Goal: Information Seeking & Learning: Learn about a topic

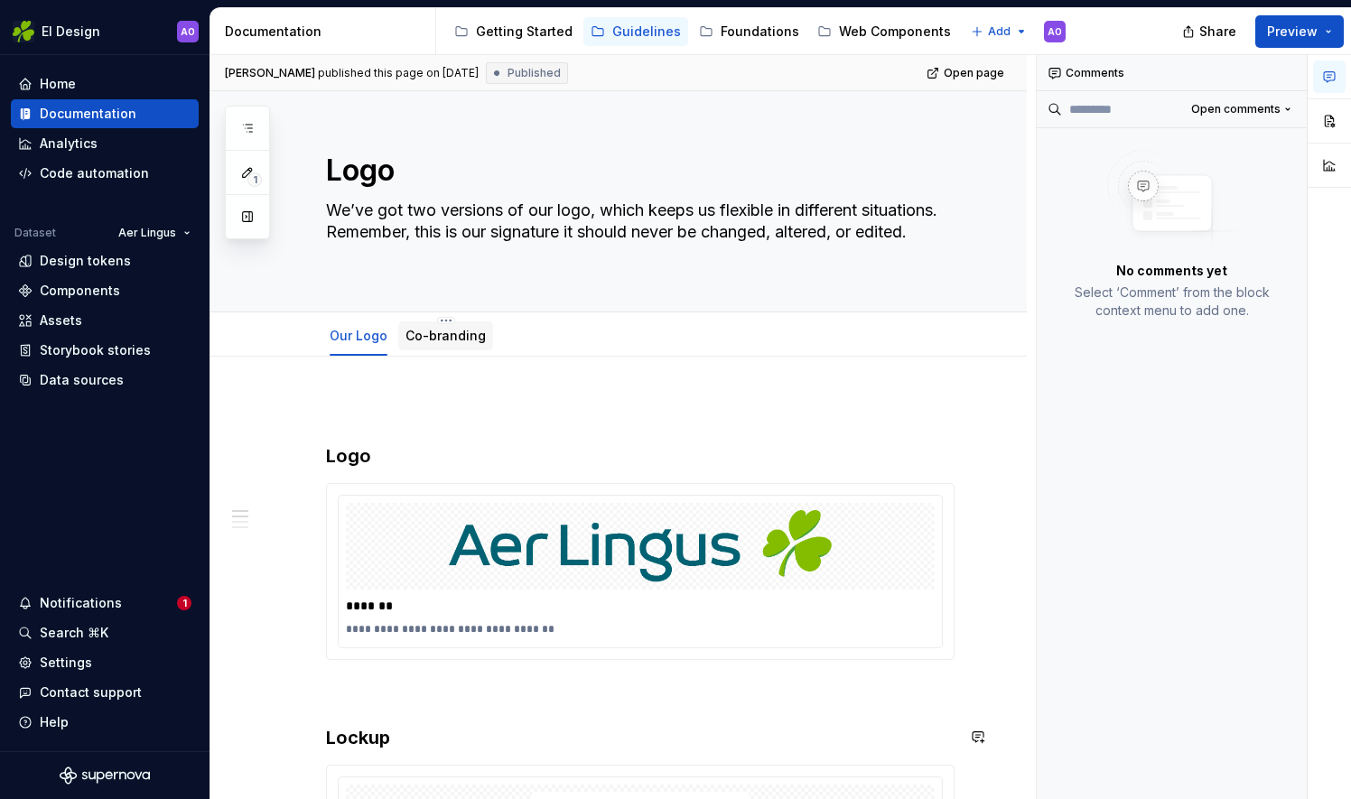
type textarea "*"
click at [466, 332] on link "Co-branding" at bounding box center [445, 335] width 80 height 15
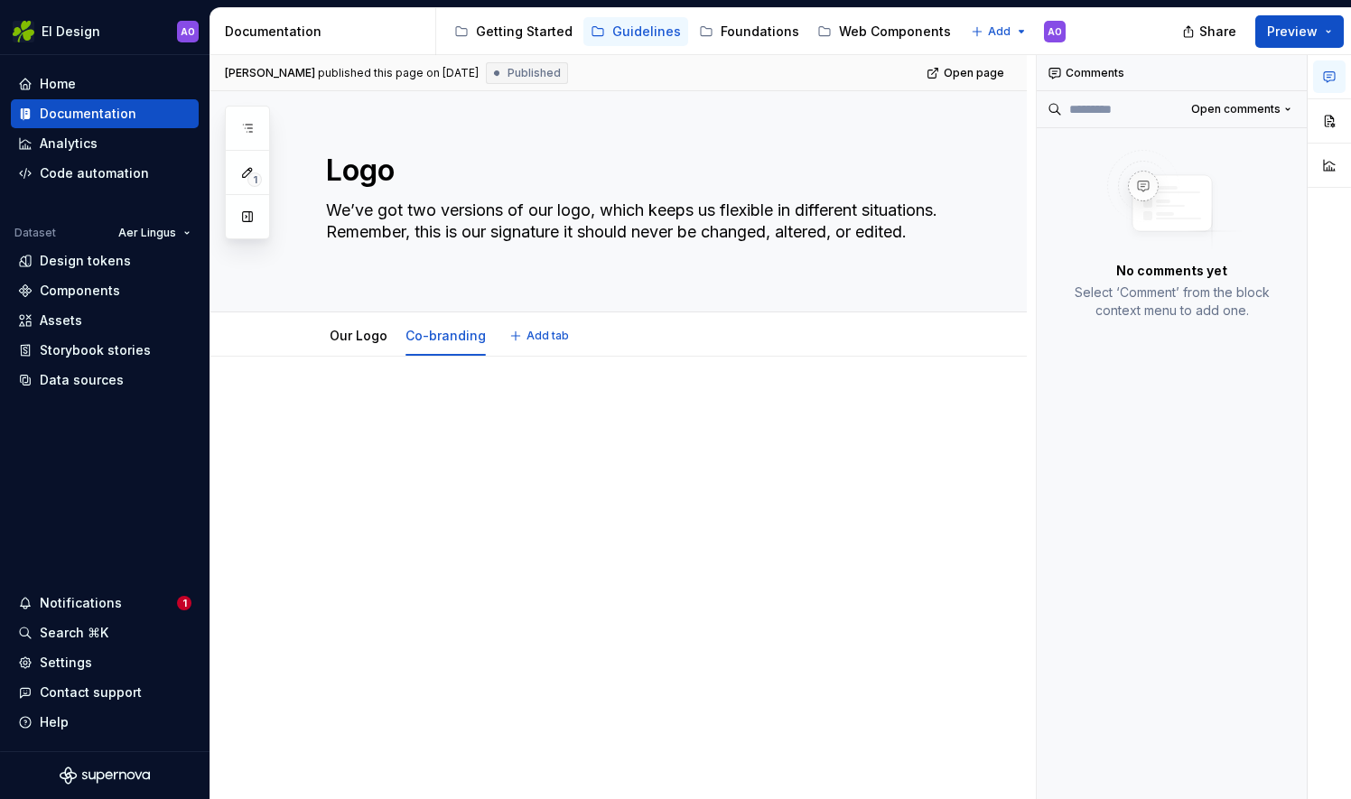
type textarea "*"
click at [401, 409] on p at bounding box center [640, 411] width 628 height 22
click at [374, 390] on div "[PERSON_NAME] published this page on [DATE] Published Open page Logo We’ve got …" at bounding box center [622, 427] width 825 height 745
click at [348, 405] on p at bounding box center [640, 411] width 628 height 22
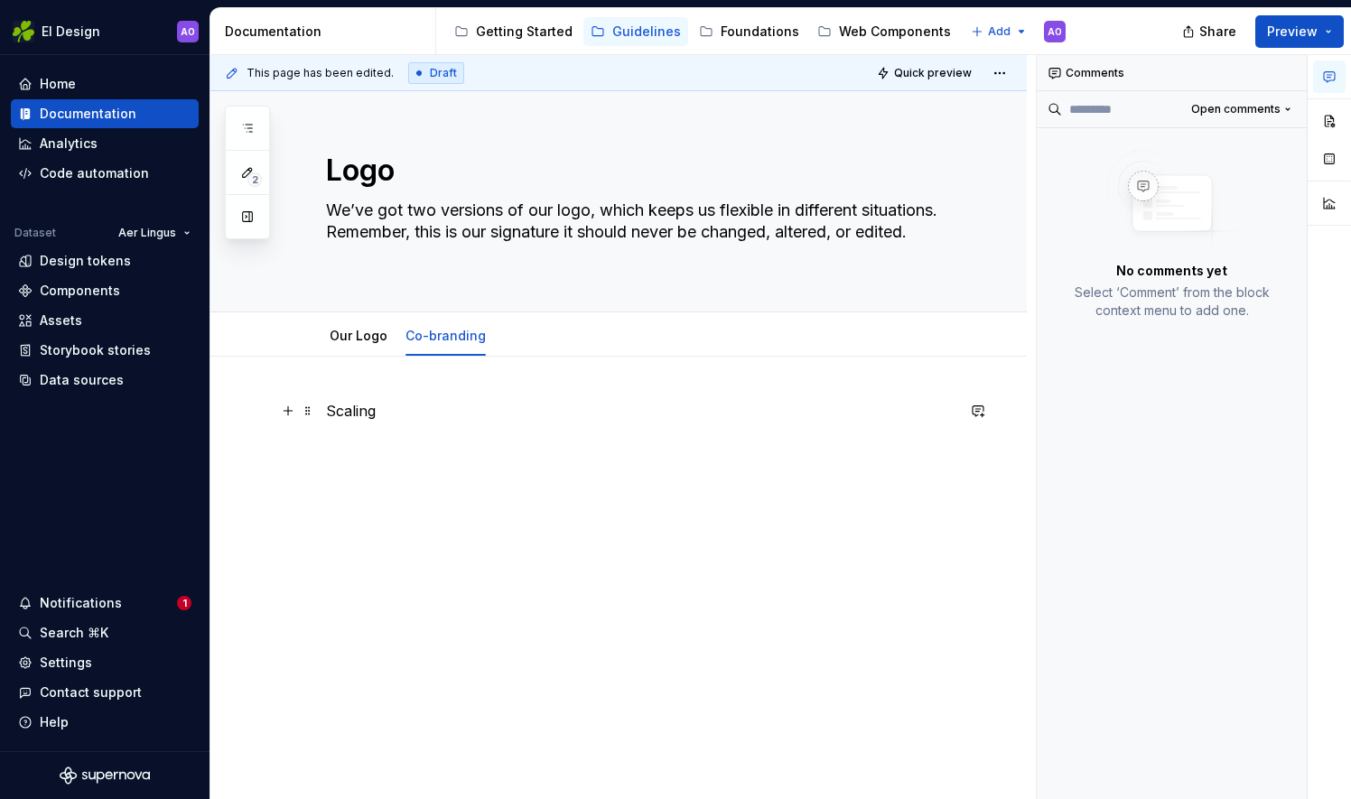
click at [423, 419] on p "Scaling" at bounding box center [640, 411] width 628 height 22
drag, startPoint x: 383, startPoint y: 406, endPoint x: 284, endPoint y: 403, distance: 99.4
click at [326, 403] on div "Scaling" at bounding box center [640, 445] width 628 height 90
click at [516, 465] on div "Scaling" at bounding box center [640, 434] width 628 height 69
click at [544, 433] on div "Scaling" at bounding box center [640, 434] width 628 height 69
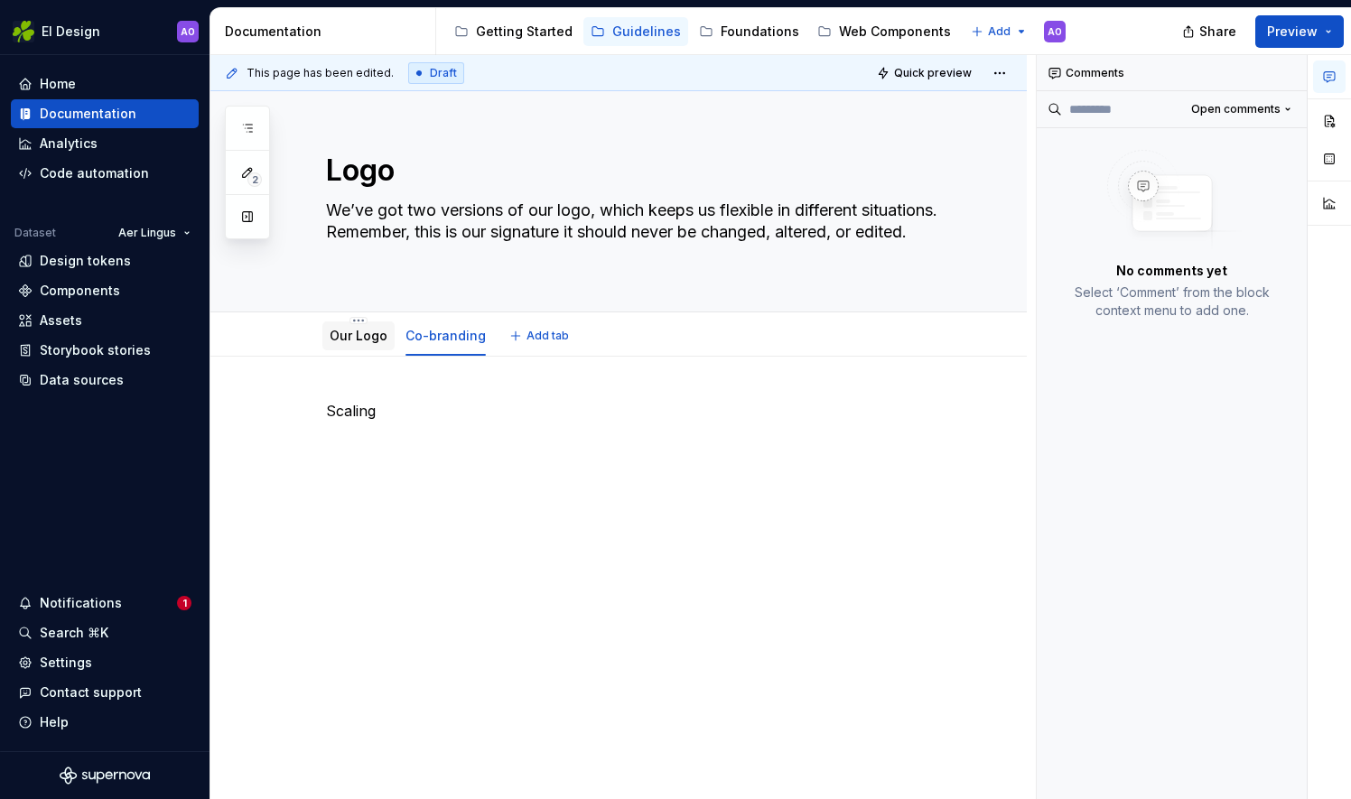
click at [377, 343] on div "Our Logo" at bounding box center [359, 336] width 58 height 18
click at [359, 338] on link "Our Logo" at bounding box center [359, 335] width 58 height 15
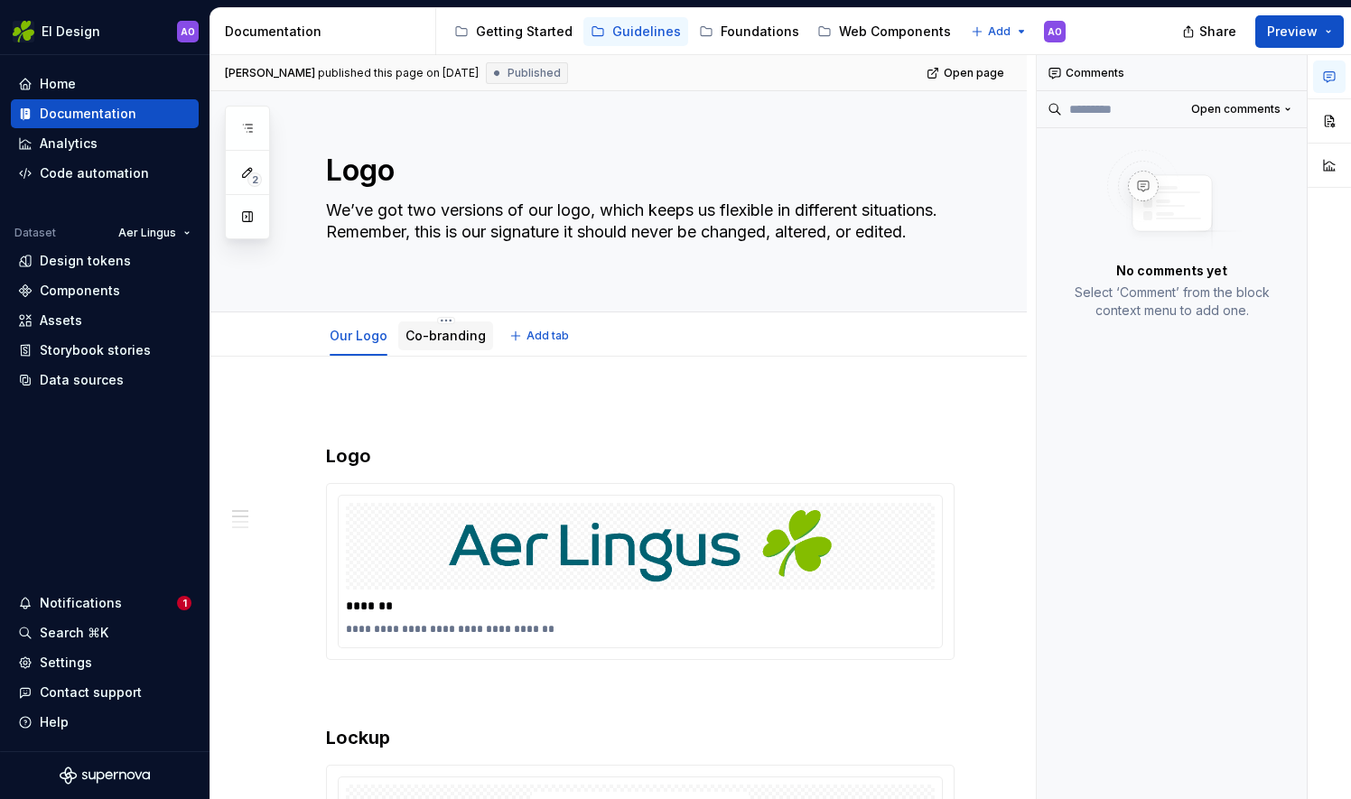
click at [432, 340] on link "Co-branding" at bounding box center [445, 335] width 80 height 15
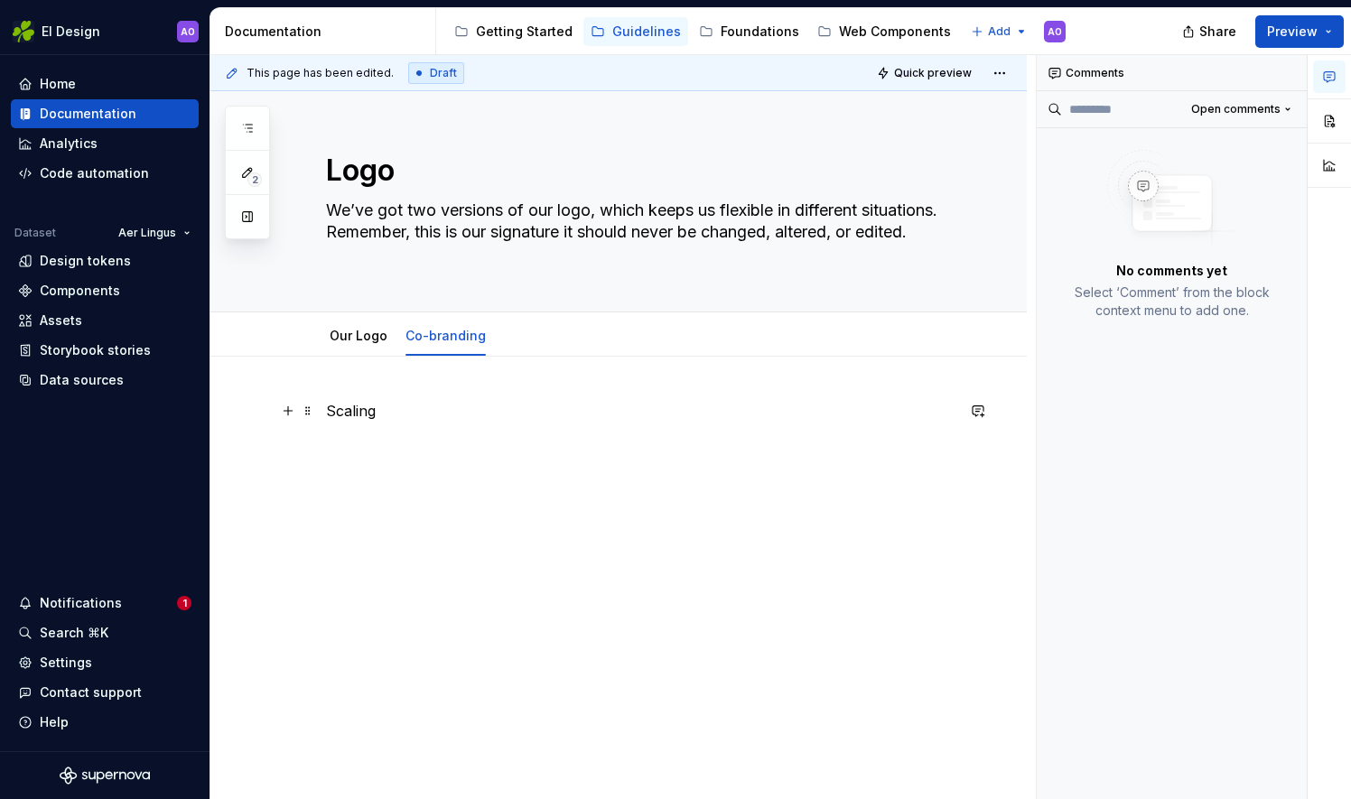
click at [359, 405] on p "Scaling" at bounding box center [640, 411] width 628 height 22
click at [388, 401] on p "Scaling" at bounding box center [640, 411] width 628 height 22
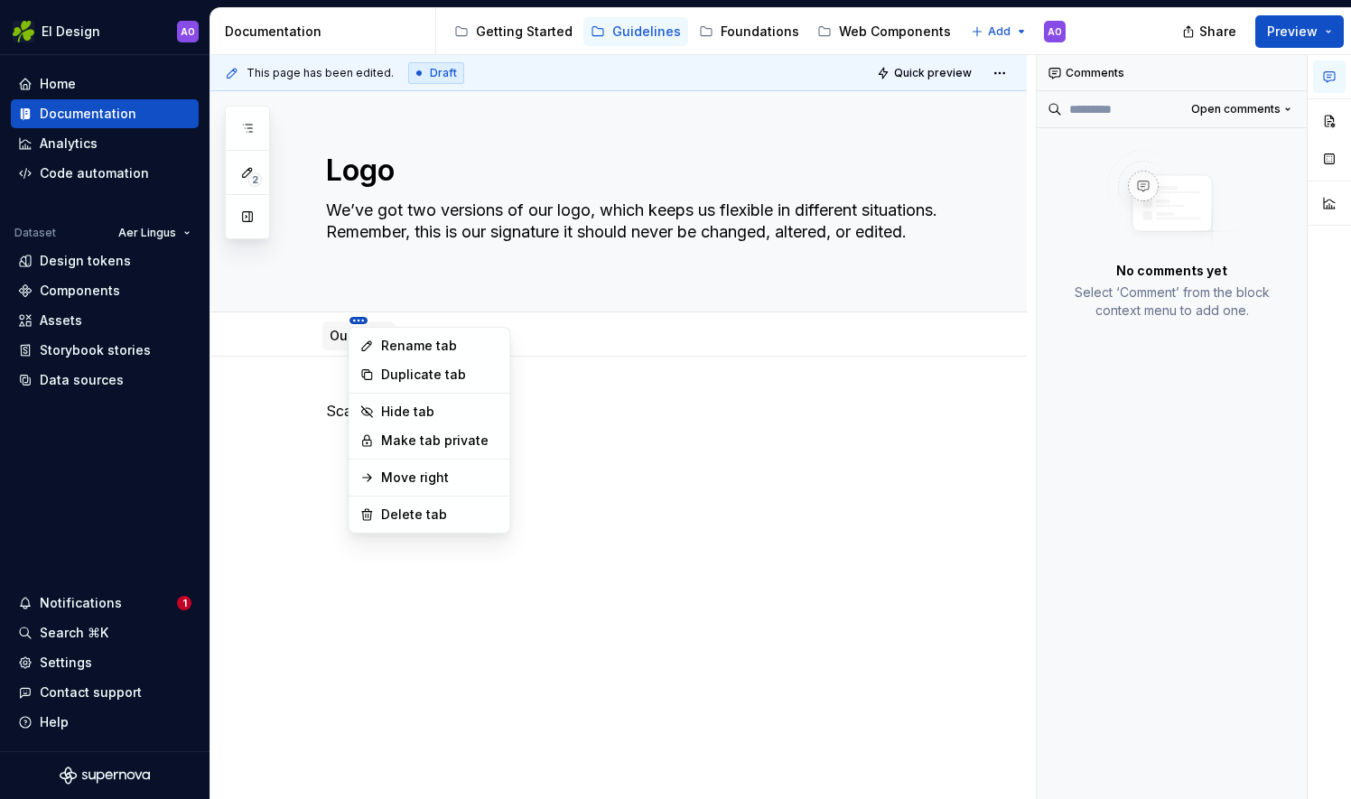
click at [349, 320] on html "EI Design AO Home Documentation Analytics Code automation Dataset Aer Lingus De…" at bounding box center [675, 399] width 1351 height 799
click at [1269, 101] on div "Comments Open comments No comments yet Select ‘Comment’ from the block context …" at bounding box center [1194, 427] width 314 height 745
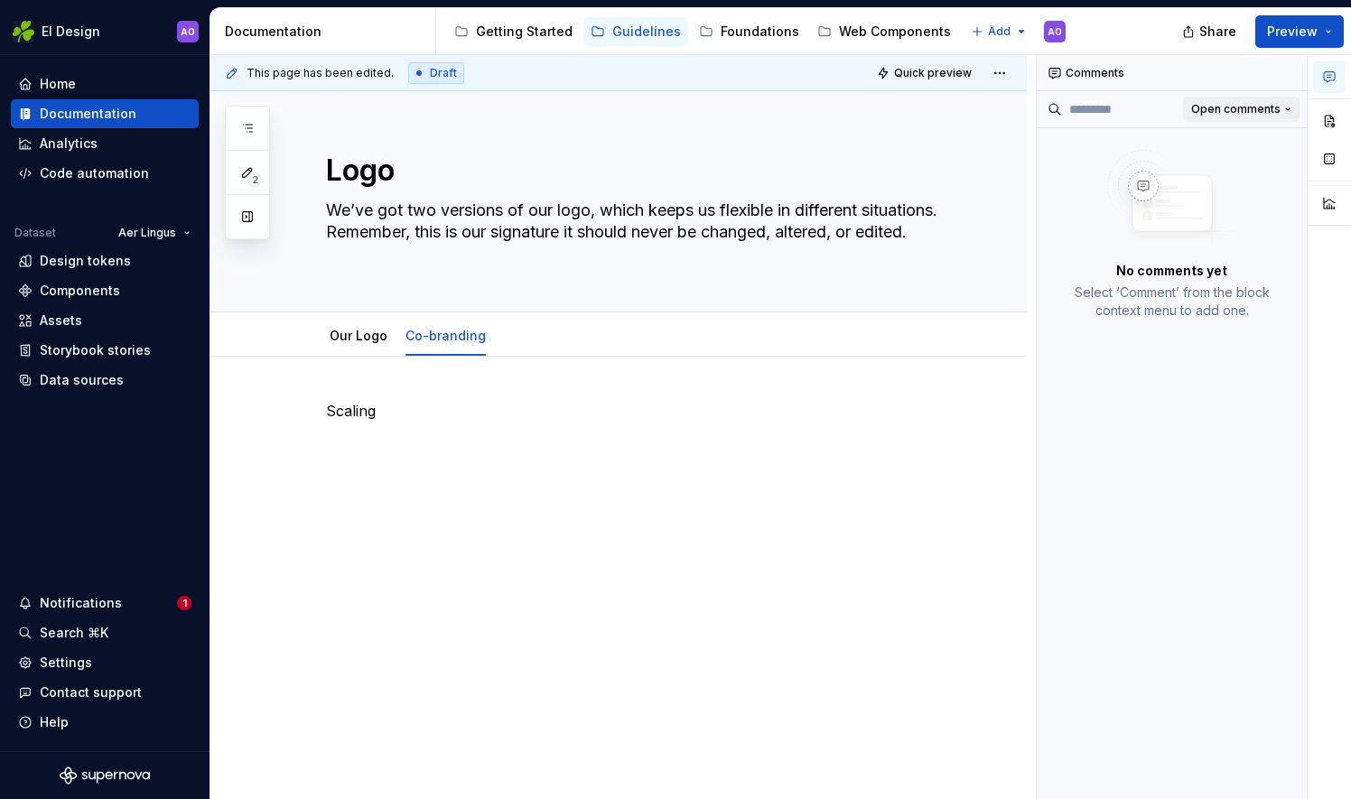
click at [1269, 114] on span "Open comments" at bounding box center [1235, 109] width 89 height 14
click at [1269, 114] on div "Comments Open comments No comments yet Select ‘Comment’ from the block context …" at bounding box center [1194, 427] width 314 height 745
click at [1067, 74] on div "Comments" at bounding box center [1172, 73] width 270 height 36
click at [1289, 71] on button "button" at bounding box center [1288, 72] width 25 height 25
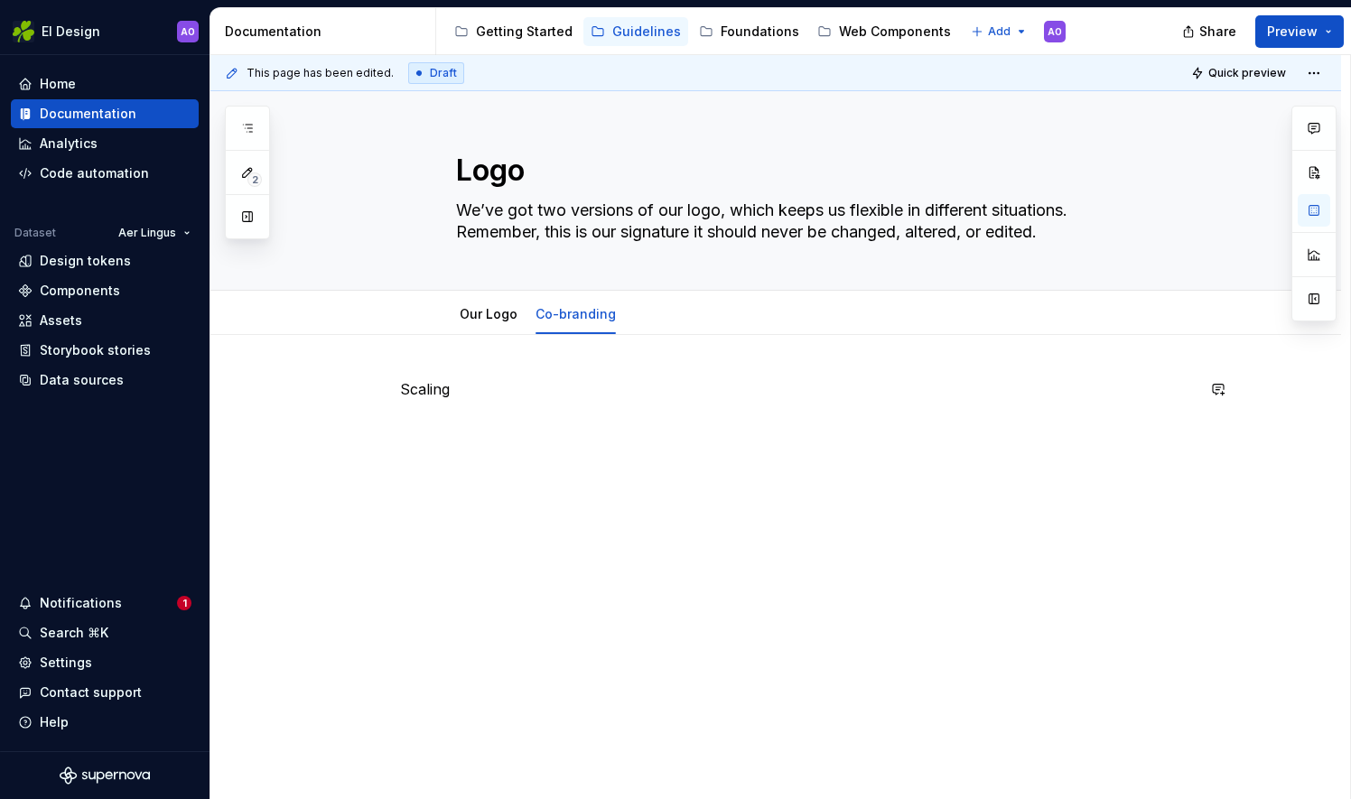
click at [467, 406] on div "Scaling" at bounding box center [797, 412] width 795 height 69
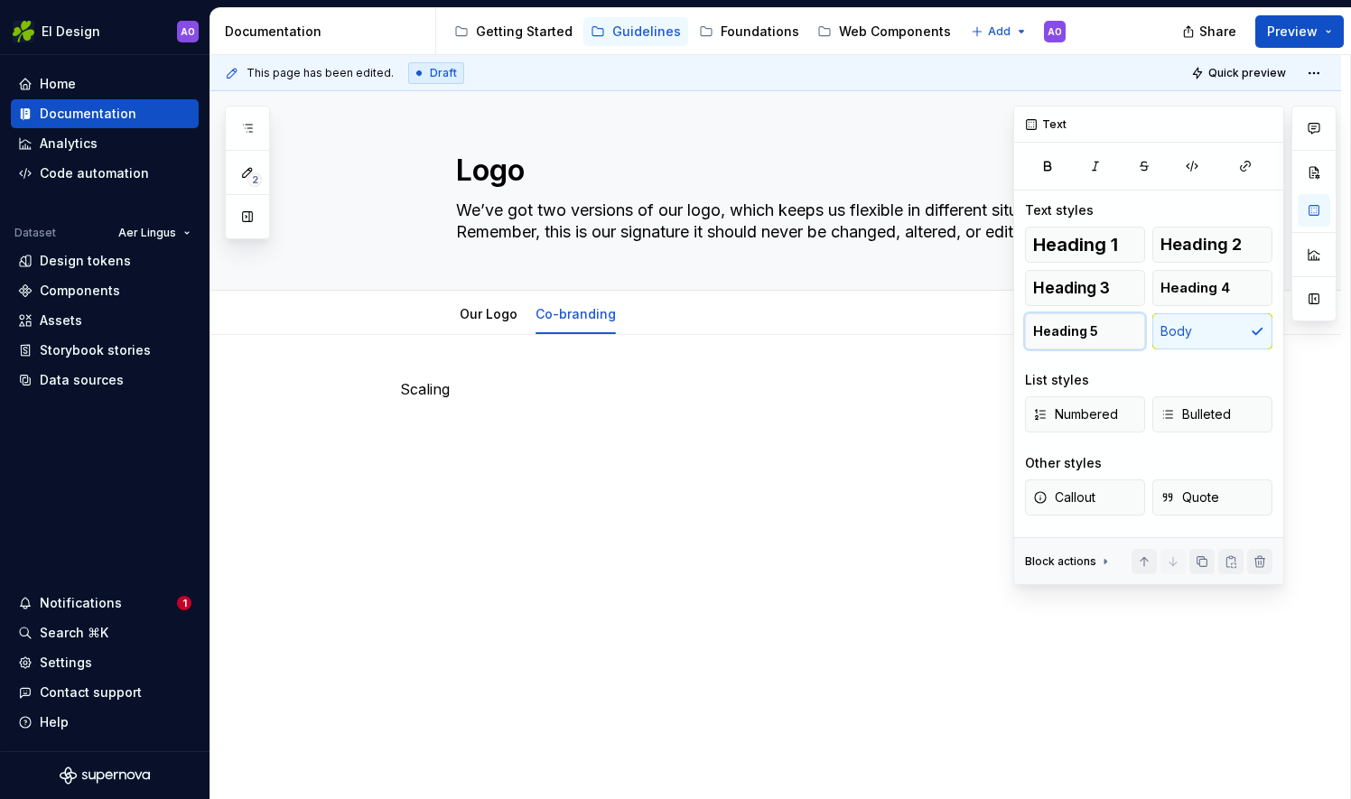
drag, startPoint x: 1111, startPoint y: 339, endPoint x: 1065, endPoint y: 347, distance: 47.5
click at [1109, 340] on button "Heading 5" at bounding box center [1085, 331] width 120 height 36
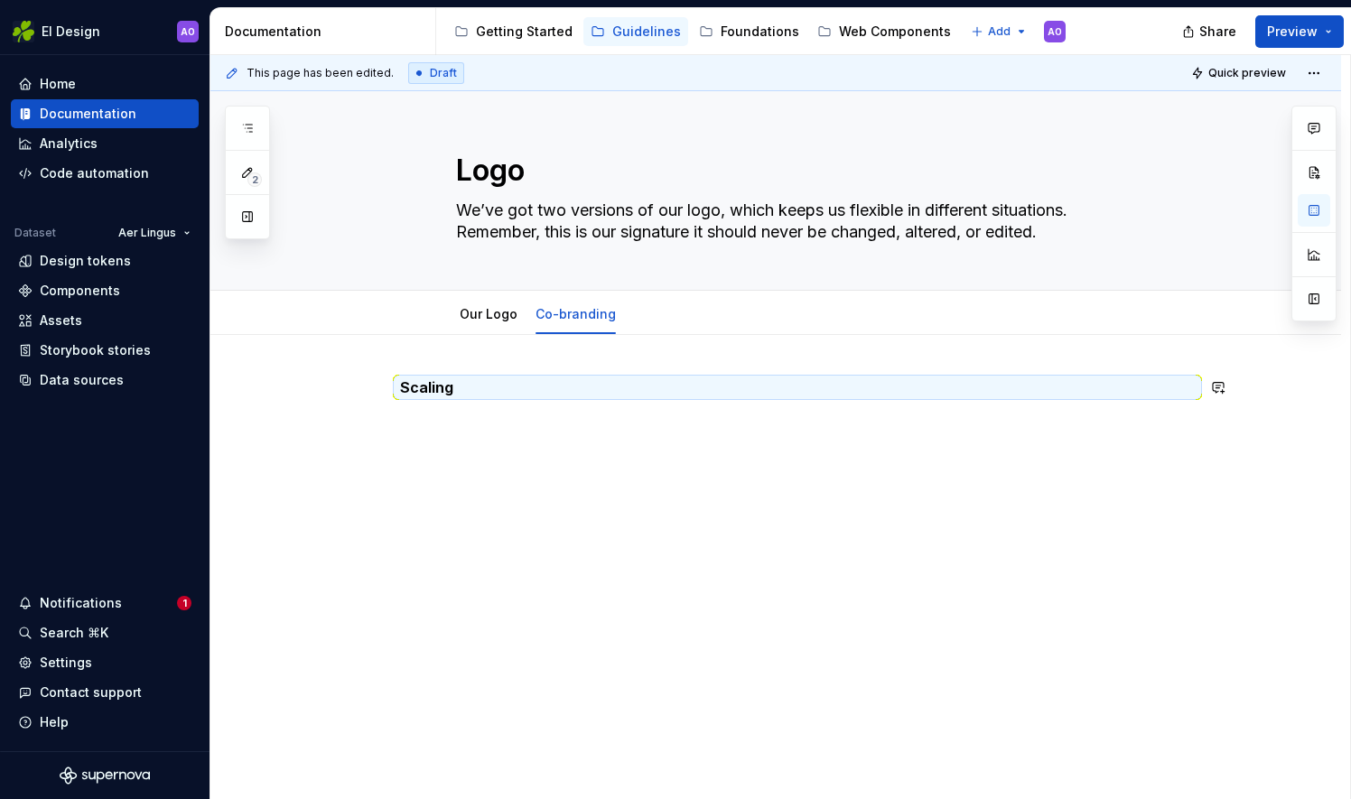
click at [544, 421] on div "Scaling" at bounding box center [797, 412] width 795 height 69
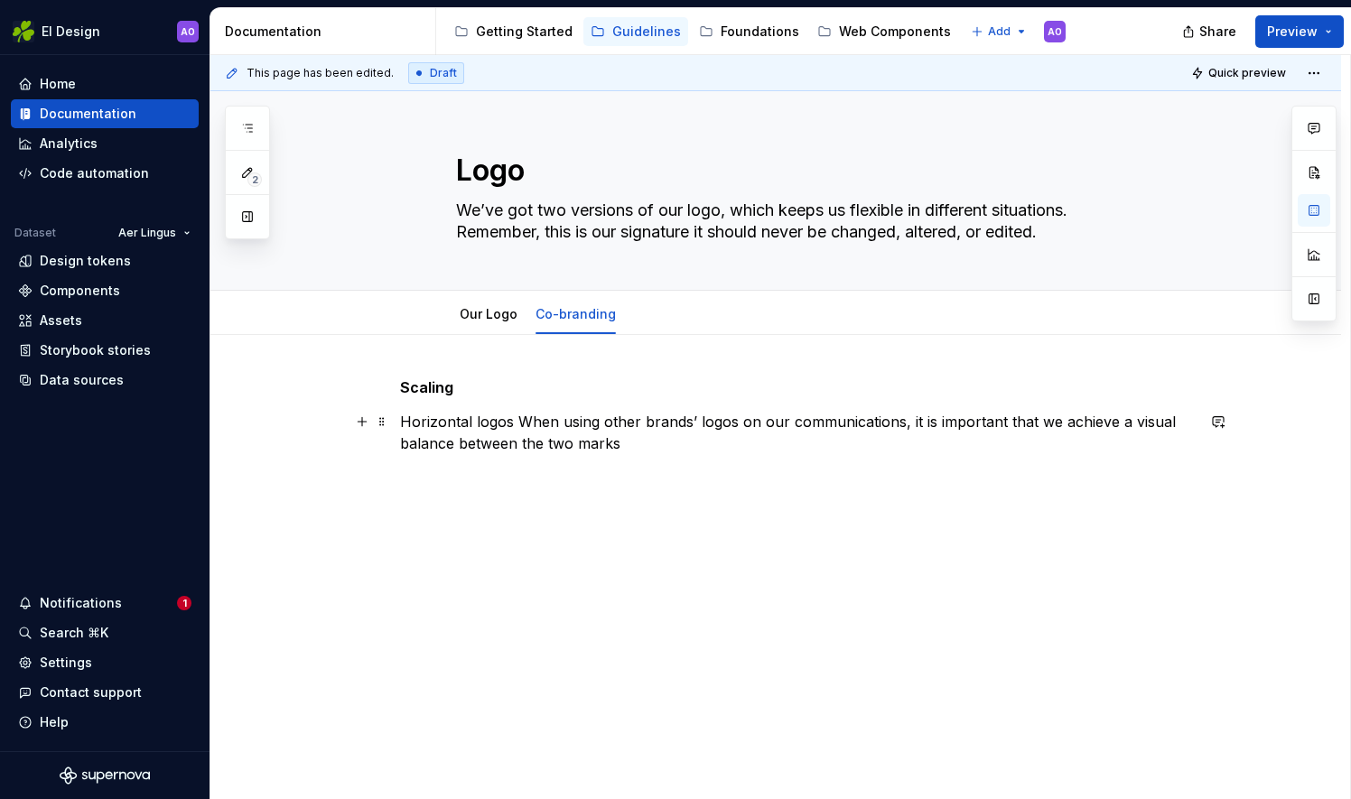
click at [614, 446] on p "Horizontal logos When using other brands’ logos on our communications, it is im…" at bounding box center [797, 432] width 795 height 43
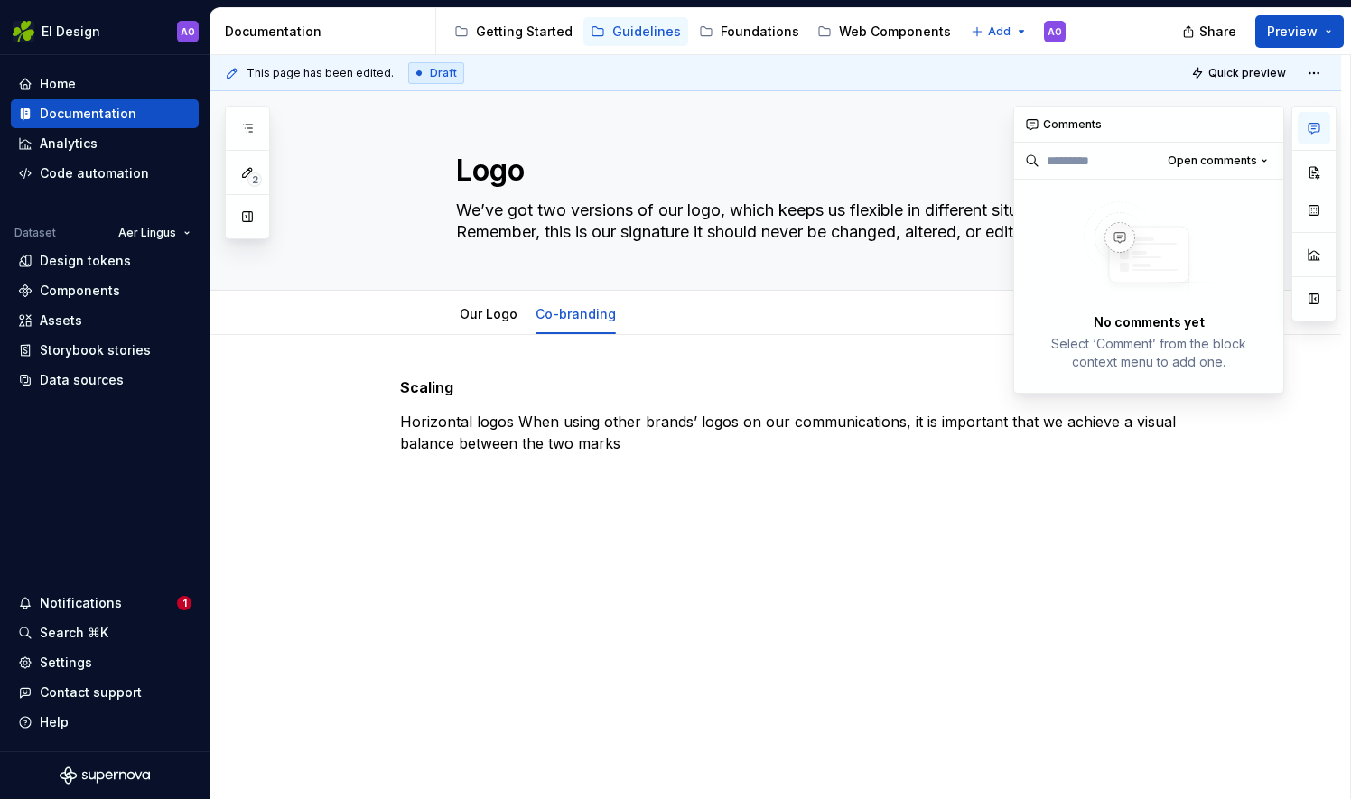
click at [1315, 130] on icon "button" at bounding box center [1314, 128] width 14 height 14
click at [1323, 119] on button "button" at bounding box center [1313, 128] width 33 height 33
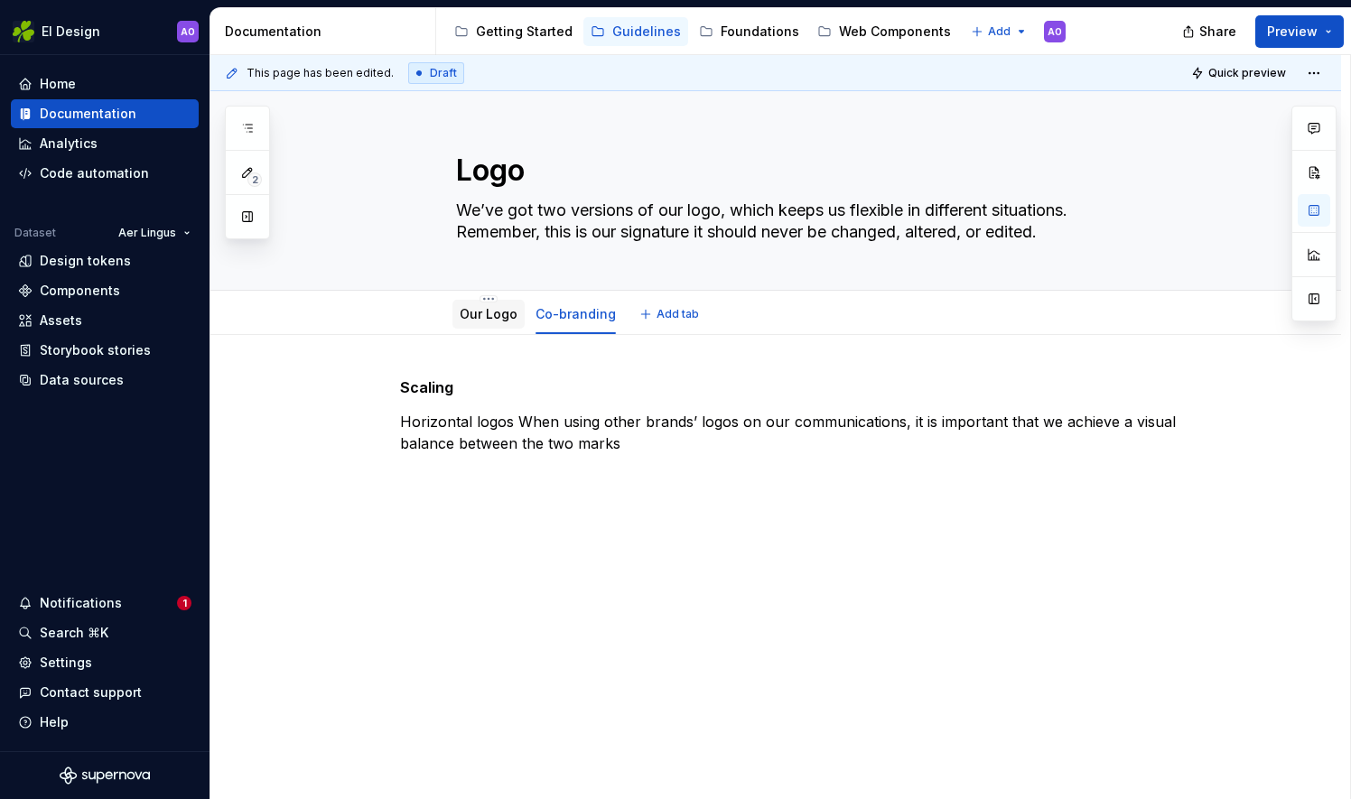
click at [489, 311] on link "Our Logo" at bounding box center [489, 313] width 58 height 15
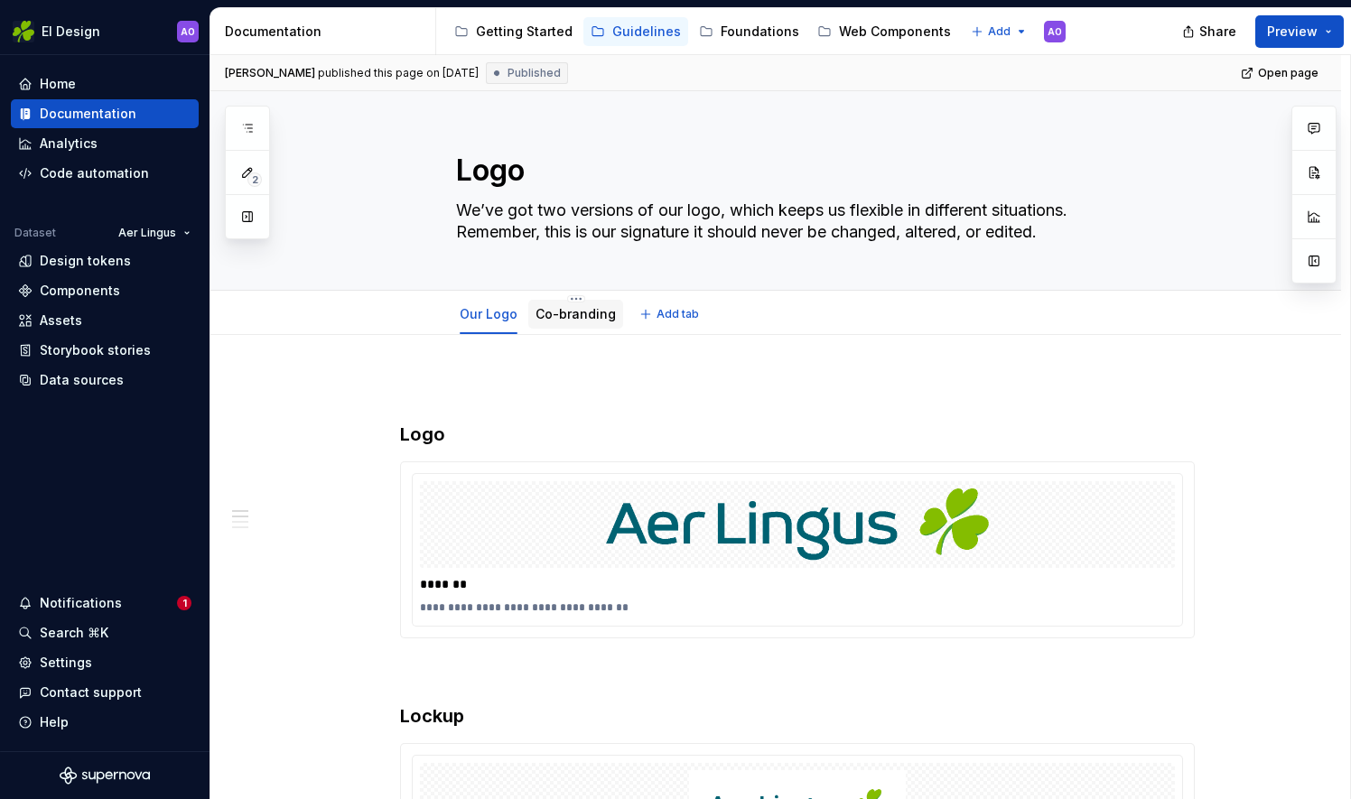
click at [540, 325] on div "Co-branding" at bounding box center [575, 314] width 95 height 29
click at [566, 321] on div "Co-branding" at bounding box center [575, 314] width 80 height 18
click at [599, 317] on link "Co-branding" at bounding box center [575, 313] width 80 height 15
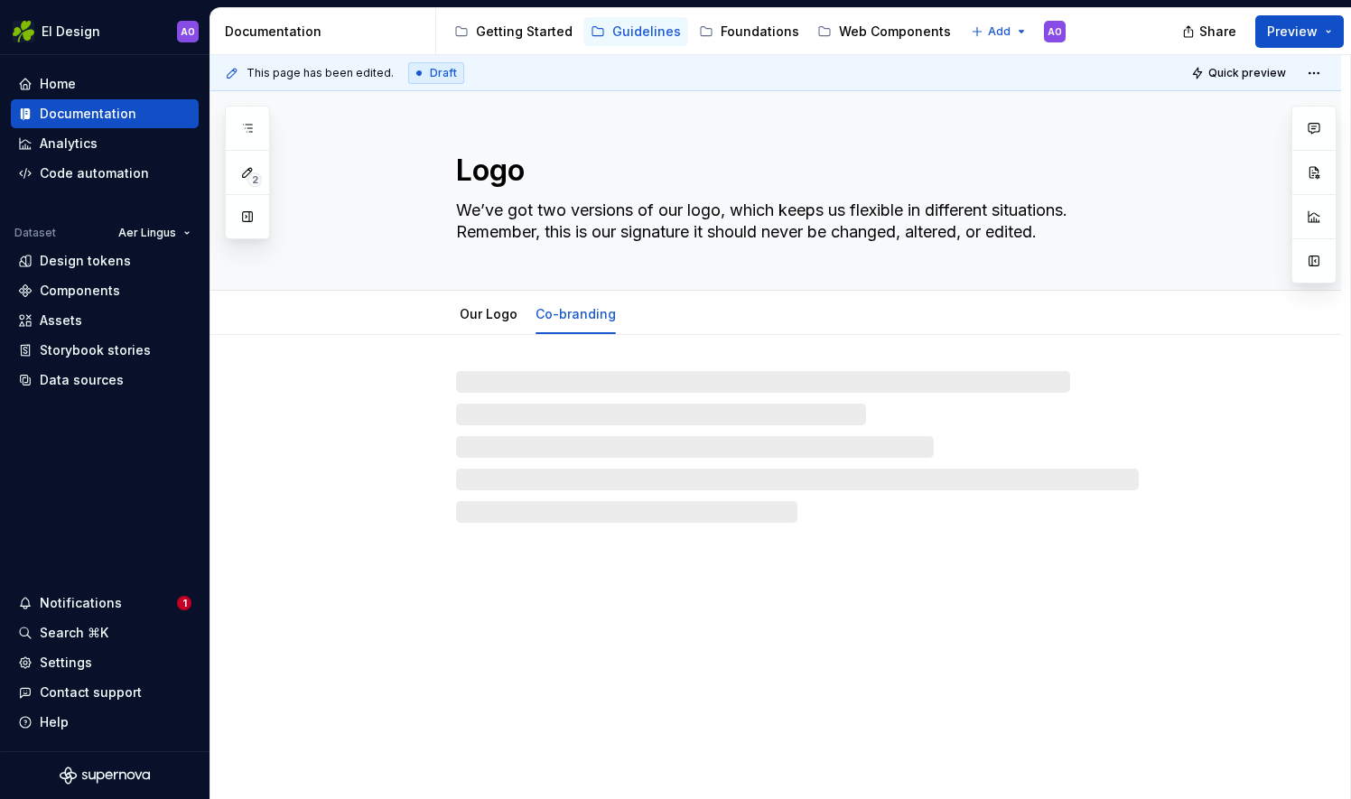
type textarea "*"
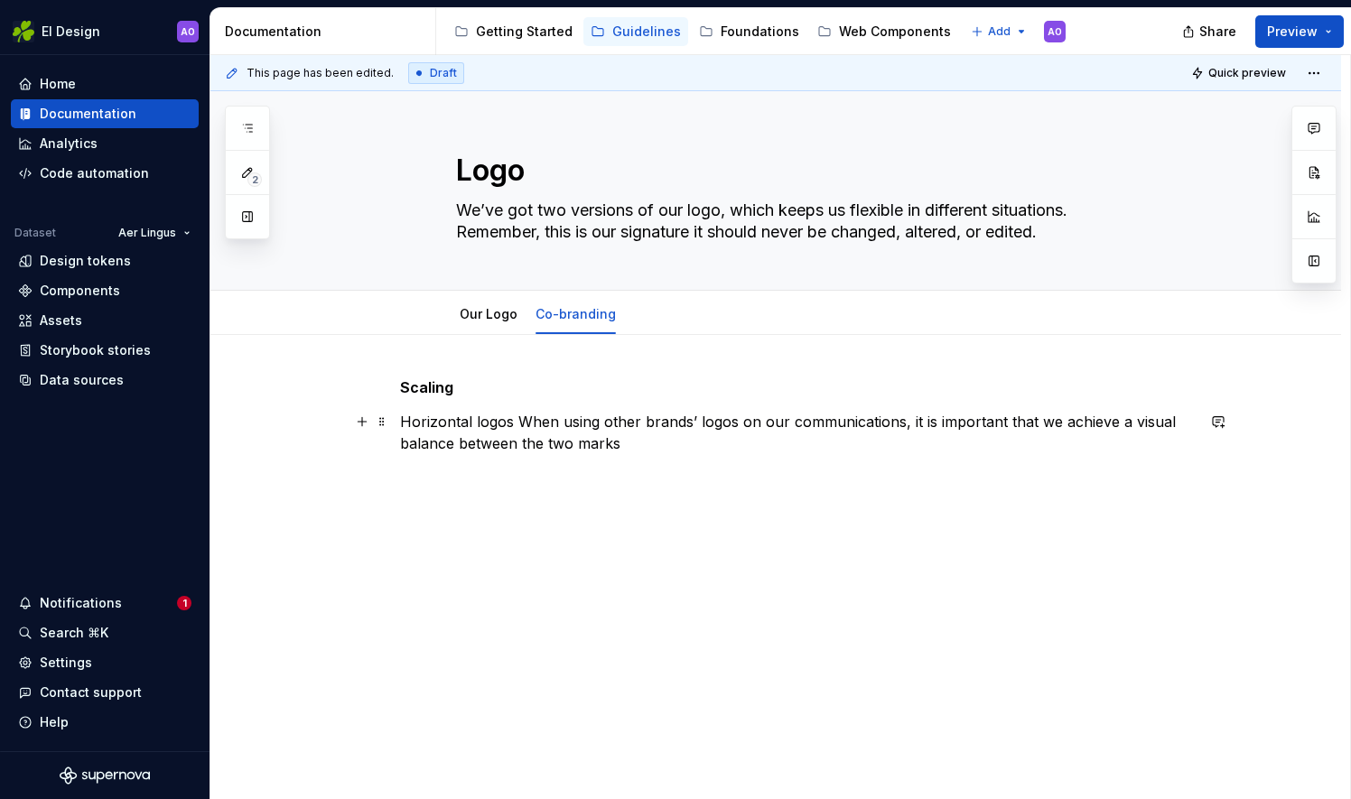
click at [667, 451] on p "Horizontal logos When using other brands’ logos on our communications, it is im…" at bounding box center [797, 432] width 795 height 43
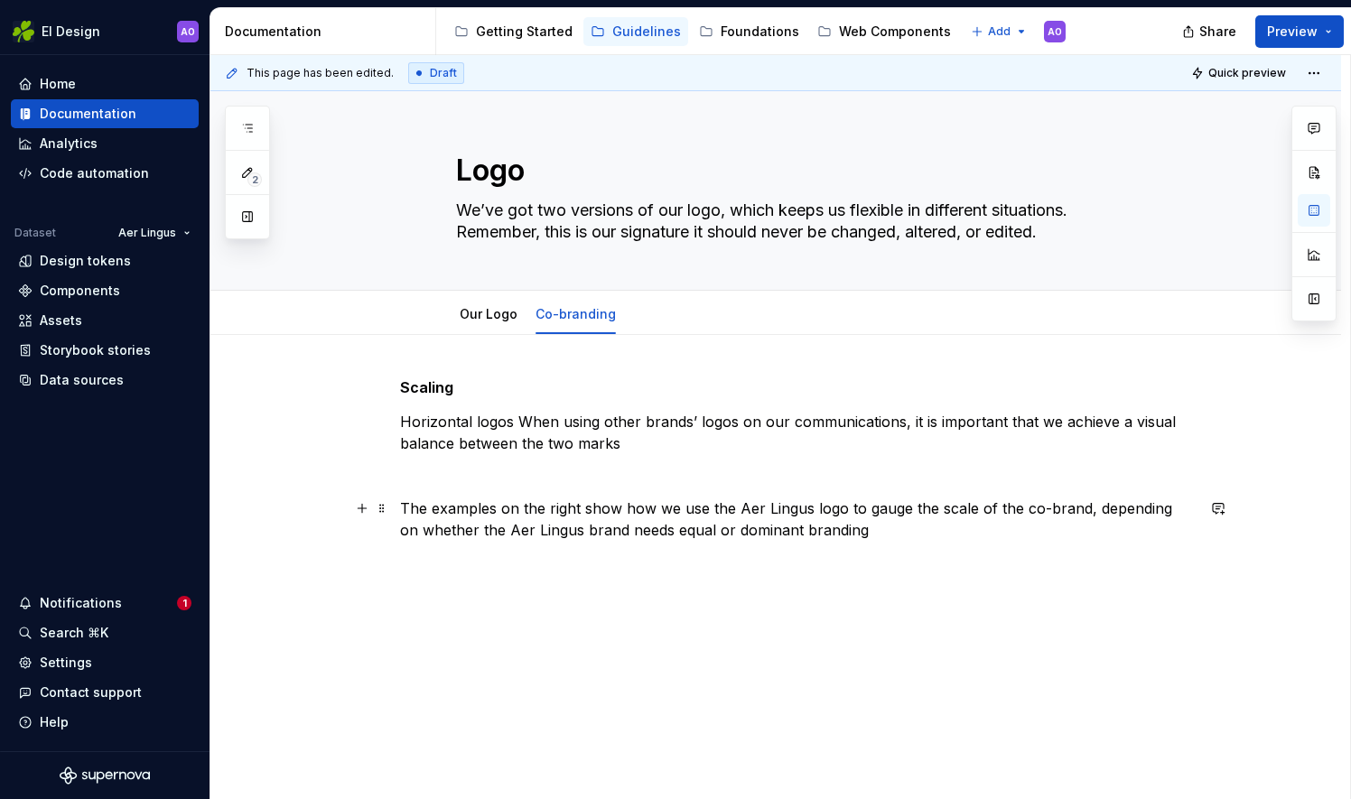
click at [405, 506] on p "The examples on the right show how we use the Aer Lingus logo to gauge the scal…" at bounding box center [797, 519] width 795 height 43
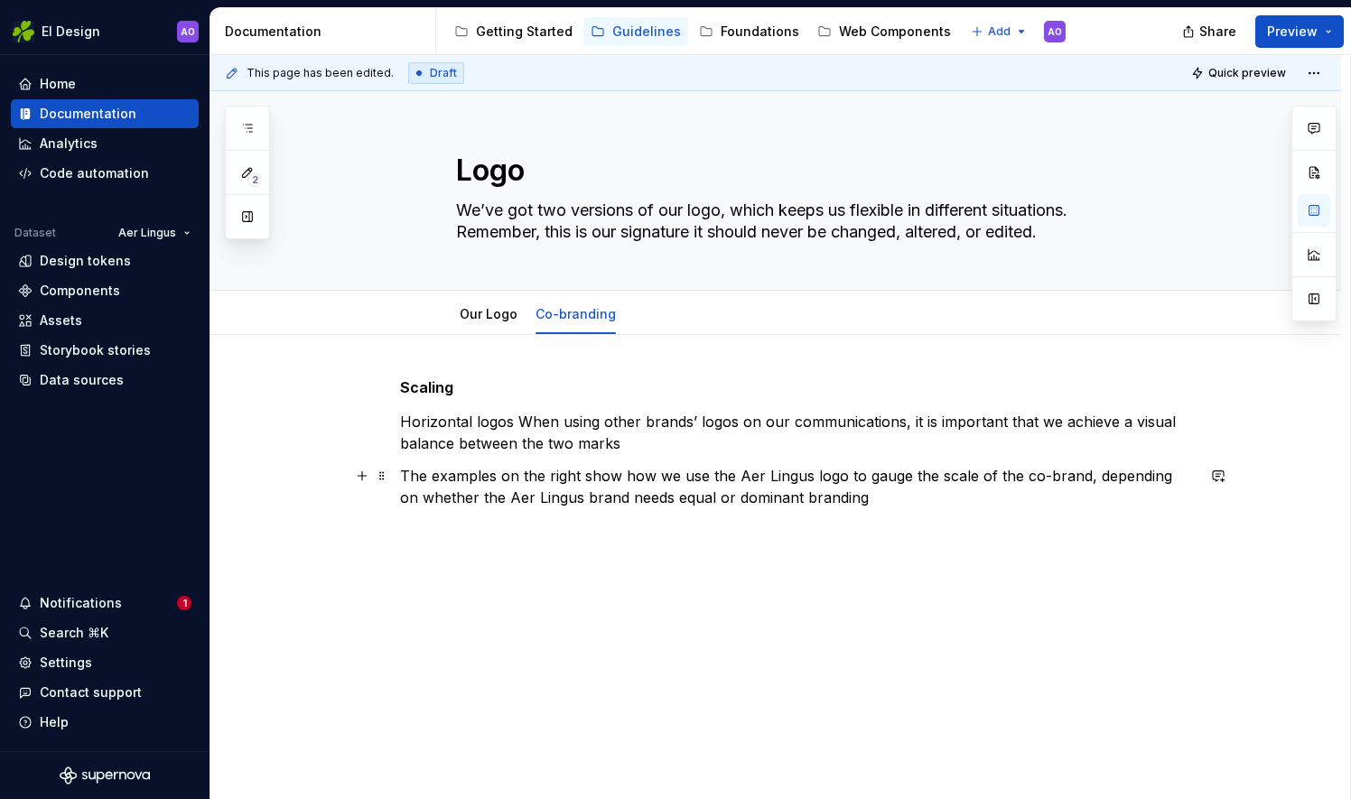
click at [578, 475] on p "The examples on the right show how we use the Aer Lingus logo to gauge the scal…" at bounding box center [797, 486] width 795 height 43
click at [894, 490] on p "The examples on the below show how we use the Aer Lingus logo to gauge the scal…" at bounding box center [797, 486] width 795 height 43
click at [869, 495] on p "The examples on the below show how we use the Aer Lingus logo to gauge the scal…" at bounding box center [797, 486] width 795 height 43
drag, startPoint x: 389, startPoint y: 506, endPoint x: 411, endPoint y: 544, distance: 43.7
click at [410, 544] on div "This page has been edited. Draft Quick preview Logo We’ve got two versions of o…" at bounding box center [779, 427] width 1139 height 745
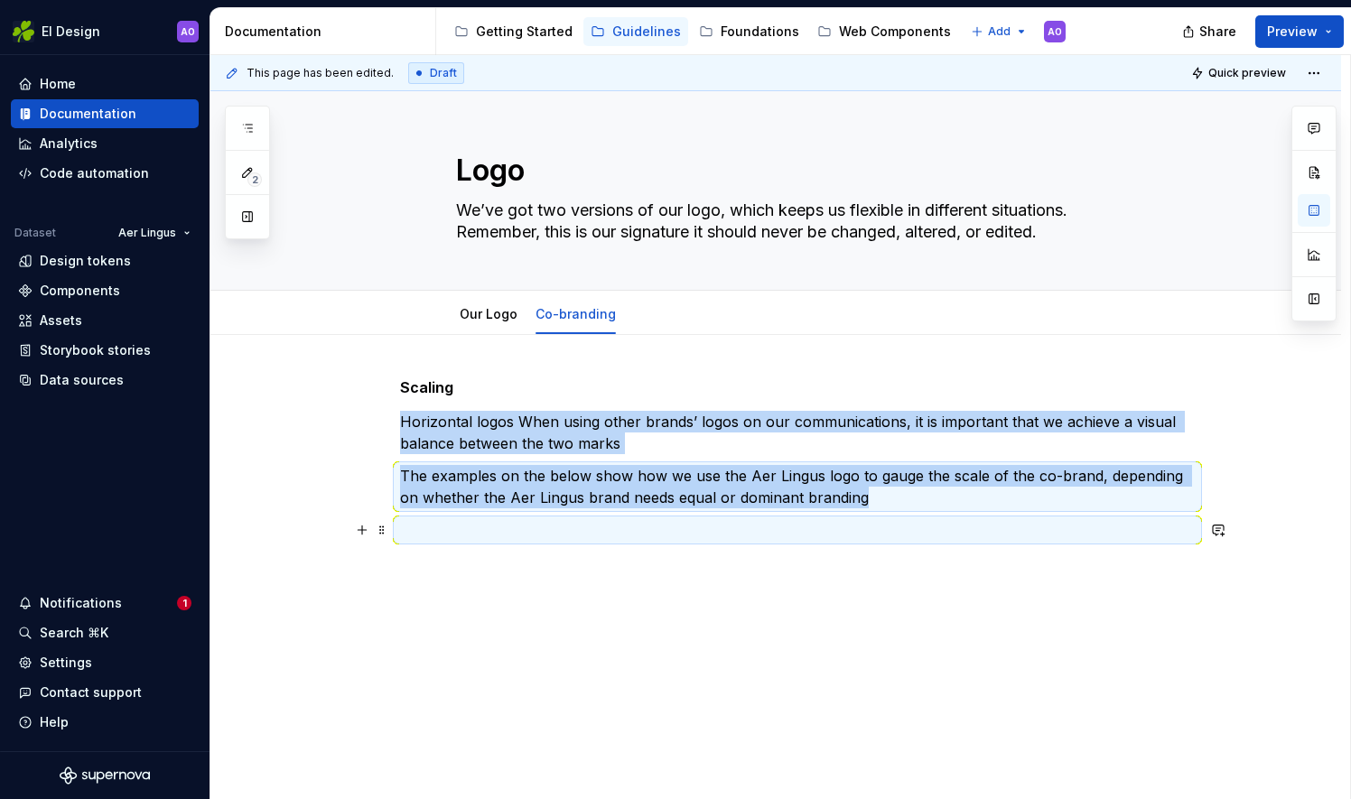
click at [405, 533] on p at bounding box center [797, 530] width 795 height 22
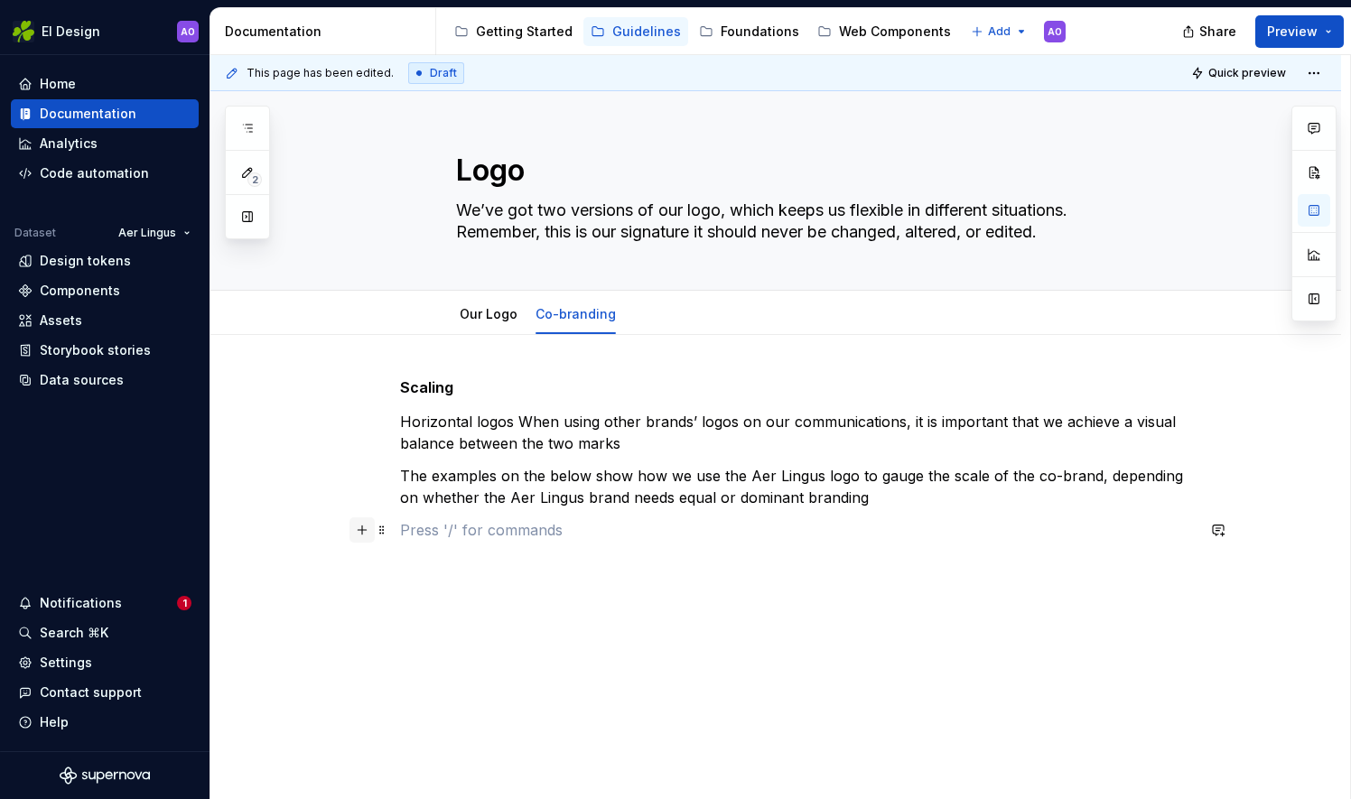
click at [359, 531] on button "button" at bounding box center [361, 529] width 25 height 25
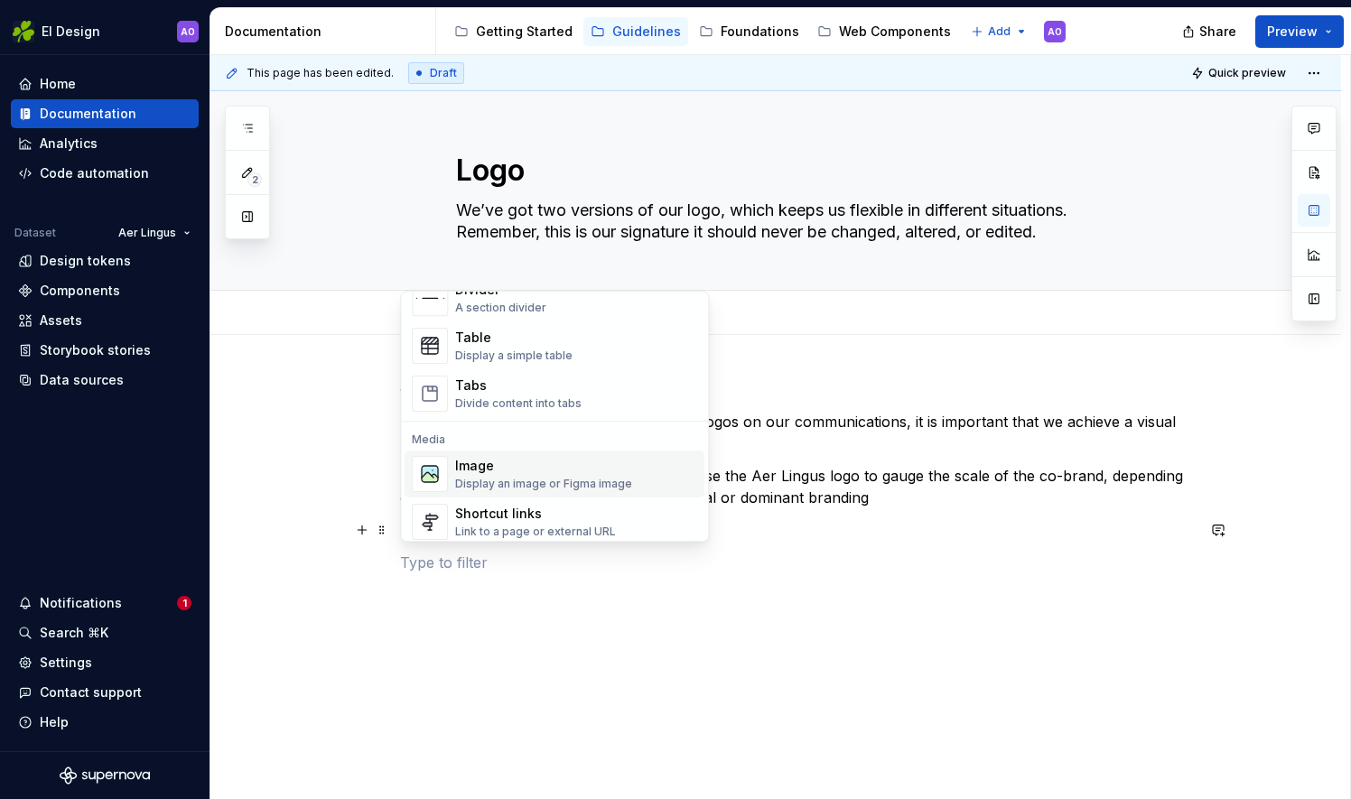
scroll to position [722, 0]
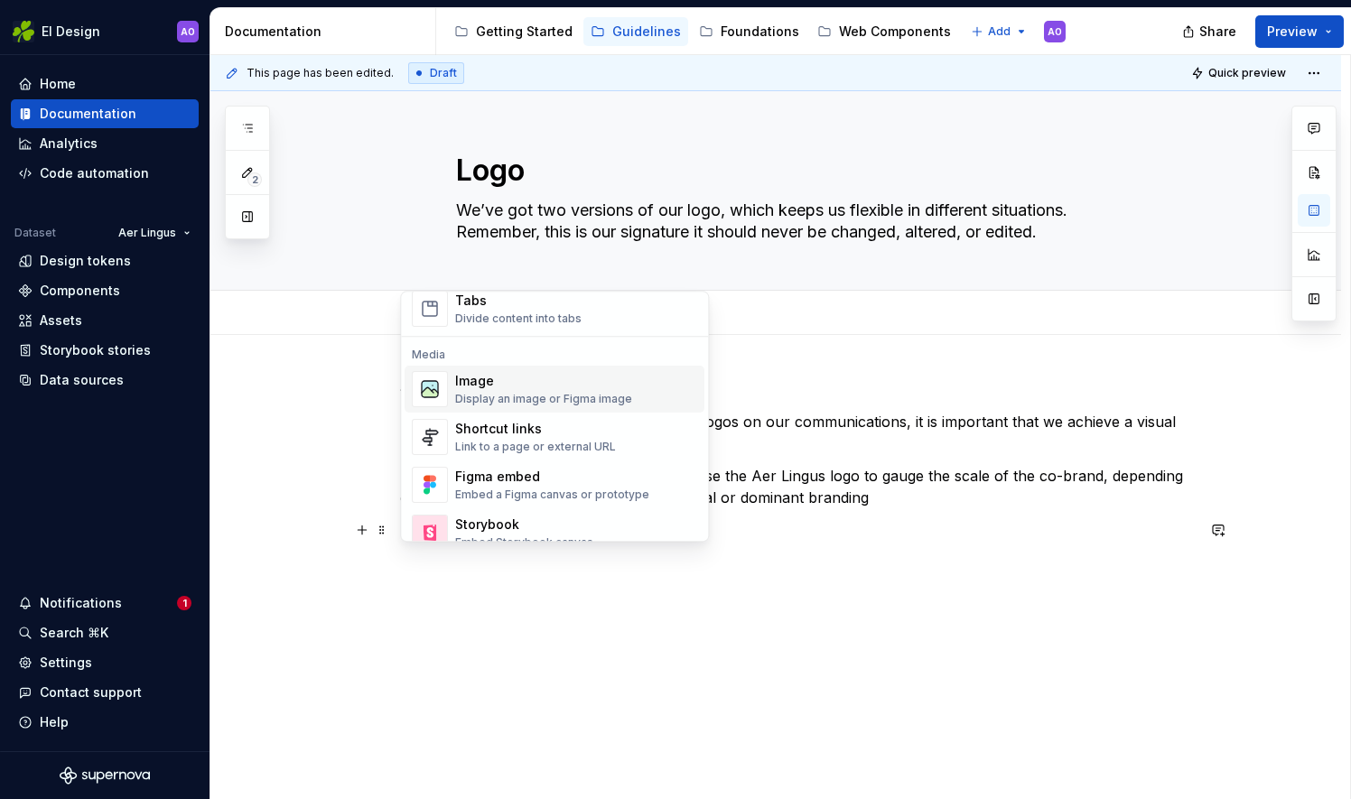
click at [526, 391] on div "Image Display an image or Figma image" at bounding box center [543, 389] width 177 height 34
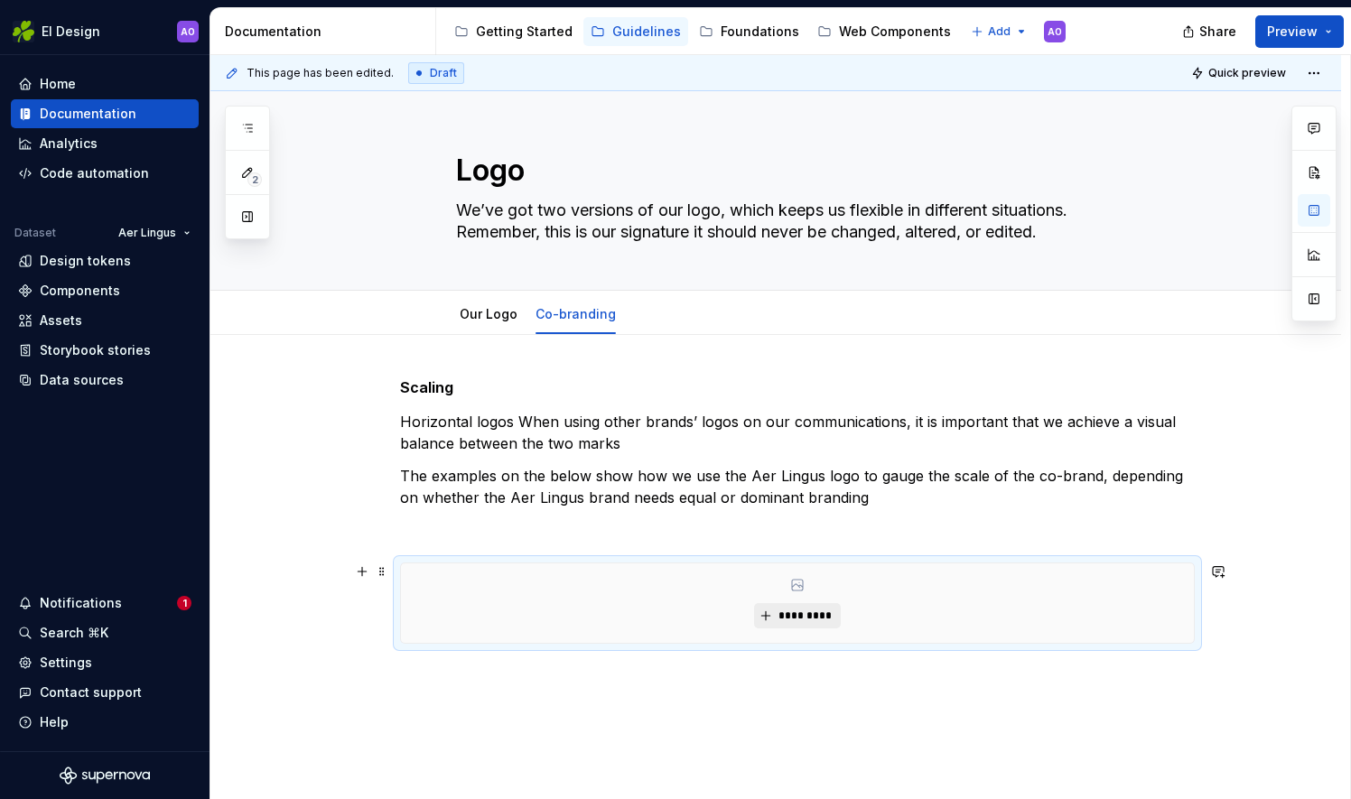
click at [762, 618] on button "*********" at bounding box center [797, 615] width 86 height 25
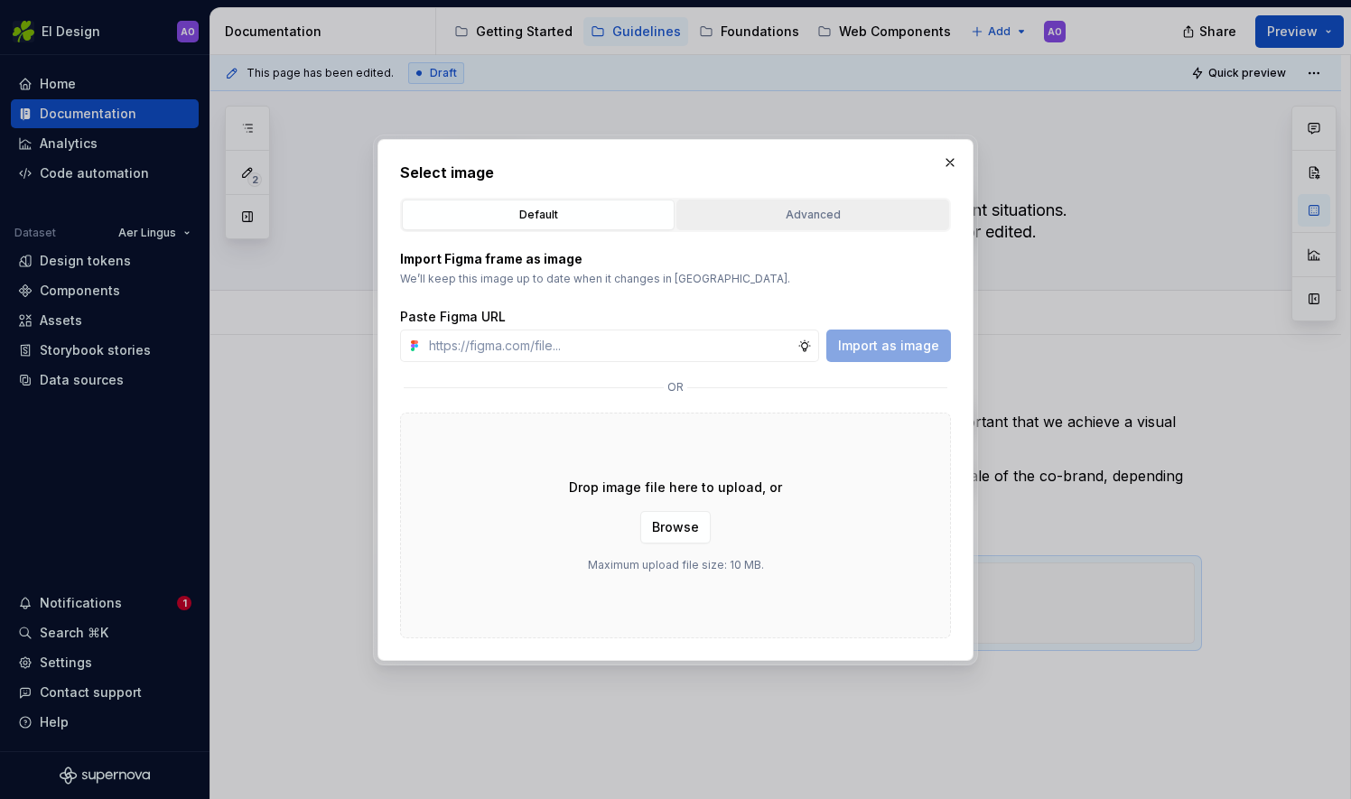
click at [712, 220] on div "Advanced" at bounding box center [813, 215] width 260 height 18
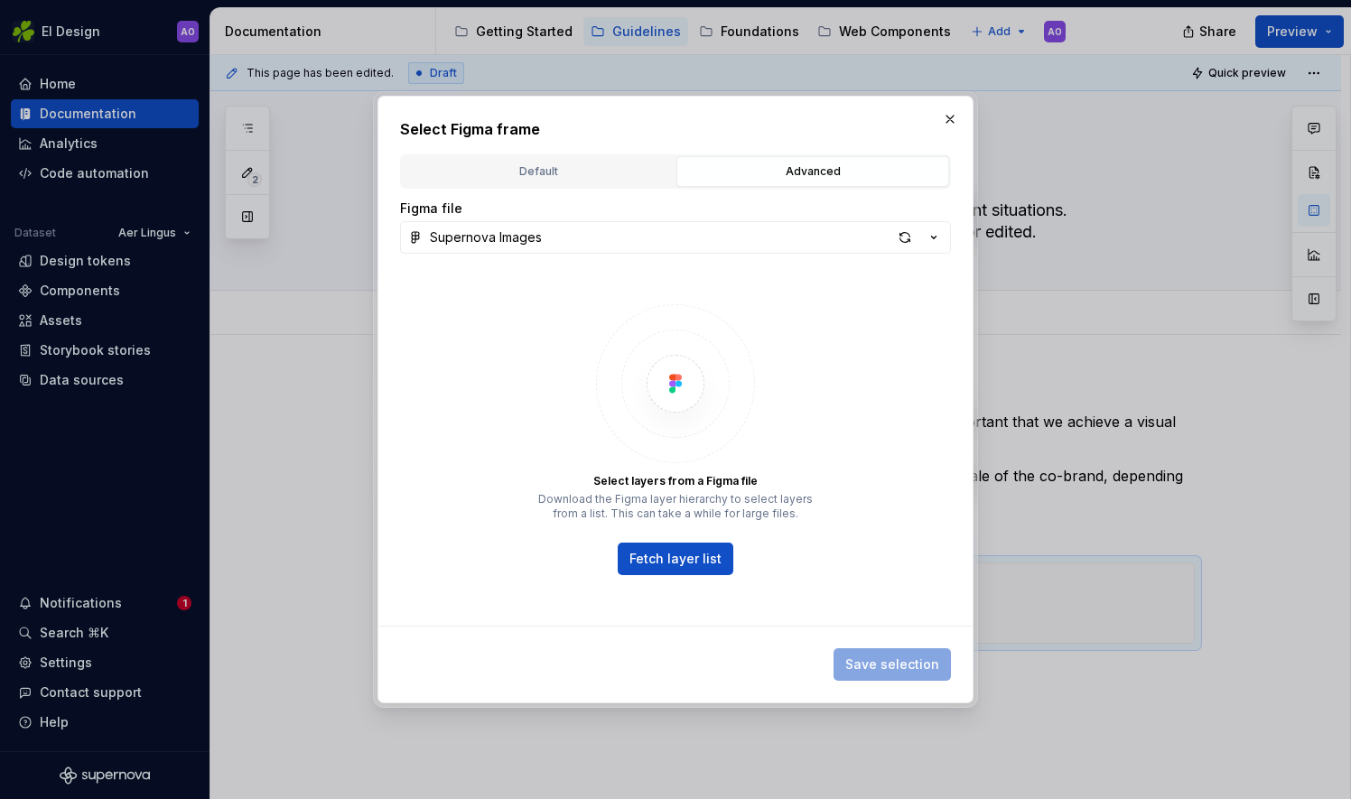
click at [563, 173] on div "Default" at bounding box center [538, 172] width 260 height 18
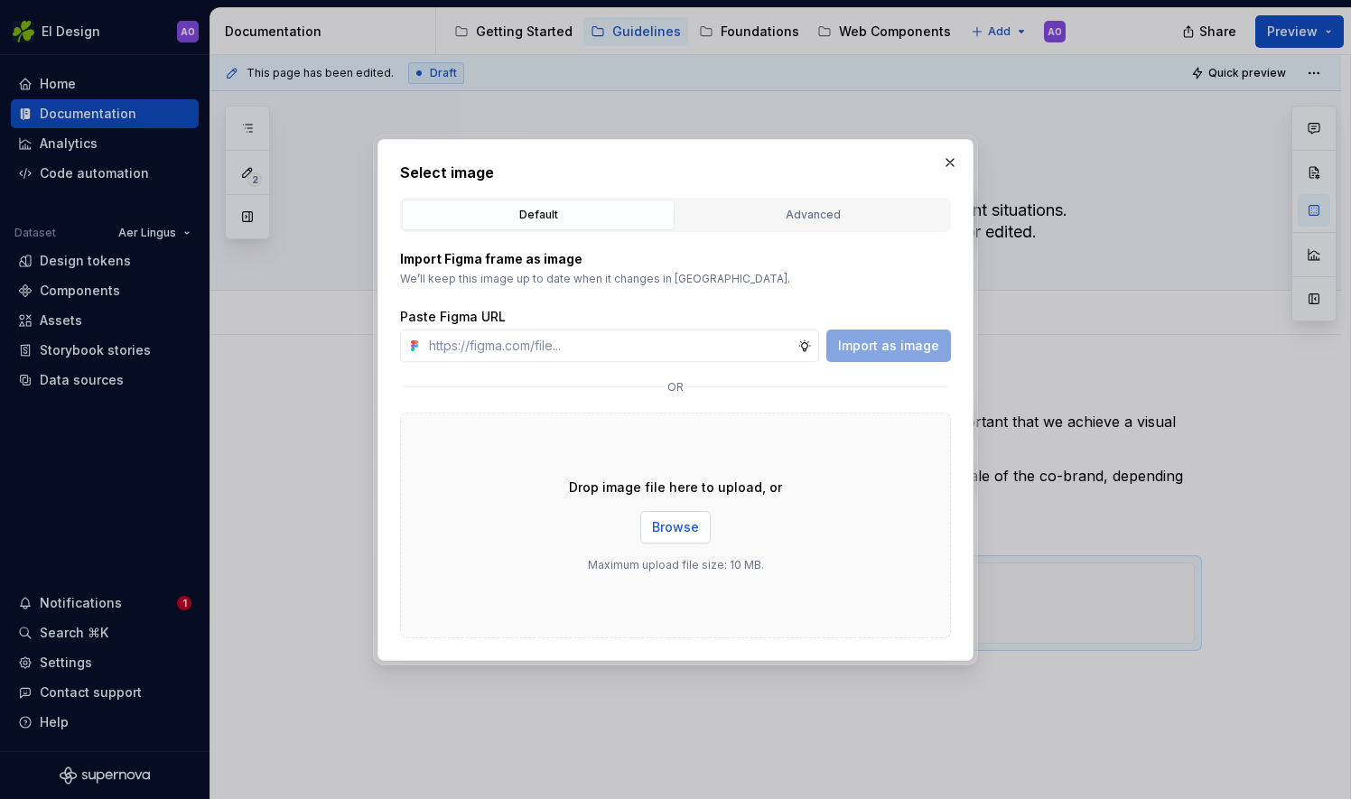
click at [685, 522] on span "Browse" at bounding box center [675, 527] width 47 height 18
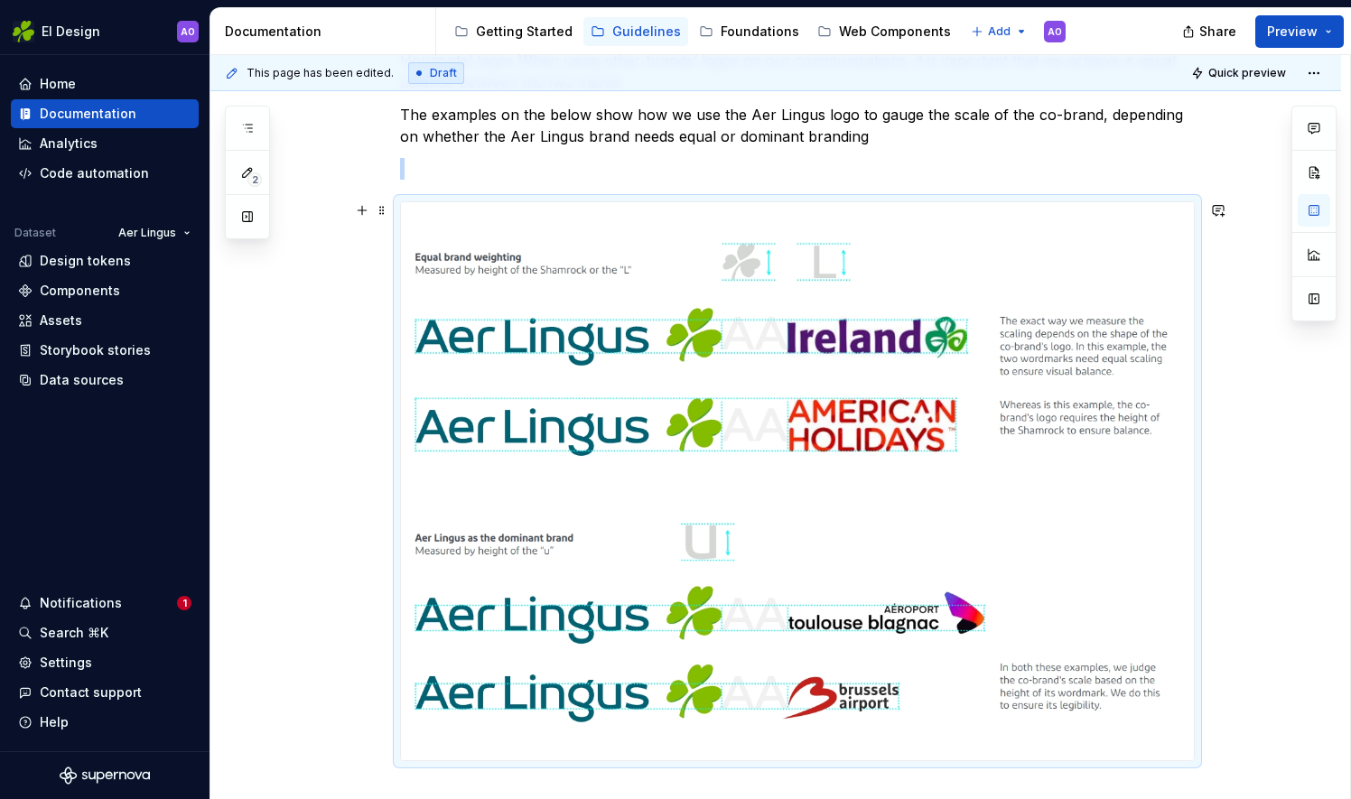
scroll to position [90, 0]
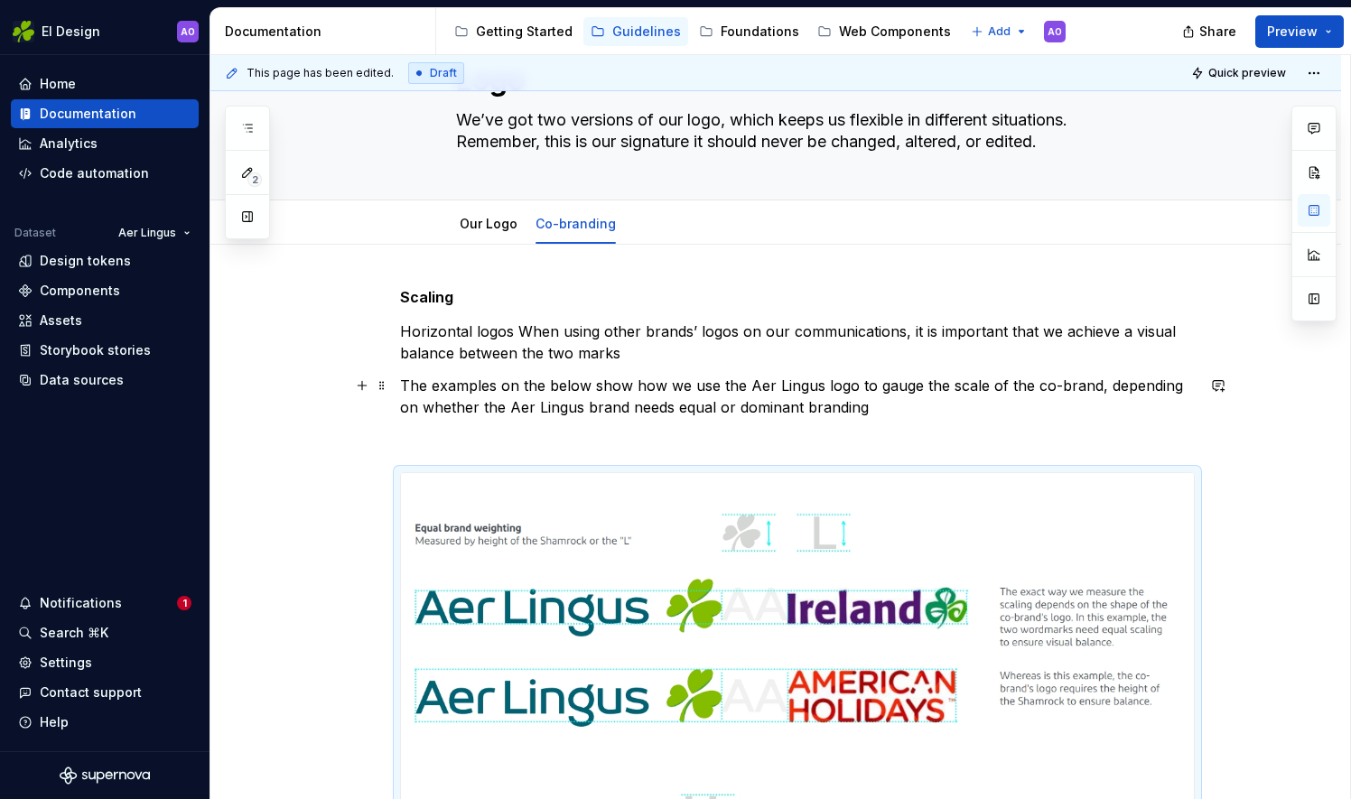
click at [861, 406] on p "The examples on the below show how we use the Aer Lingus logo to gauge the scal…" at bounding box center [797, 396] width 795 height 43
click at [543, 382] on p "The examples on the below show how we use the Aer Lingus logo to gauge the scal…" at bounding box center [797, 396] width 795 height 43
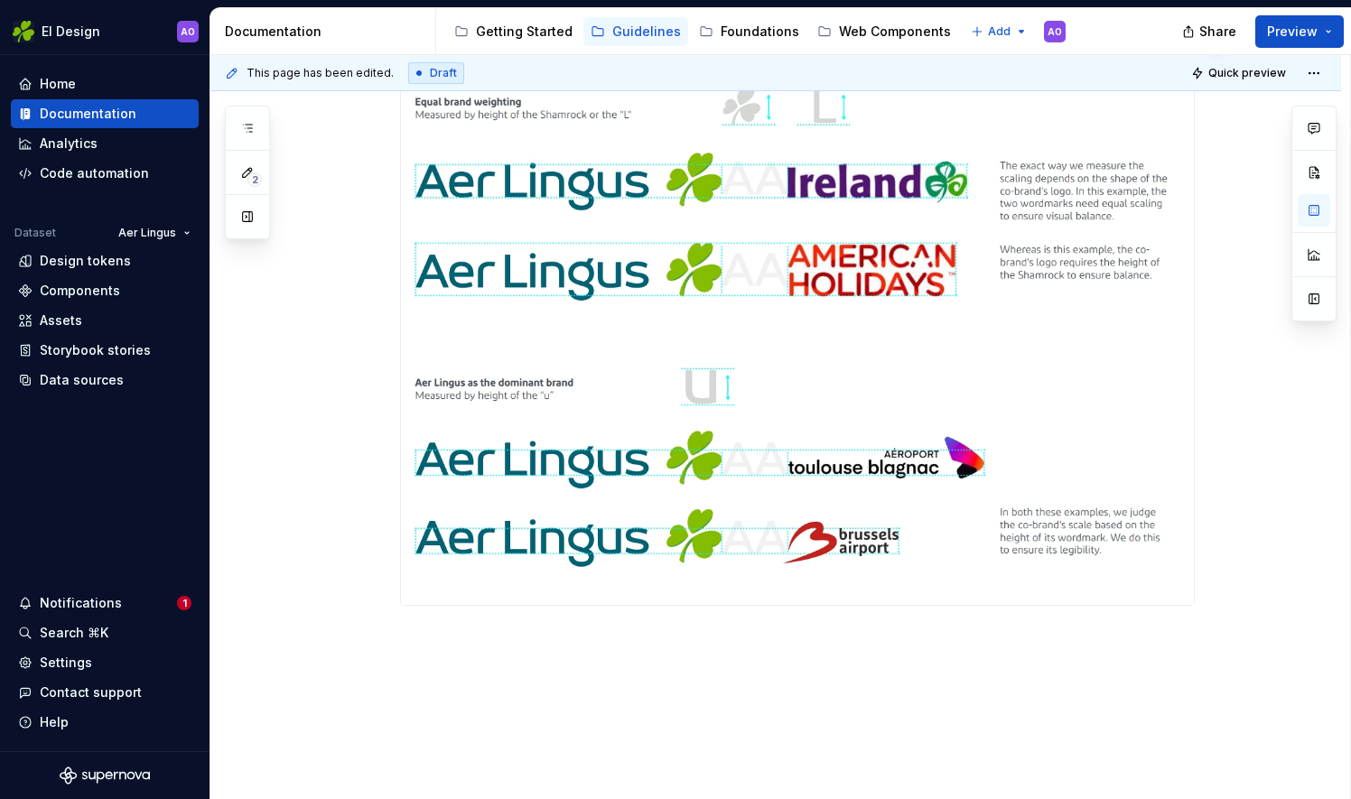
scroll to position [582, 0]
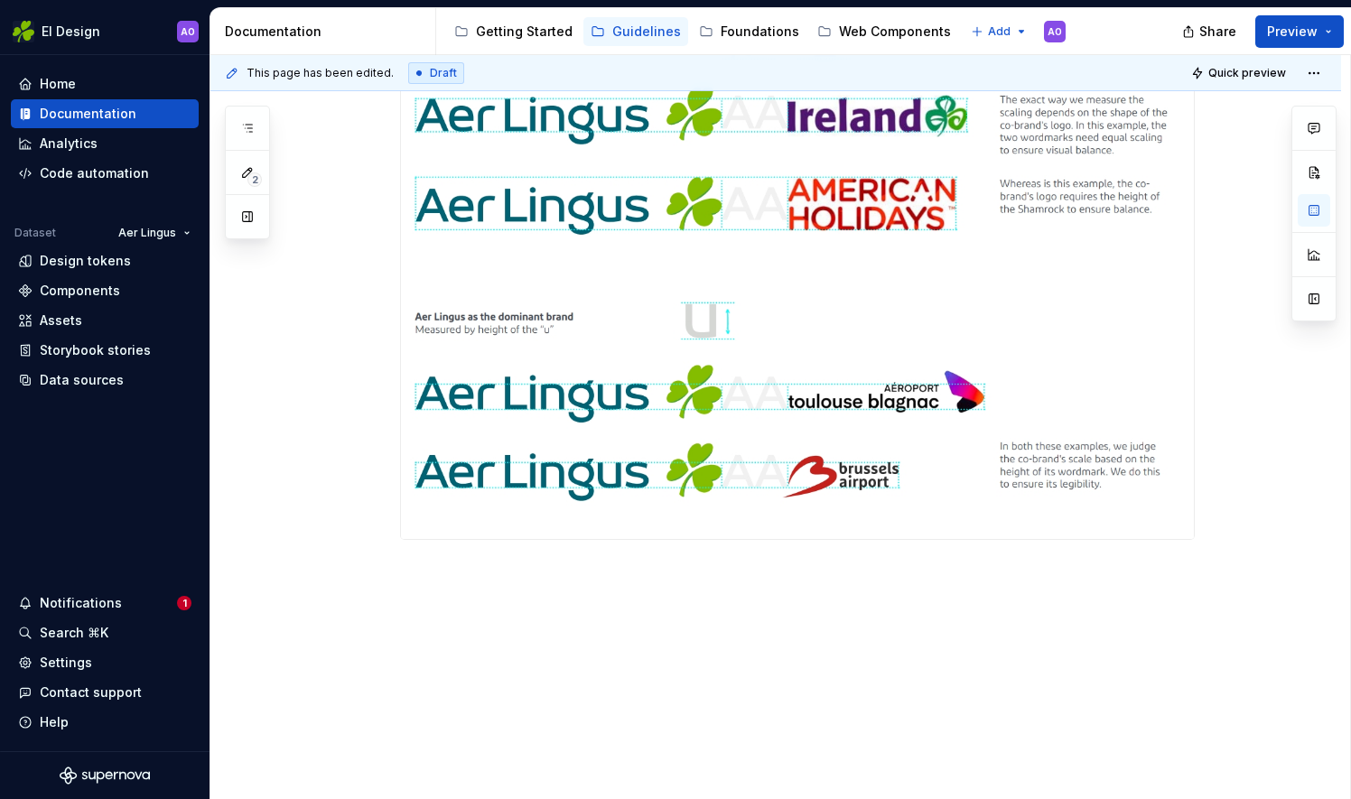
click at [467, 580] on div "Scaling Horizontal logos When using other brands’ logos on our communications, …" at bounding box center [775, 277] width 1130 height 1048
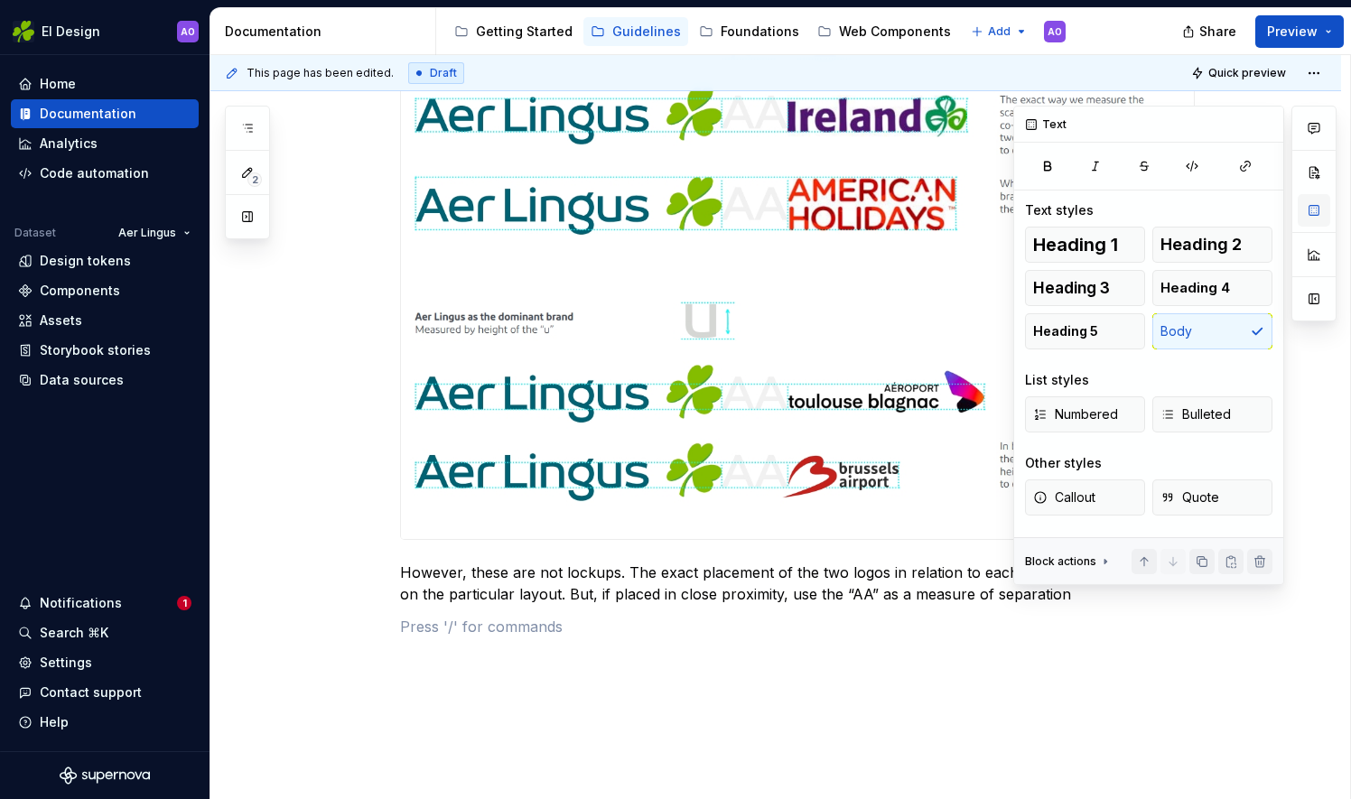
click at [1304, 211] on button "button" at bounding box center [1313, 210] width 33 height 33
click at [1085, 329] on span "Heading 5" at bounding box center [1065, 331] width 65 height 18
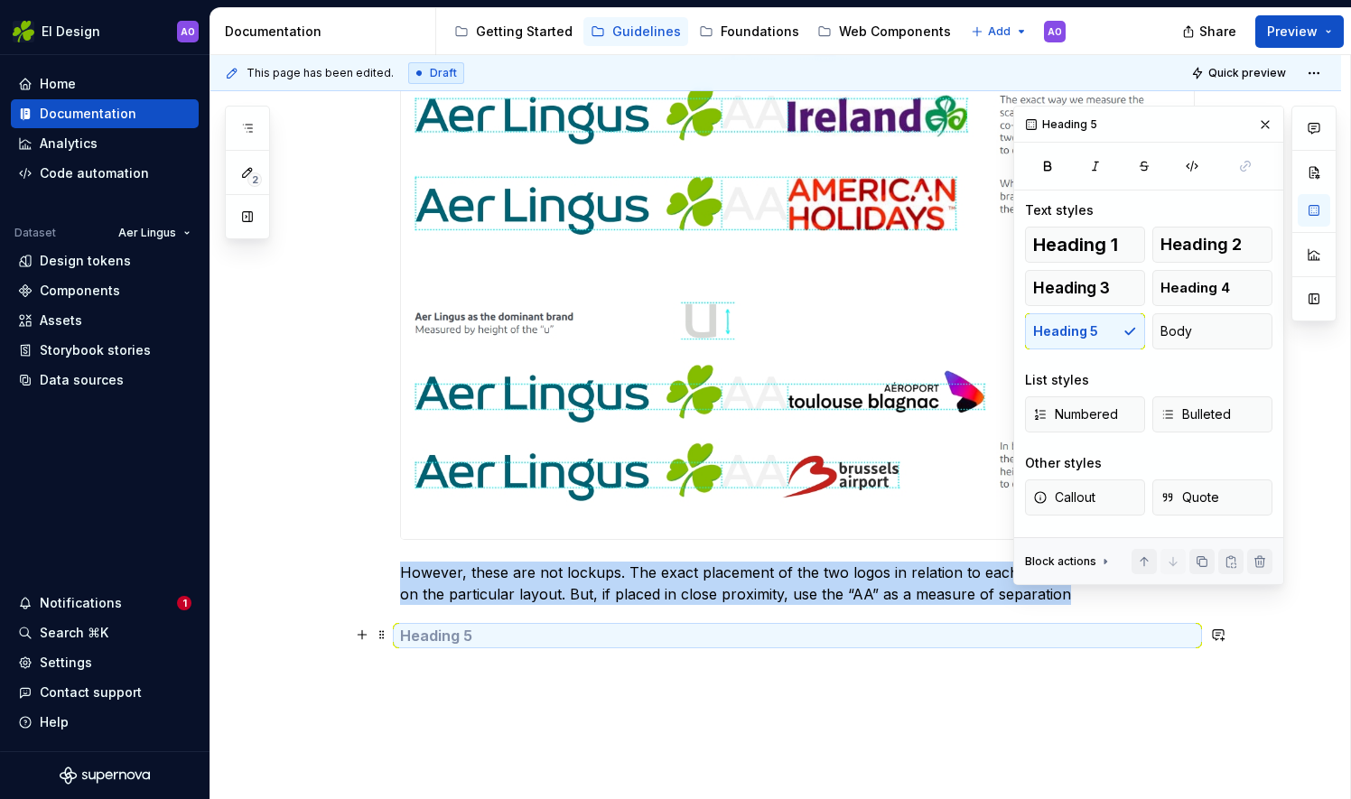
click at [493, 633] on h5 at bounding box center [797, 636] width 795 height 18
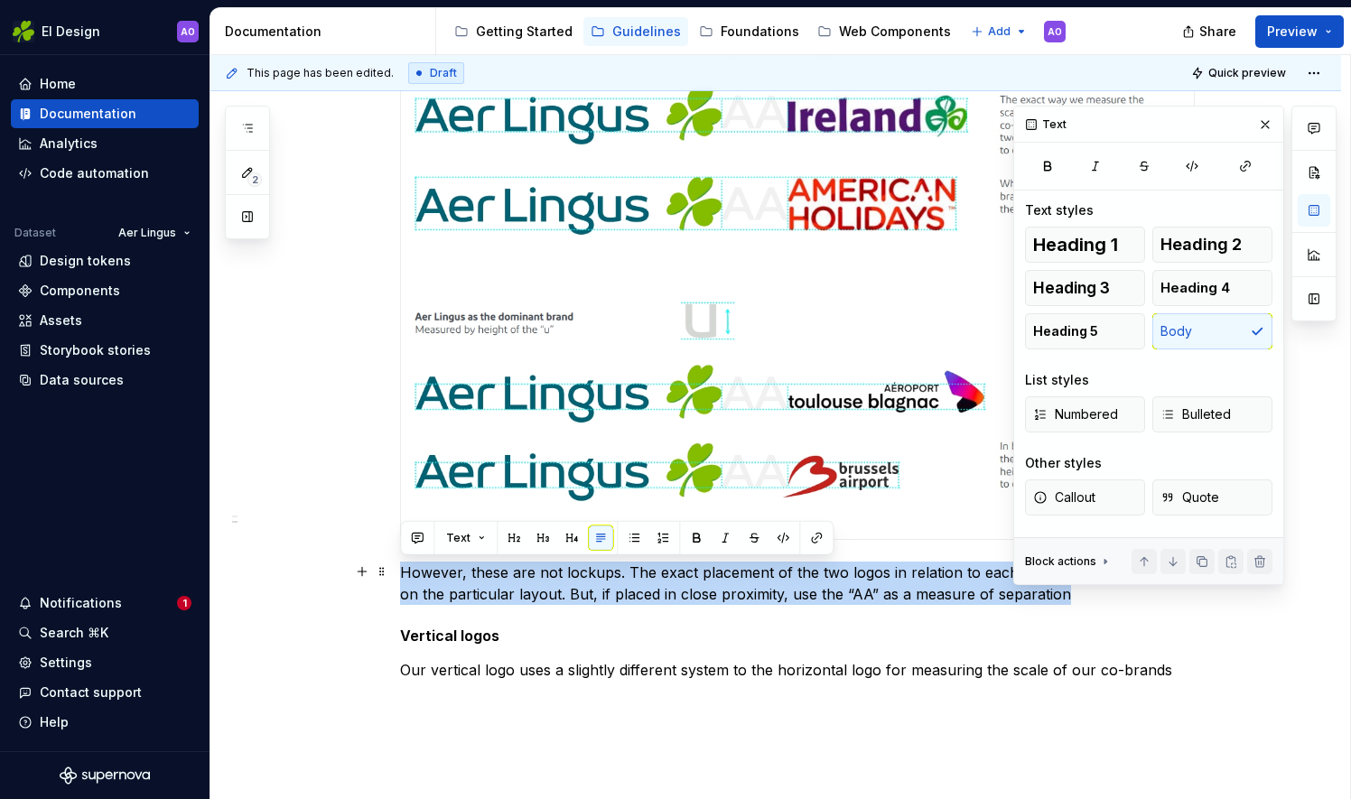
drag, startPoint x: 1070, startPoint y: 594, endPoint x: 347, endPoint y: 569, distance: 723.7
click at [347, 569] on div "Scaling Horizontal logos When using other brands’ logos on our communications, …" at bounding box center [775, 347] width 1130 height 1189
copy p "However, these are not lockups. The exact placement of the two logos in relatio…"
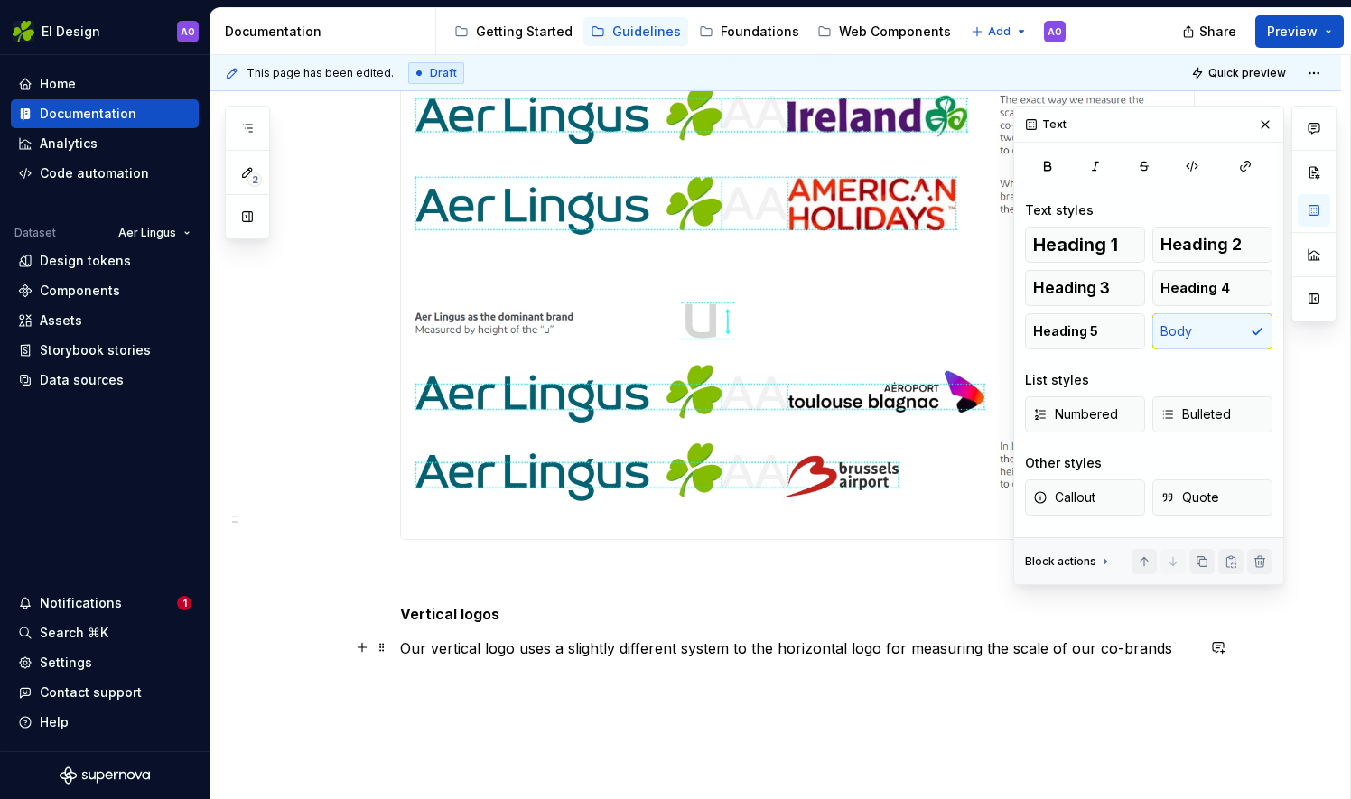
click at [1166, 648] on p "Our vertical logo uses a slightly different system to the horizontal logo for m…" at bounding box center [797, 648] width 795 height 22
click at [442, 571] on p at bounding box center [797, 573] width 795 height 22
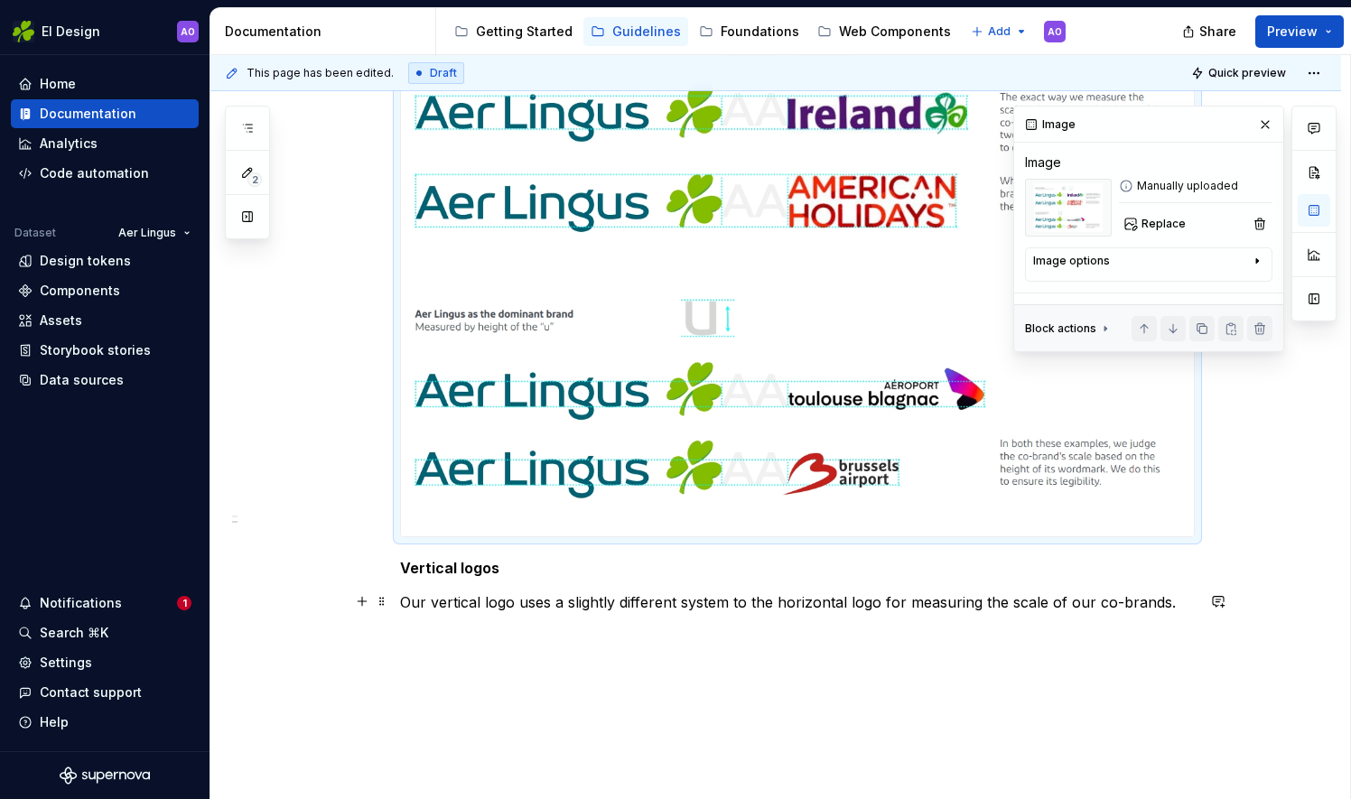
scroll to position [658, 0]
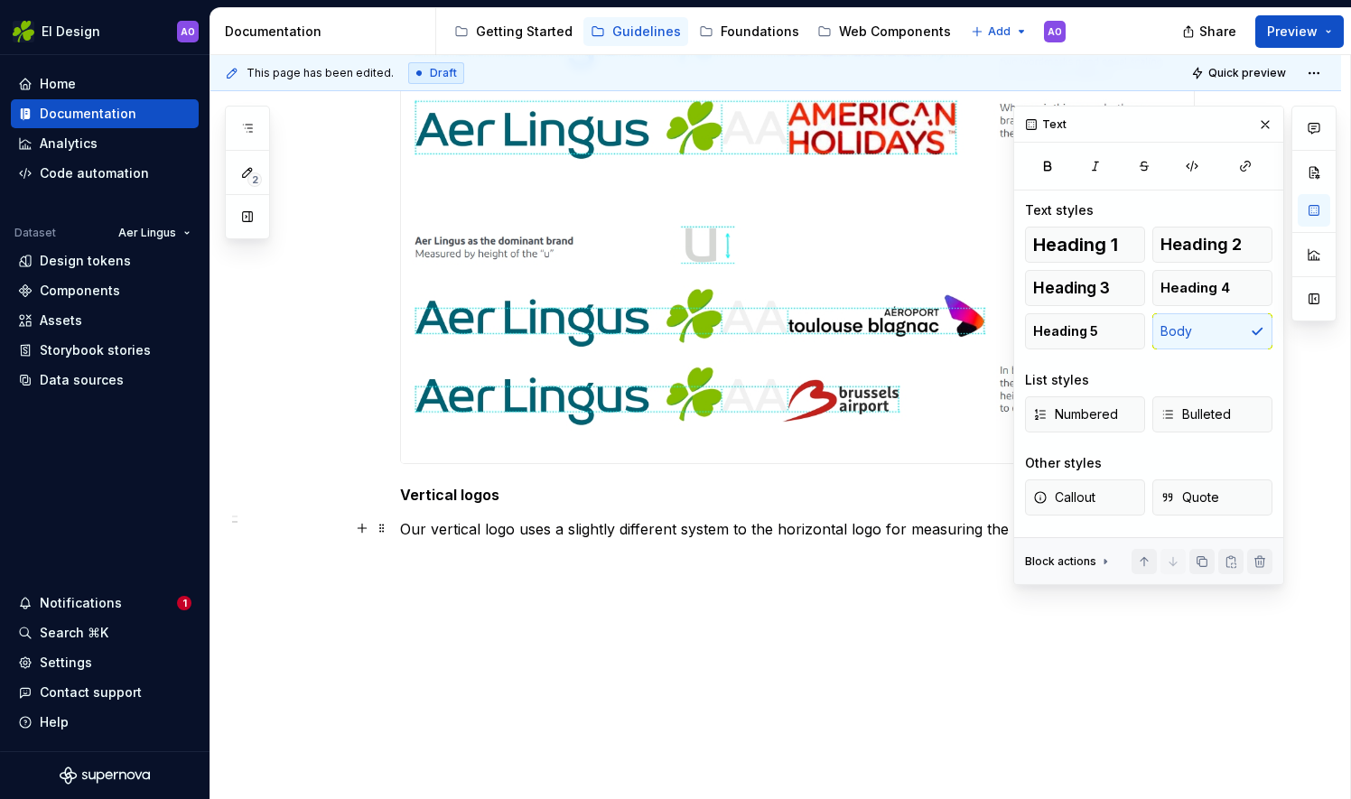
click at [1176, 526] on div "This page has been edited. Draft Quick preview Logo We’ve got two versions of o…" at bounding box center [780, 427] width 1140 height 745
click at [1006, 672] on div "This page has been edited. Draft Quick preview Logo We’ve got two versions of o…" at bounding box center [779, 427] width 1139 height 745
click at [1320, 206] on button "button" at bounding box center [1313, 210] width 33 height 33
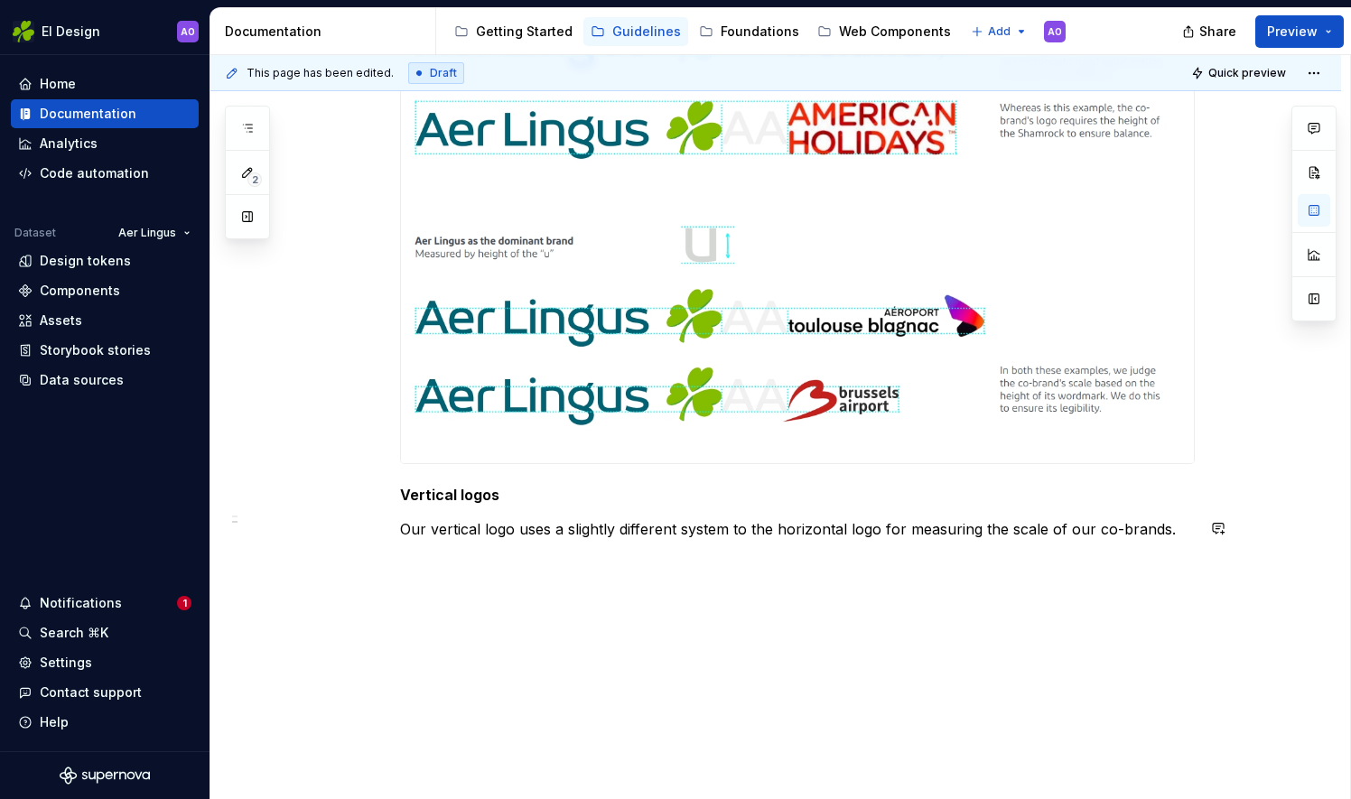
click at [1194, 532] on p "Our vertical logo uses a slightly different system to the horizontal logo for m…" at bounding box center [797, 529] width 795 height 22
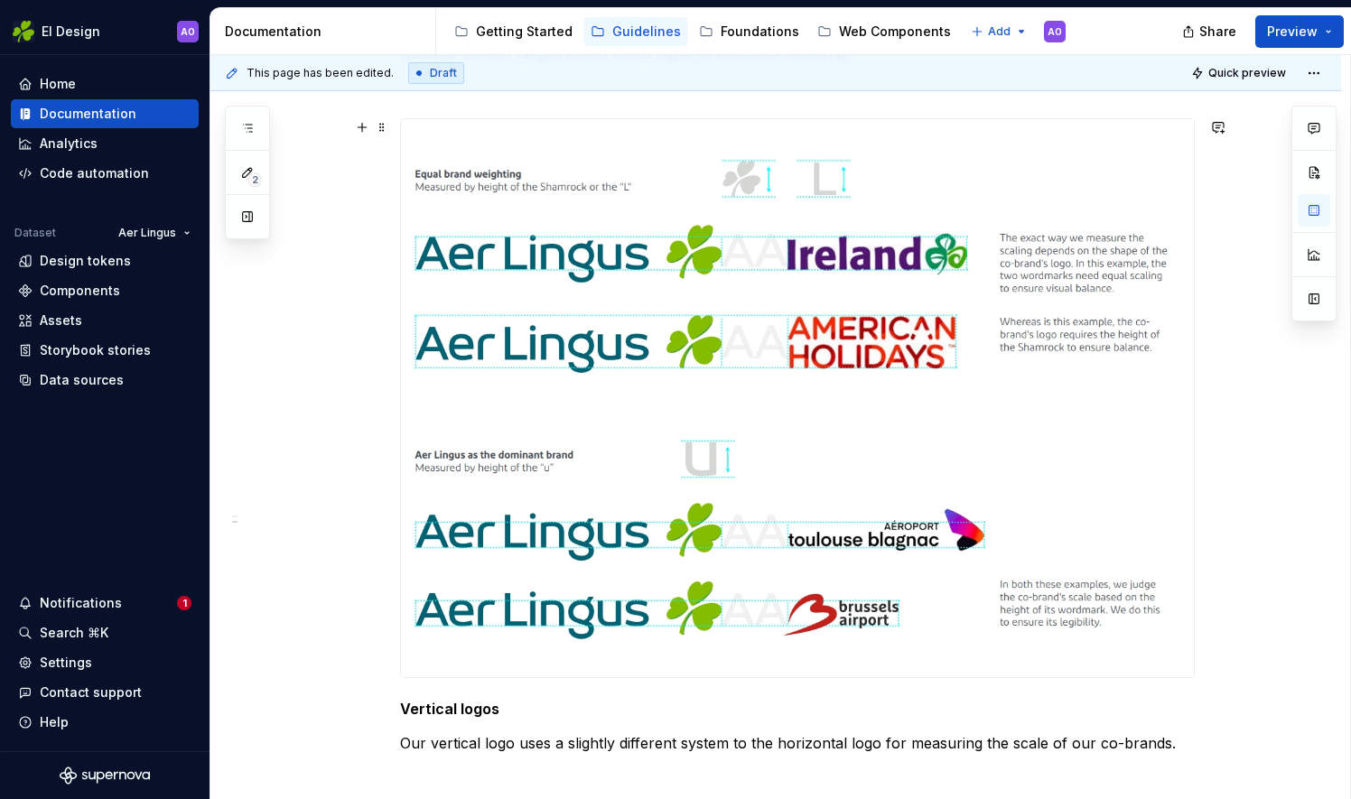
scroll to position [702, 0]
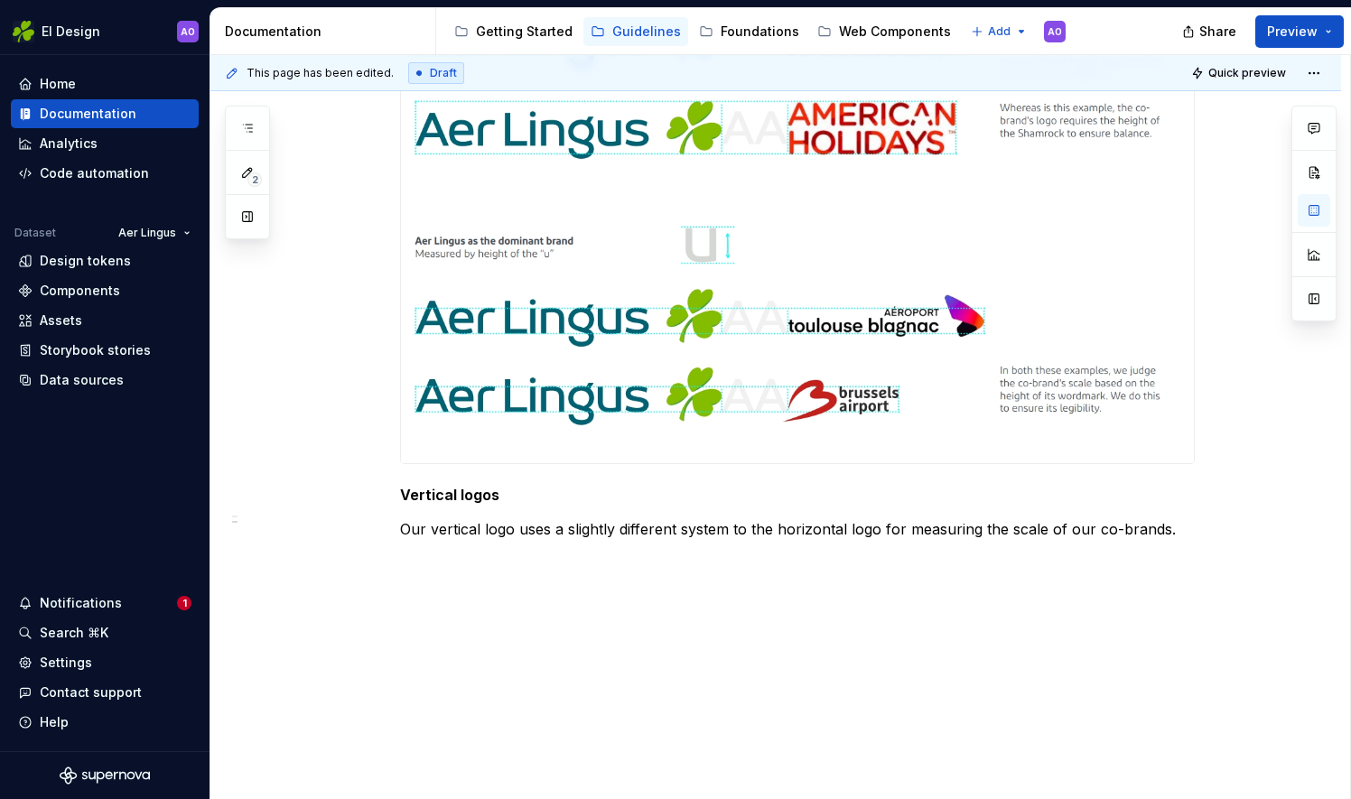
click at [410, 573] on div "Scaling Horizontal logos When using other brands’ logos on our communications, …" at bounding box center [775, 216] width 1130 height 1167
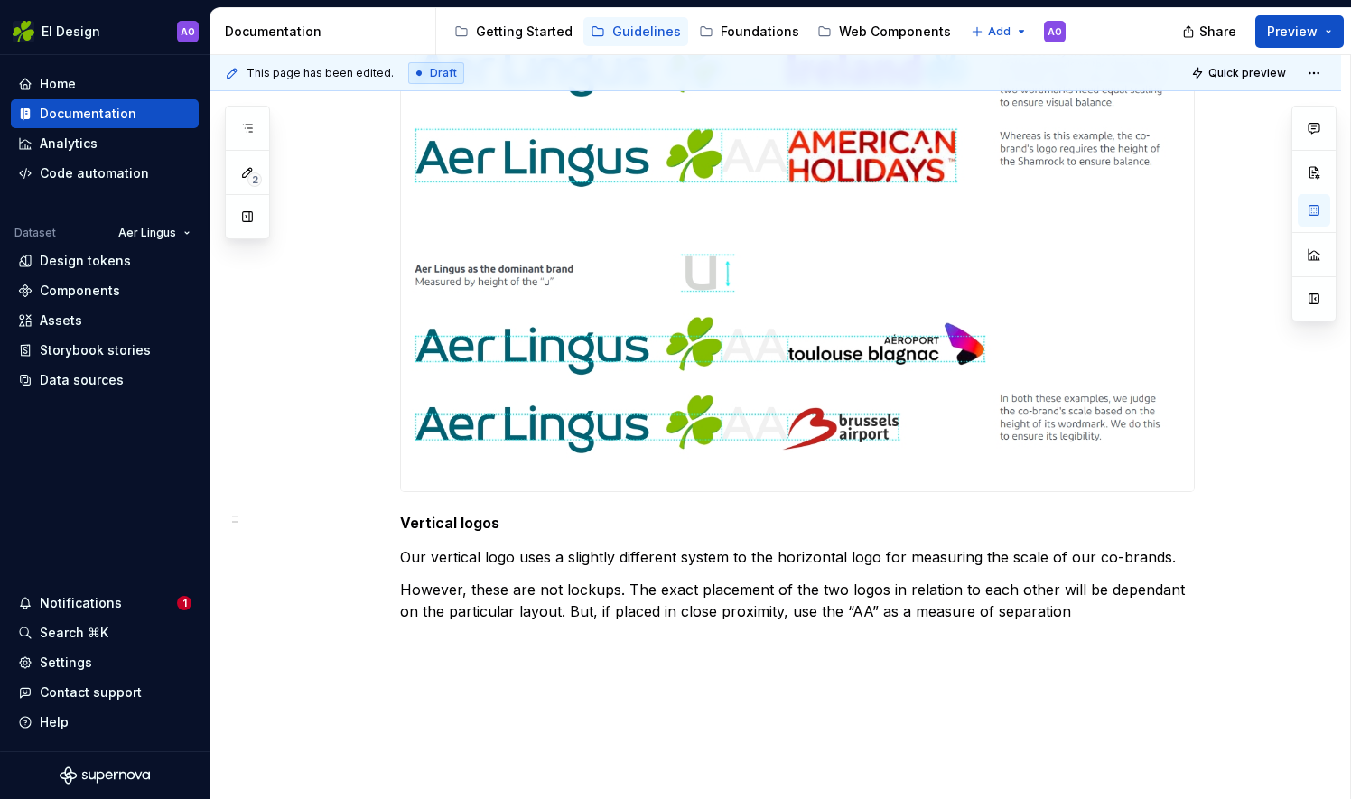
scroll to position [756, 0]
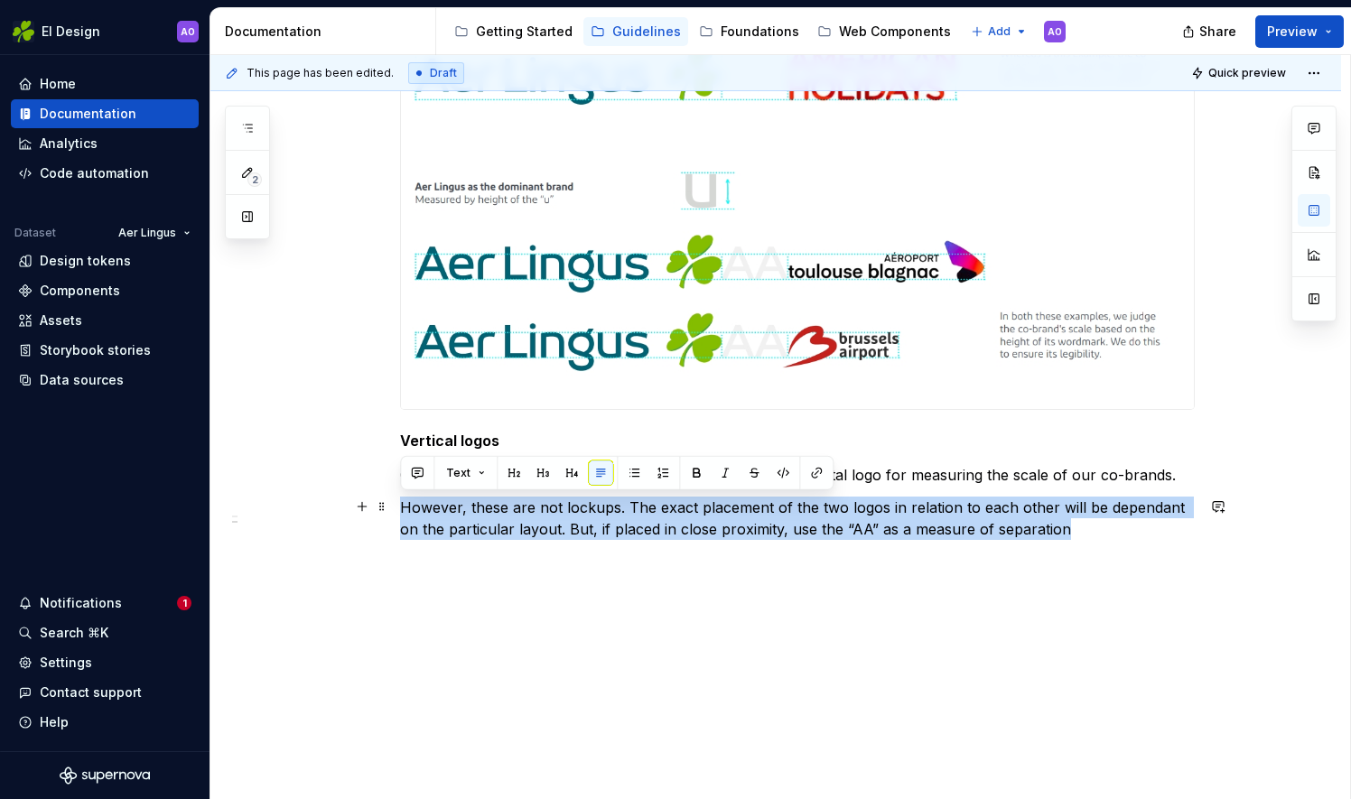
drag, startPoint x: 400, startPoint y: 504, endPoint x: 1080, endPoint y: 537, distance: 680.7
click at [1080, 537] on p "However, these are not lockups. The exact placement of the two logos in relatio…" at bounding box center [797, 518] width 795 height 43
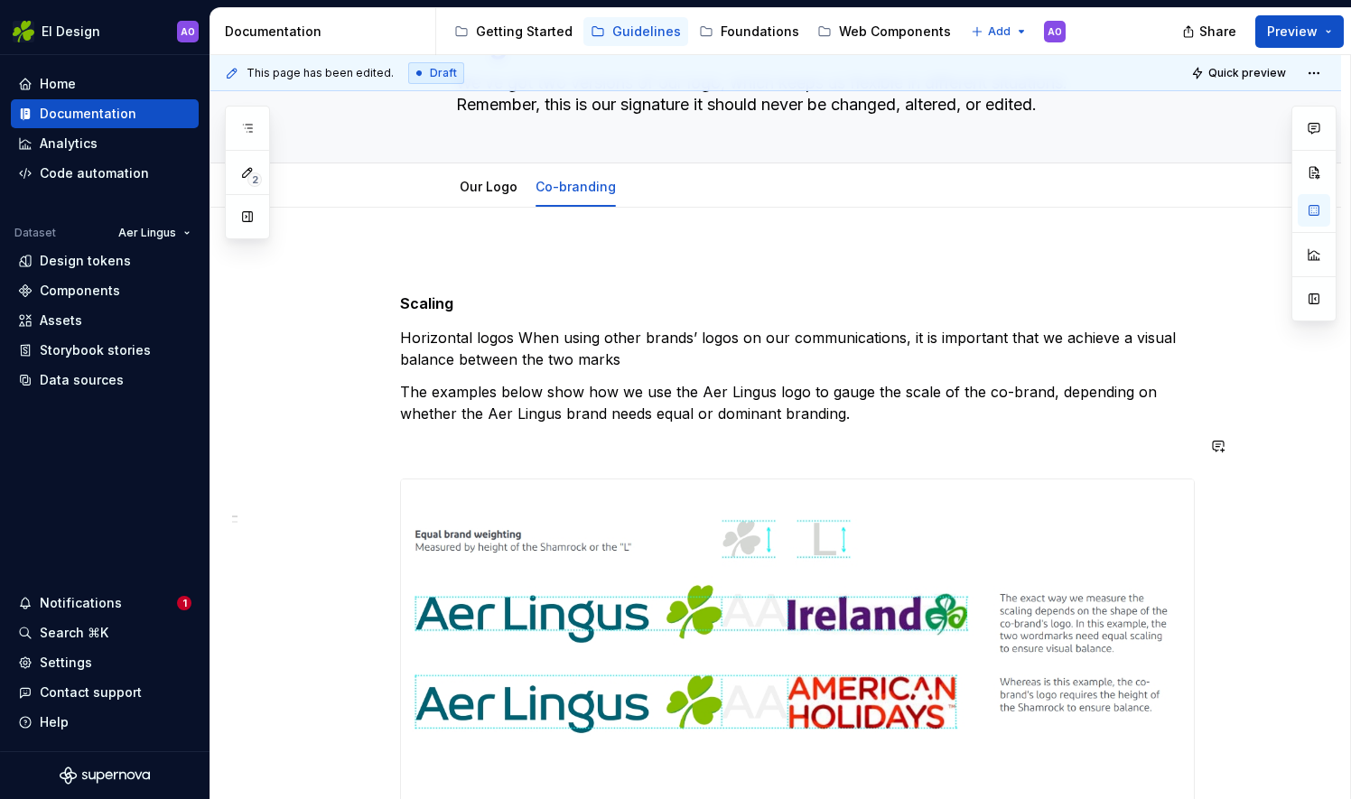
scroll to position [33, 0]
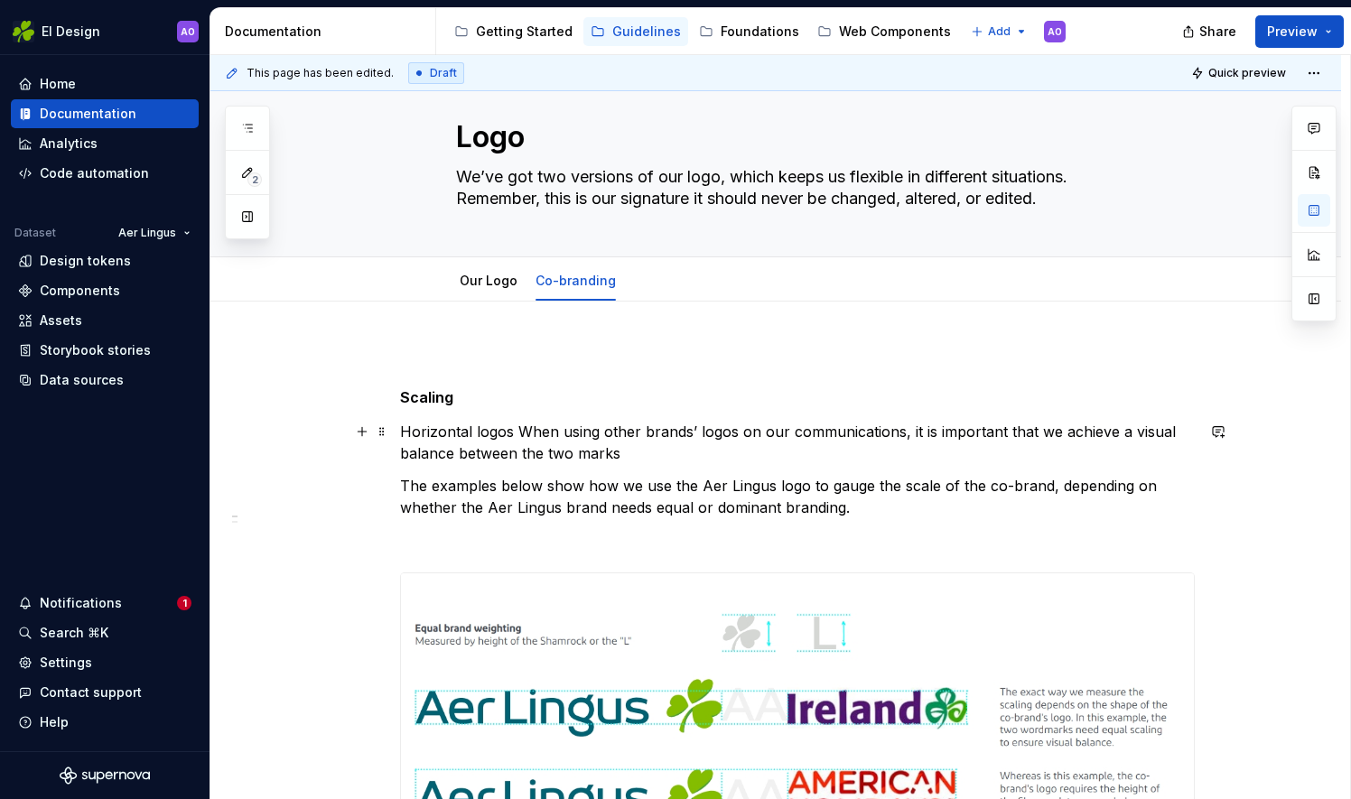
click at [618, 452] on p "Horizontal logos When using other brands’ logos on our communications, it is im…" at bounding box center [797, 442] width 795 height 43
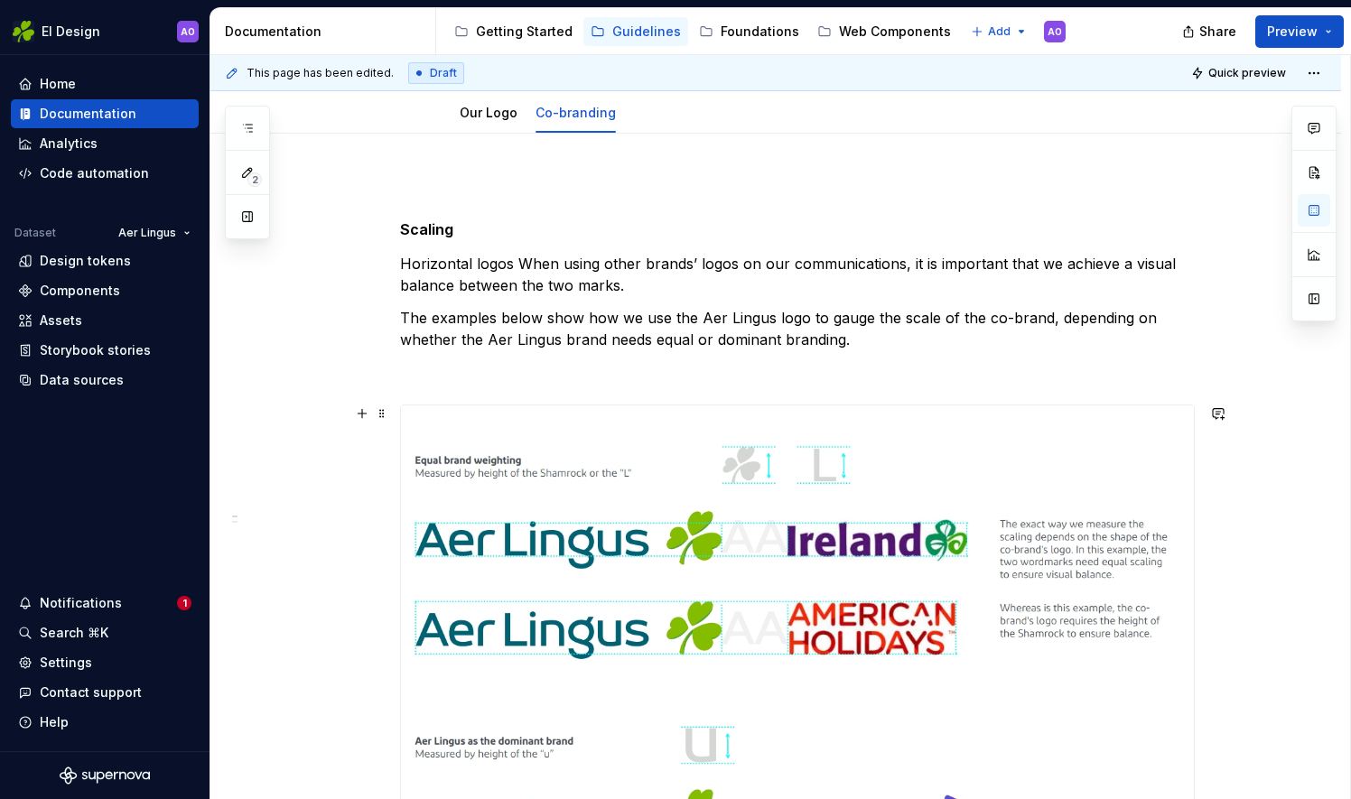
scroll to position [214, 0]
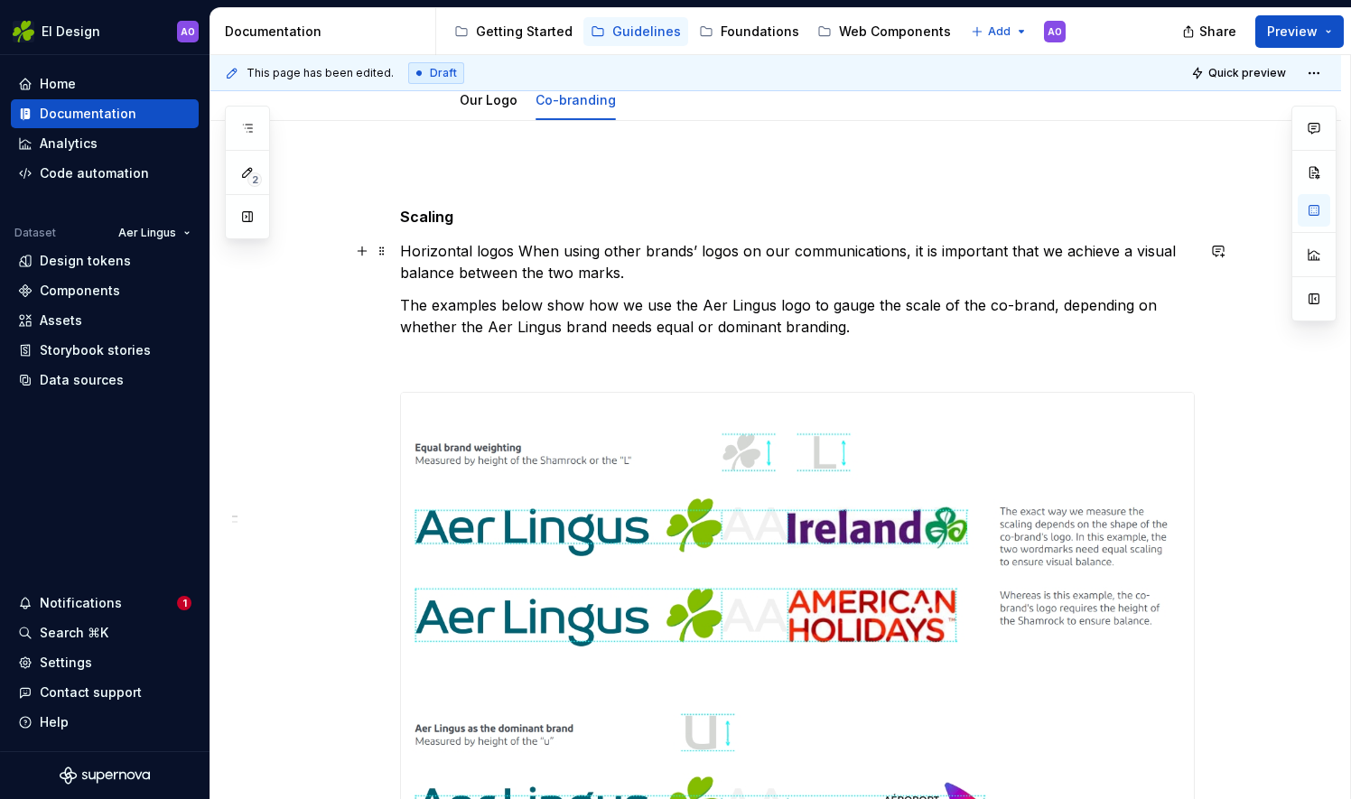
click at [516, 241] on p "Horizontal logos When using other brands’ logos on our communications, it is im…" at bounding box center [797, 261] width 795 height 43
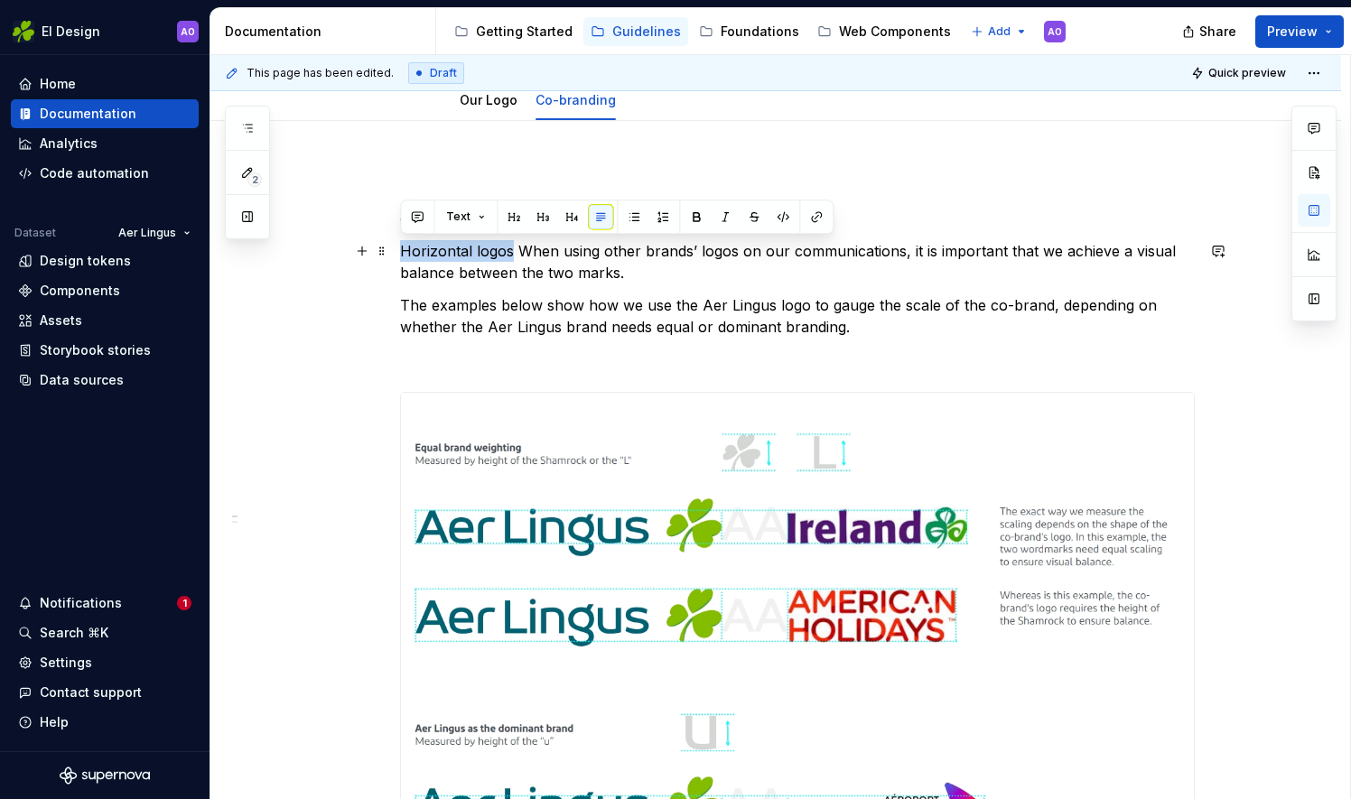
drag, startPoint x: 511, startPoint y: 251, endPoint x: 397, endPoint y: 249, distance: 113.8
click at [397, 249] on div "Scaling Horizontal logos When using other brands’ logos on our communications, …" at bounding box center [775, 732] width 1130 height 1222
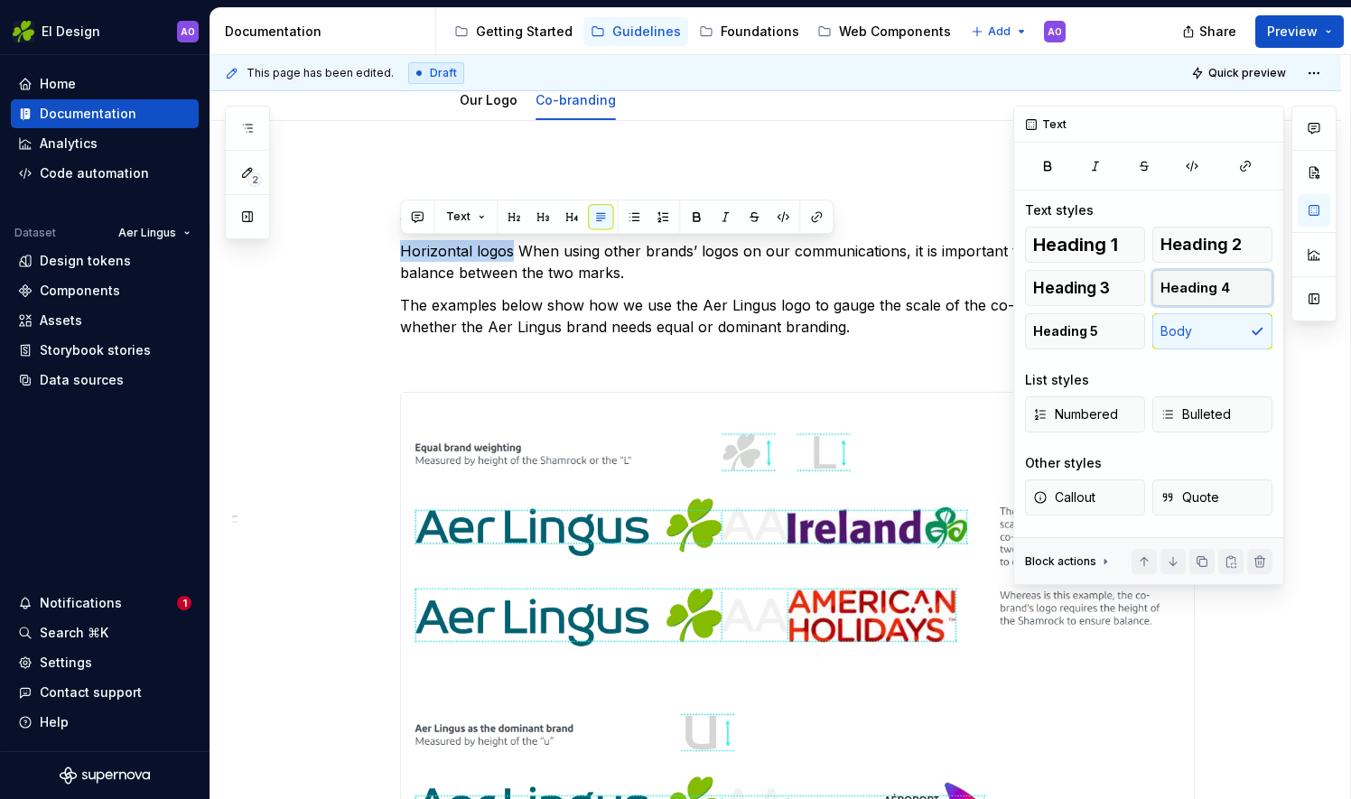
click at [1201, 284] on span "Heading 4" at bounding box center [1195, 288] width 70 height 18
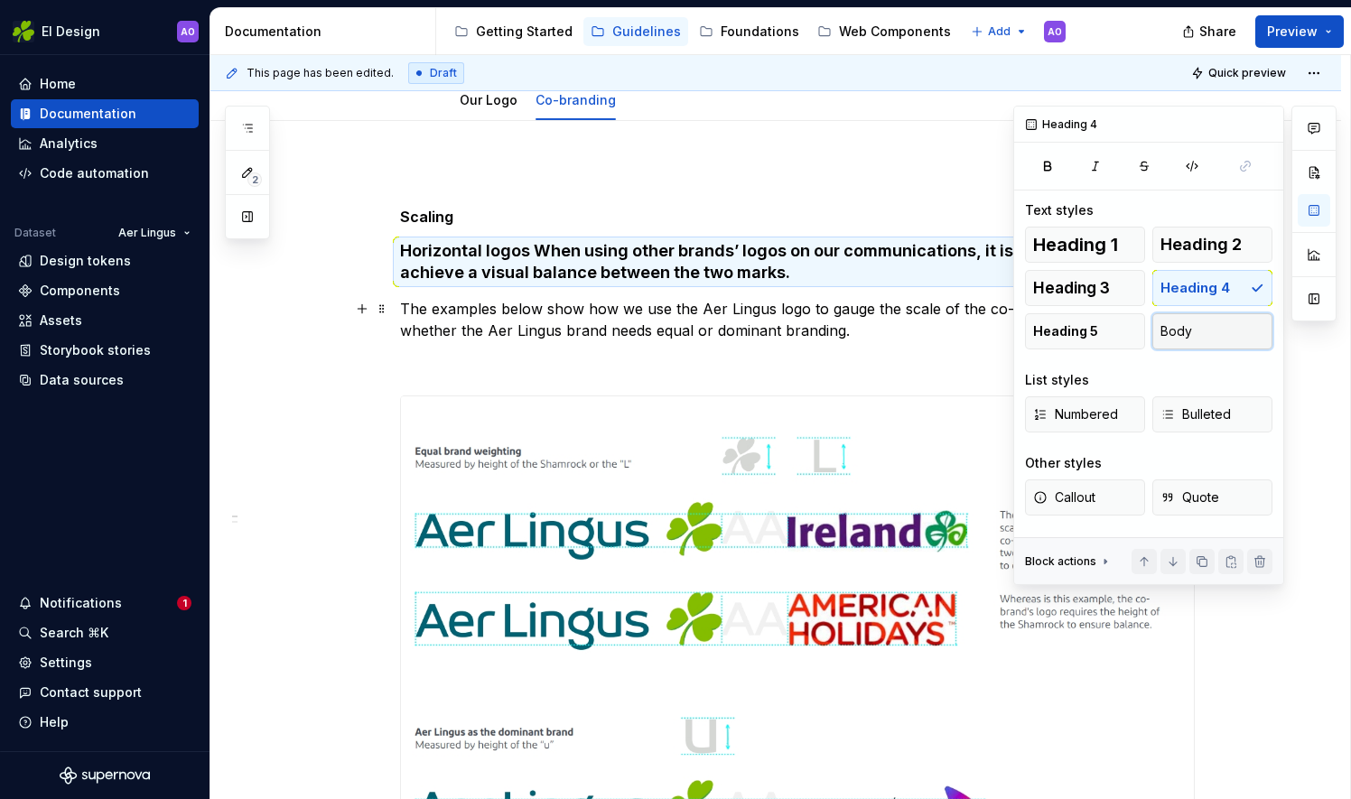
click at [1172, 334] on span "Body" at bounding box center [1176, 331] width 32 height 18
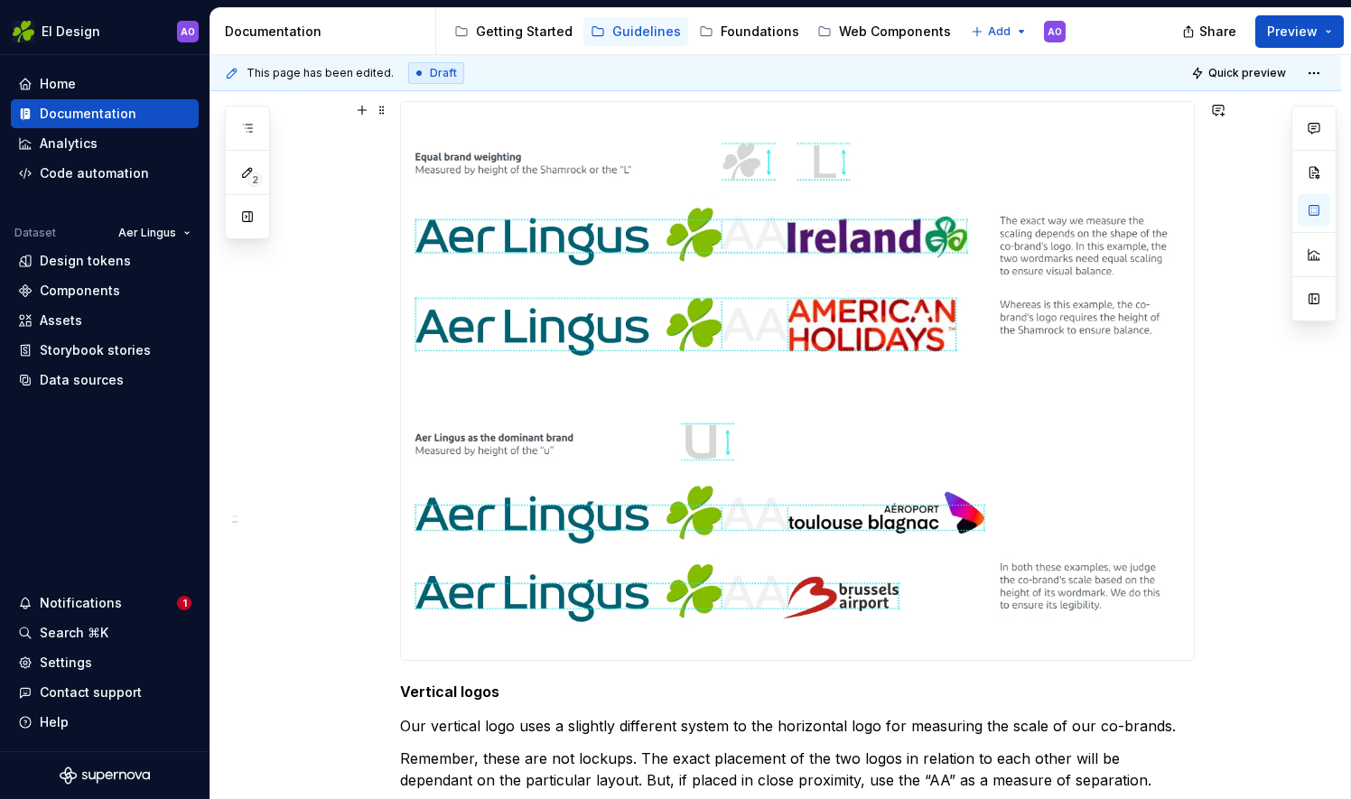
scroll to position [575, 0]
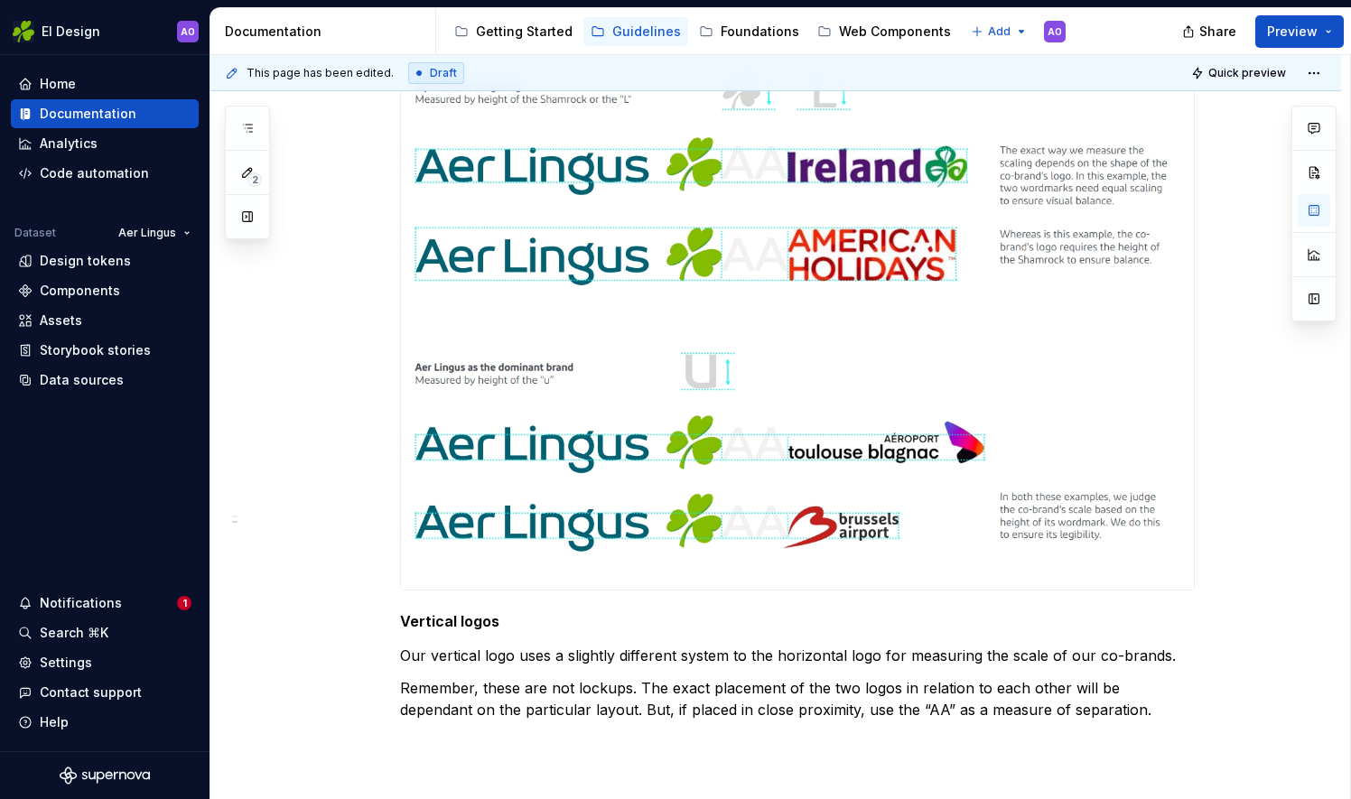
click at [688, 527] on img at bounding box center [797, 311] width 793 height 558
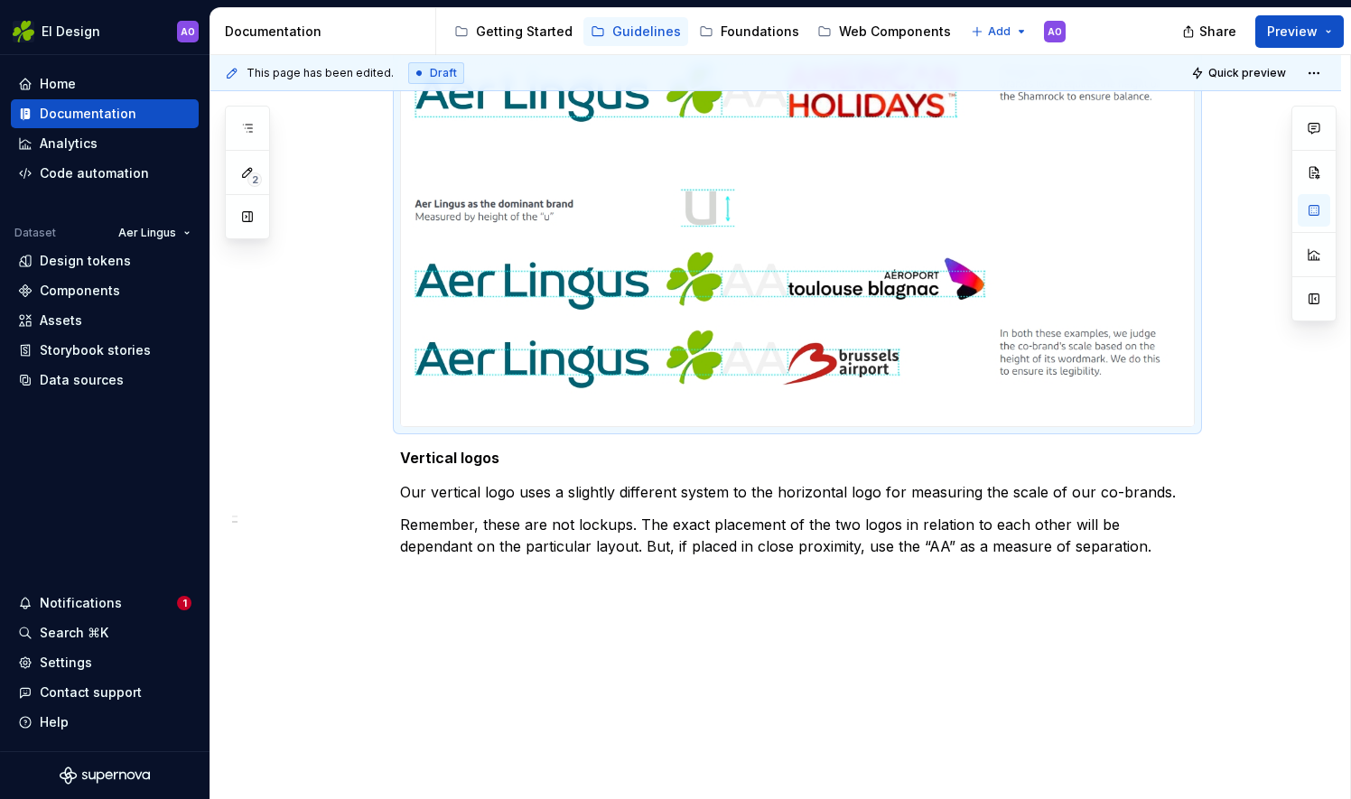
scroll to position [756, 0]
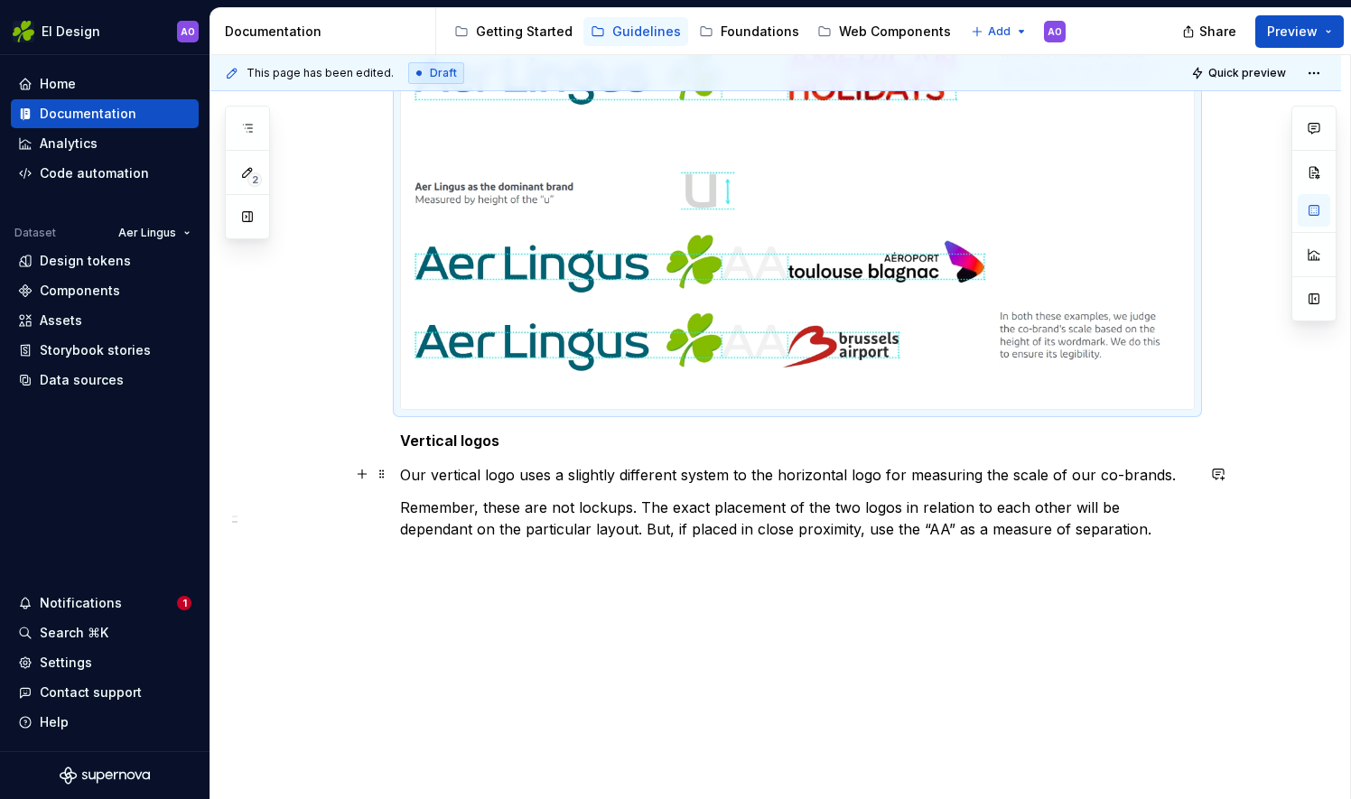
click at [1172, 471] on p "Our vertical logo uses a slightly different system to the horizontal logo for m…" at bounding box center [797, 475] width 795 height 22
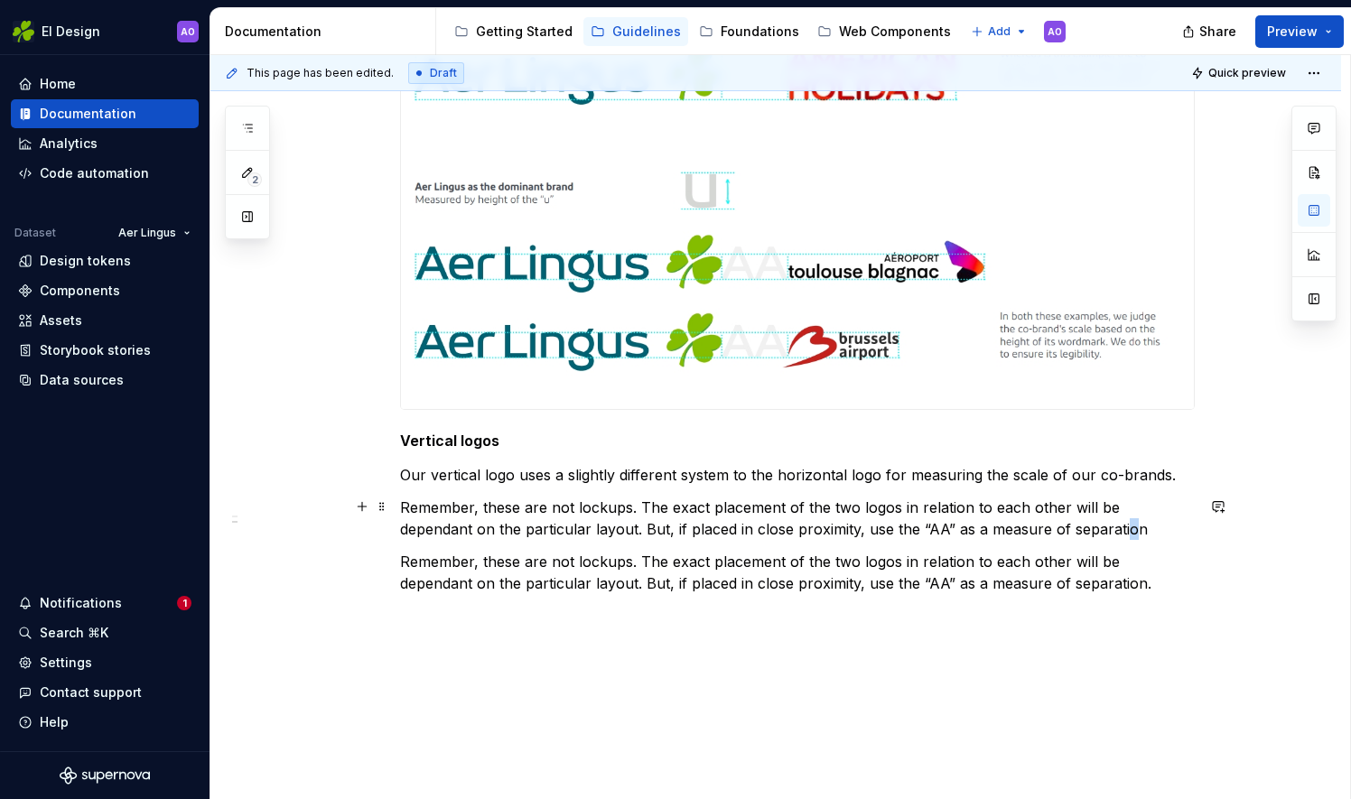
click at [1046, 530] on p "Remember, these are not lockups. The exact placement of the two logos in relati…" at bounding box center [797, 518] width 795 height 43
click at [1076, 530] on p "Remember, these are not lockups. The exact placement of the two logos in relati…" at bounding box center [797, 518] width 795 height 43
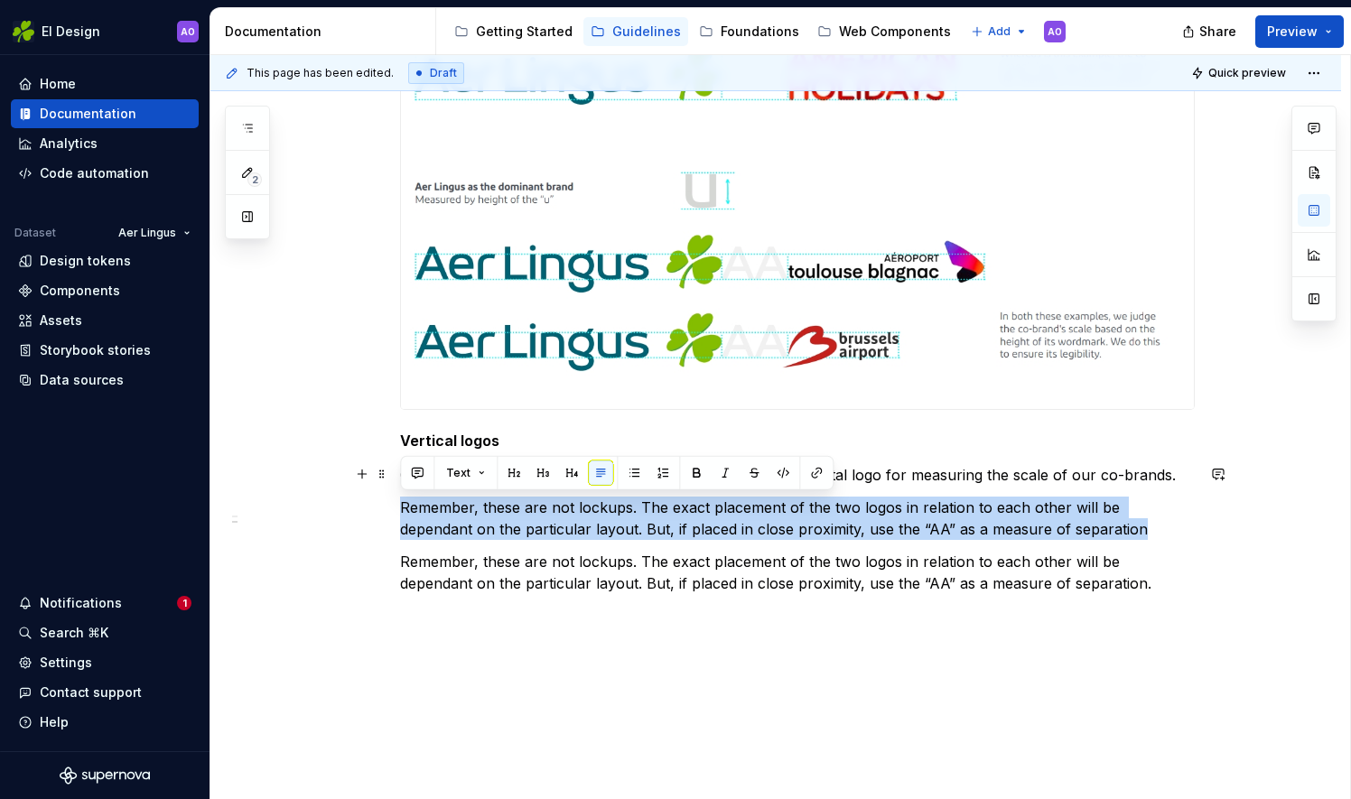
drag, startPoint x: 1059, startPoint y: 533, endPoint x: 349, endPoint y: 484, distance: 712.3
click at [400, 484] on div "Scaling Horizontal logos When using other brands’ logos on our communications, …" at bounding box center [797, 119] width 795 height 993
click at [350, 486] on div "This page has been edited. Draft Quick preview Logo We’ve got two versions of o…" at bounding box center [779, 427] width 1139 height 745
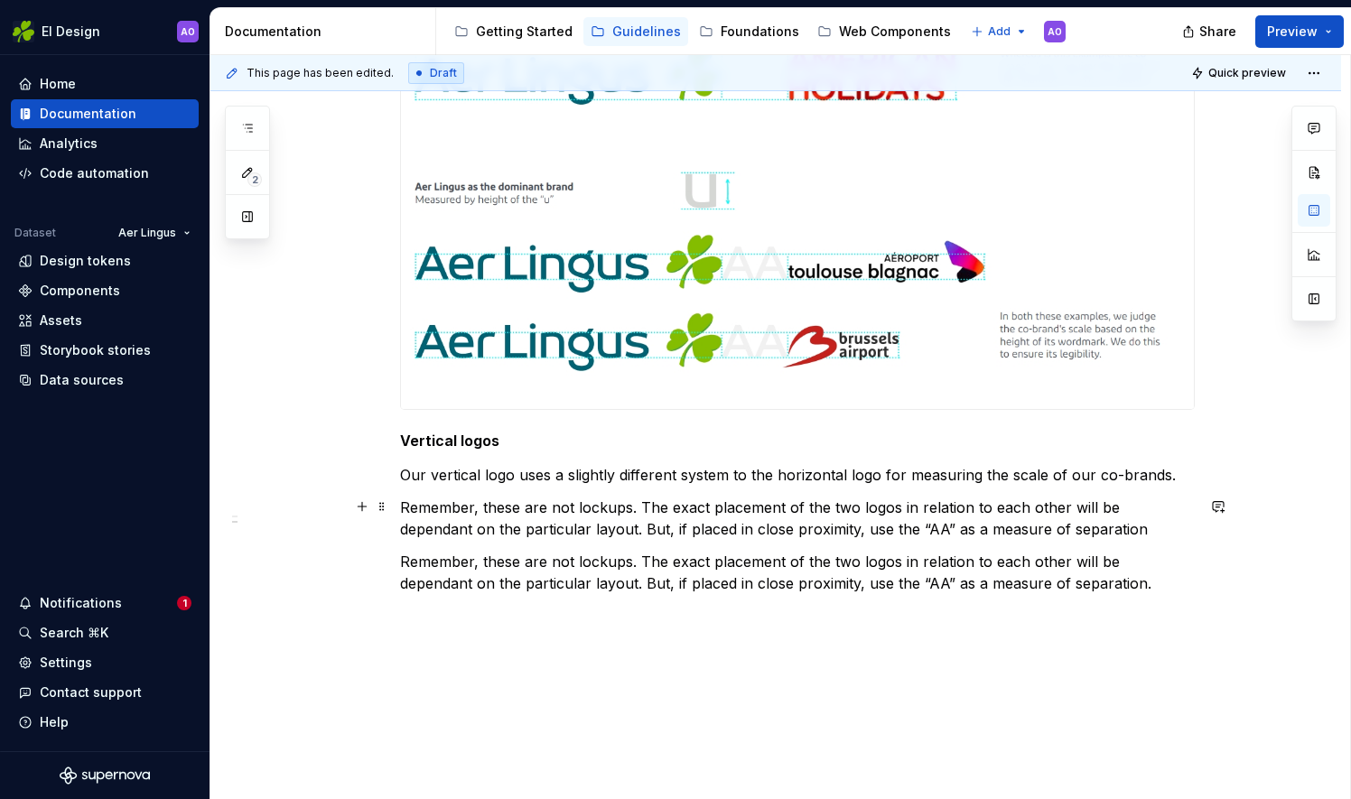
click at [1068, 527] on p "Remember, these are not lockups. The exact placement of the two logos in relati…" at bounding box center [797, 518] width 795 height 43
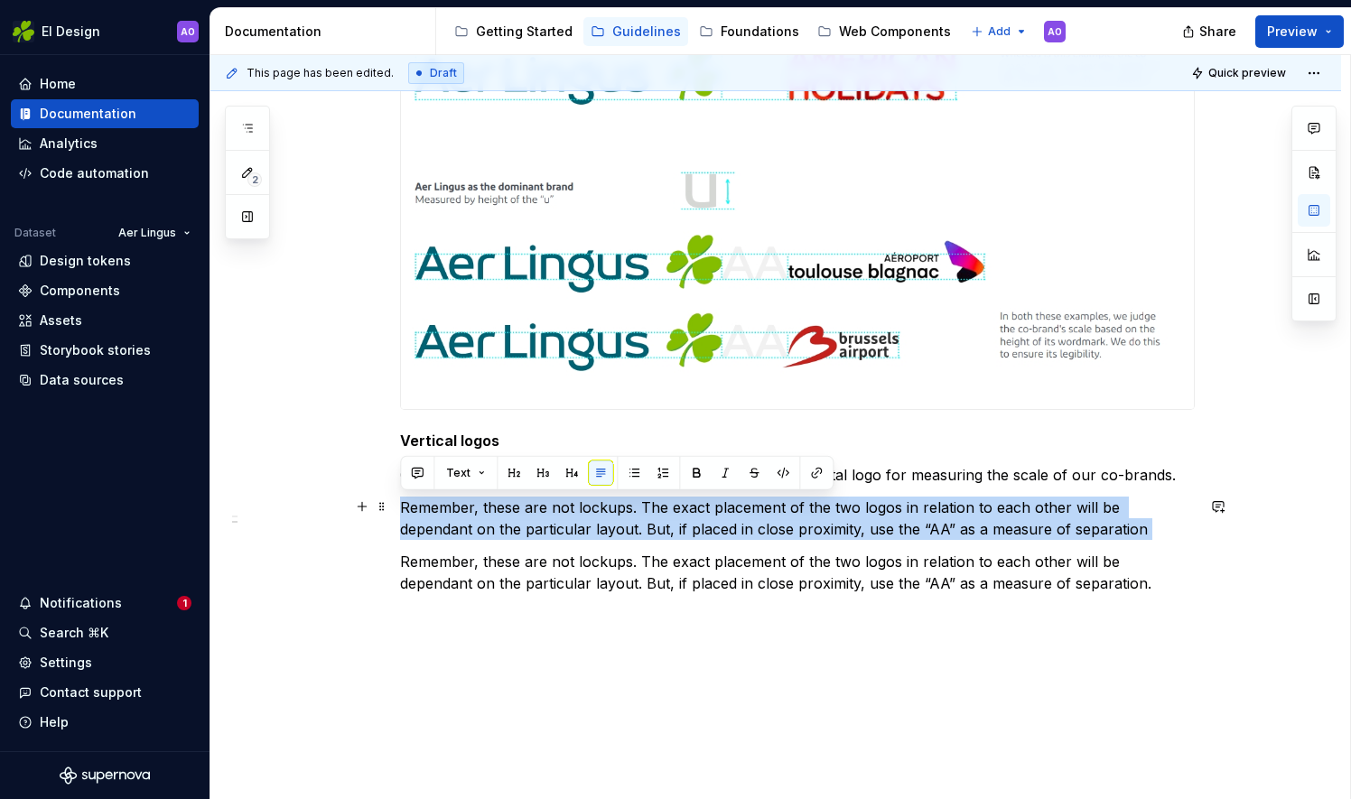
drag, startPoint x: 1068, startPoint y: 527, endPoint x: 348, endPoint y: 516, distance: 720.6
click at [348, 516] on div "Scaling Horizontal logos When using other brands’ logos on our communications, …" at bounding box center [775, 217] width 1130 height 1276
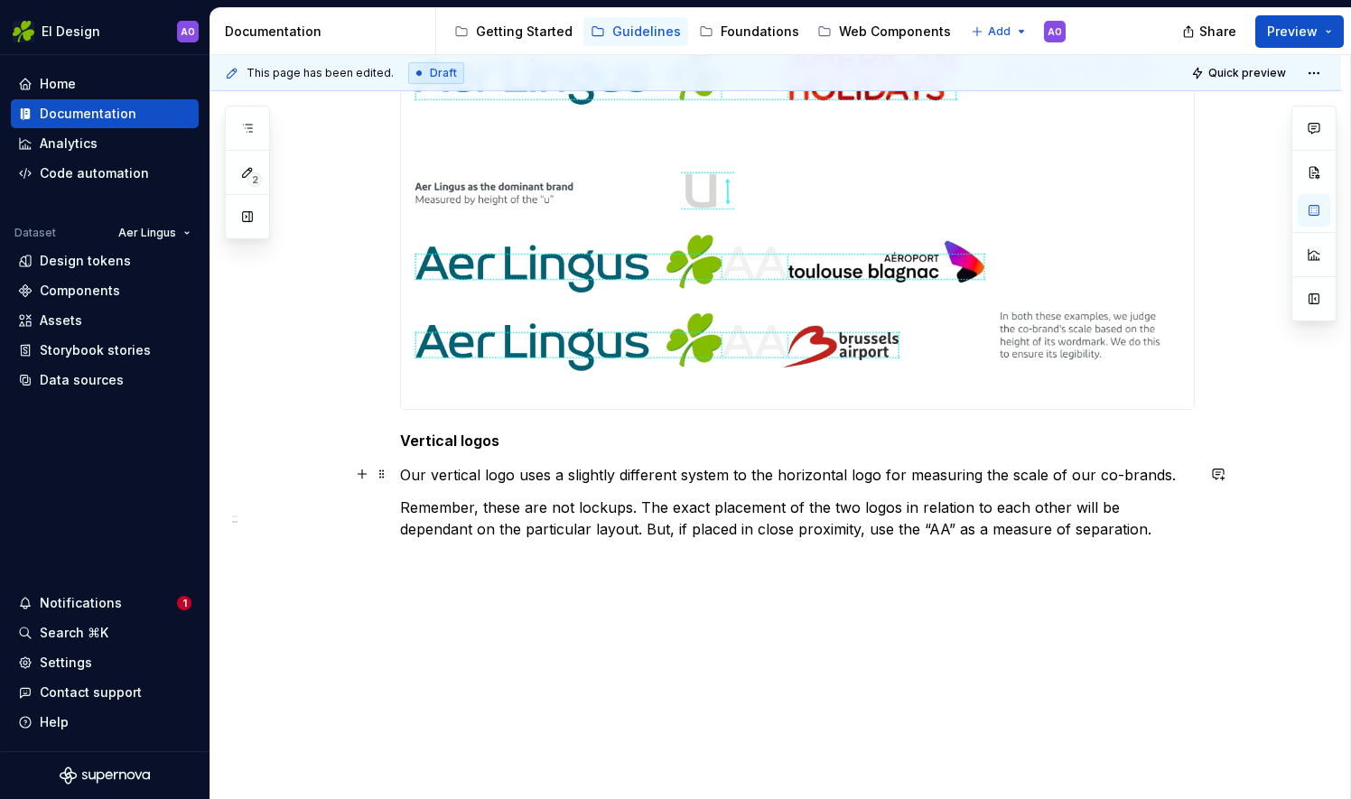
click at [1176, 475] on p "Our vertical logo uses a slightly different system to the horizontal logo for m…" at bounding box center [797, 475] width 795 height 22
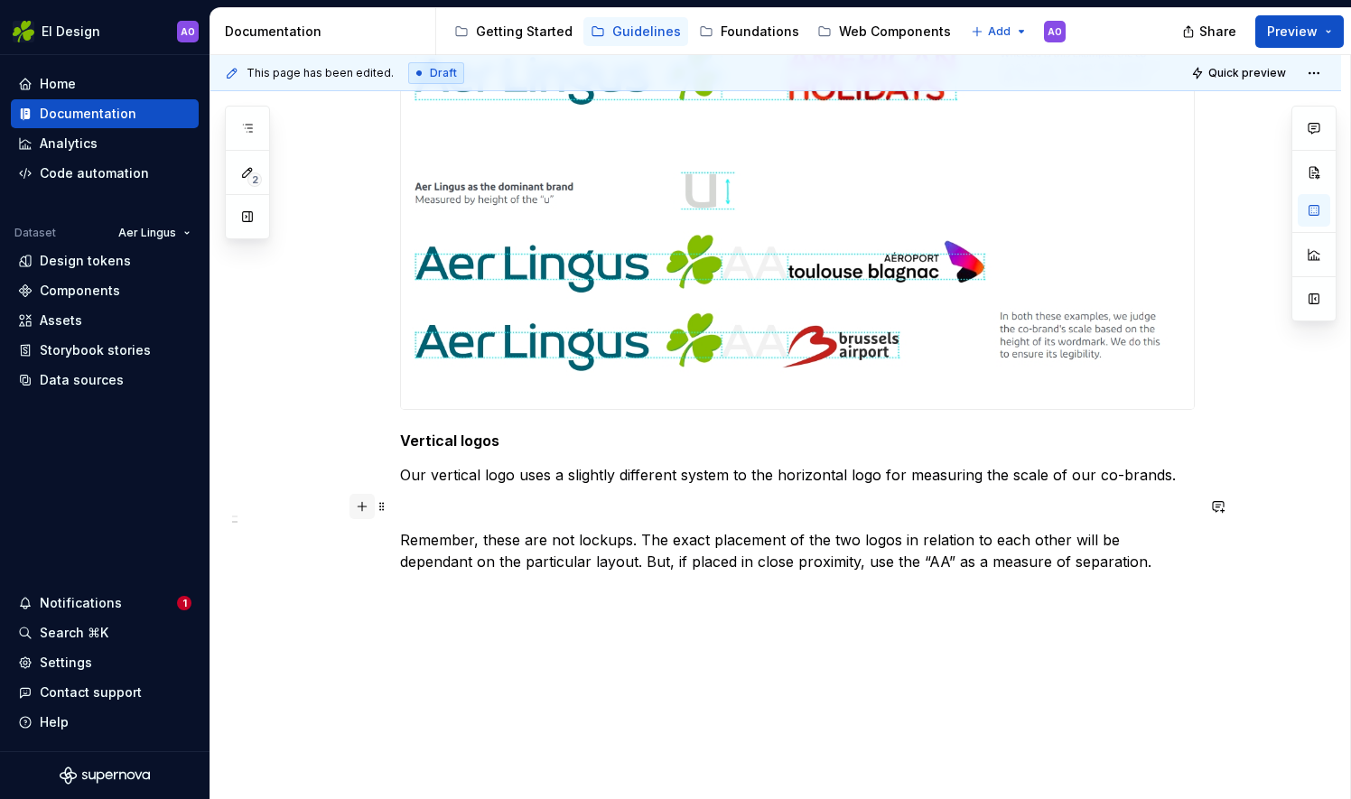
click at [364, 509] on button "button" at bounding box center [361, 506] width 25 height 25
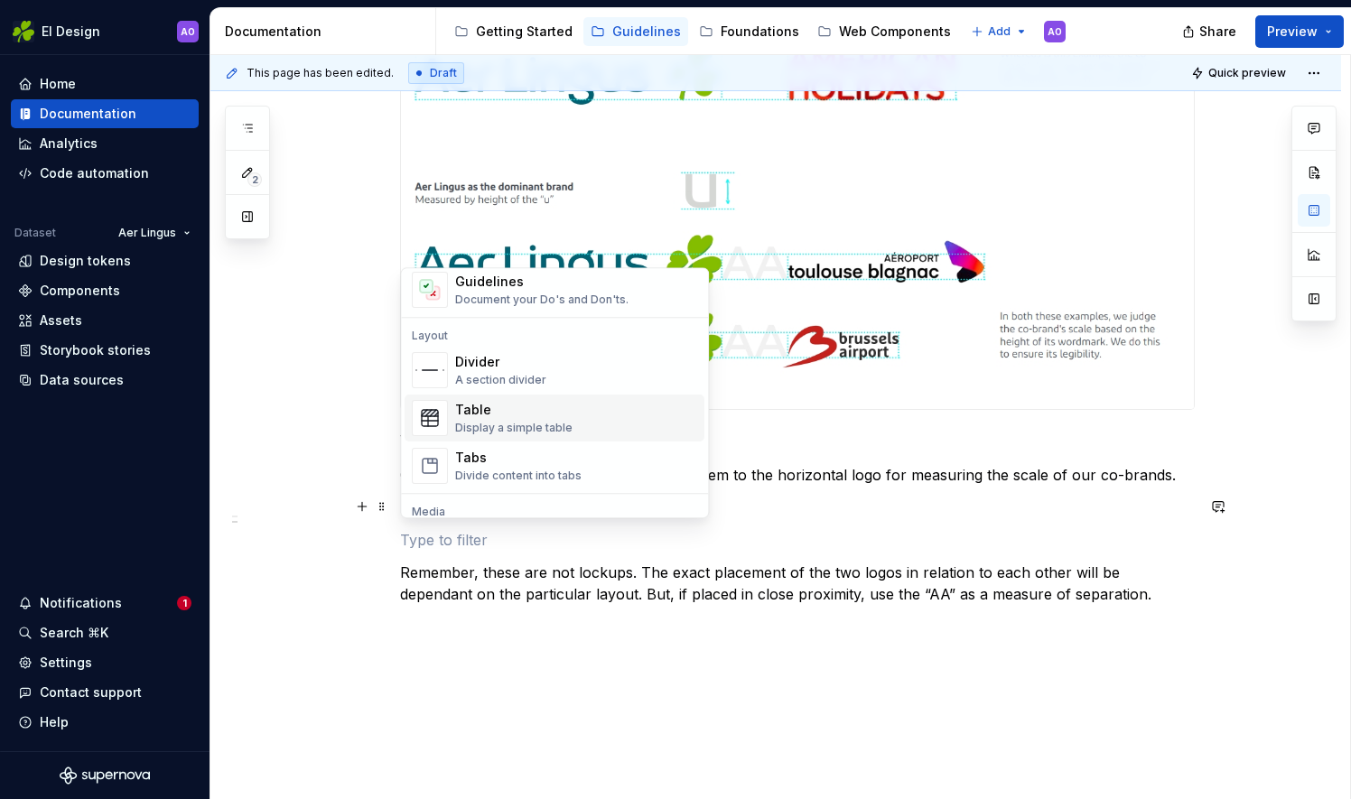
scroll to position [722, 0]
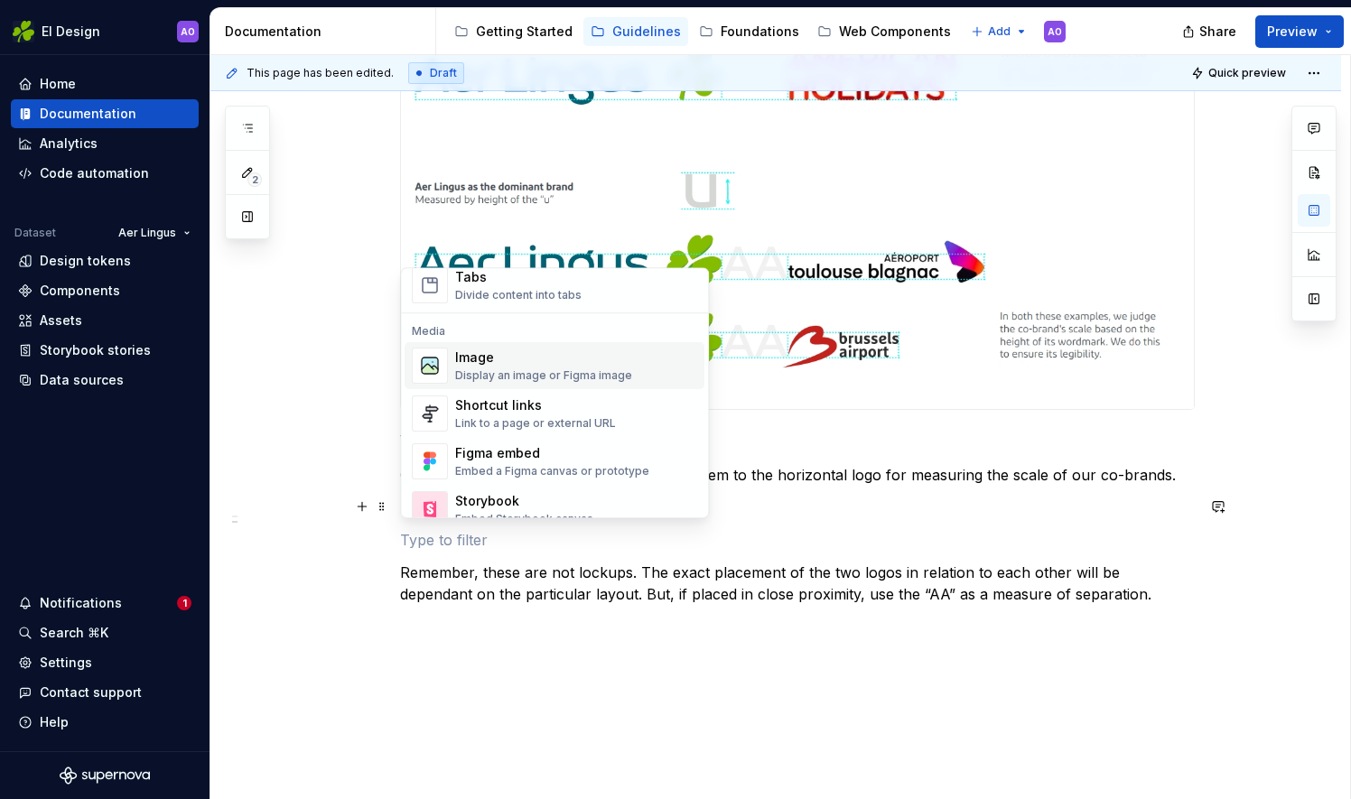
click at [529, 366] on div "Image" at bounding box center [543, 358] width 177 height 18
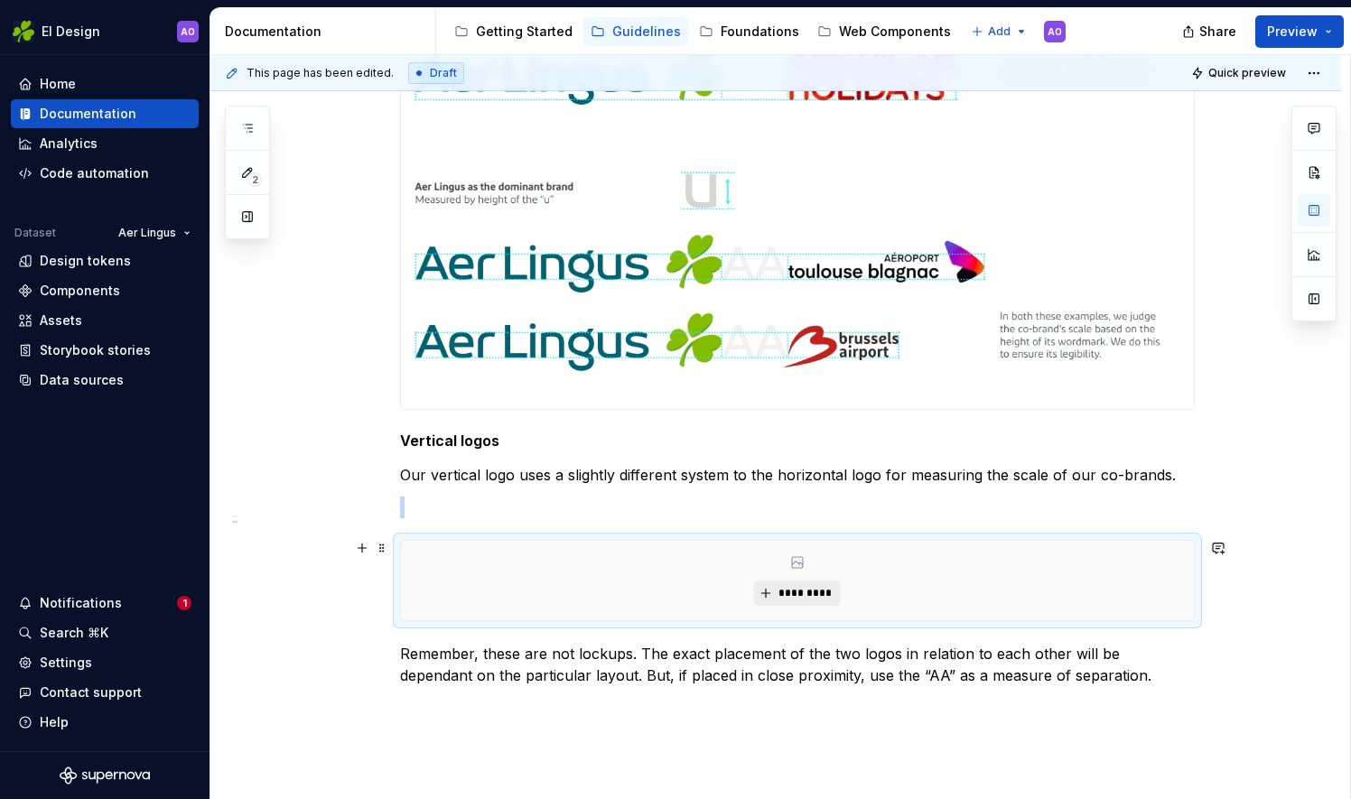
click at [770, 587] on button "*********" at bounding box center [797, 593] width 86 height 25
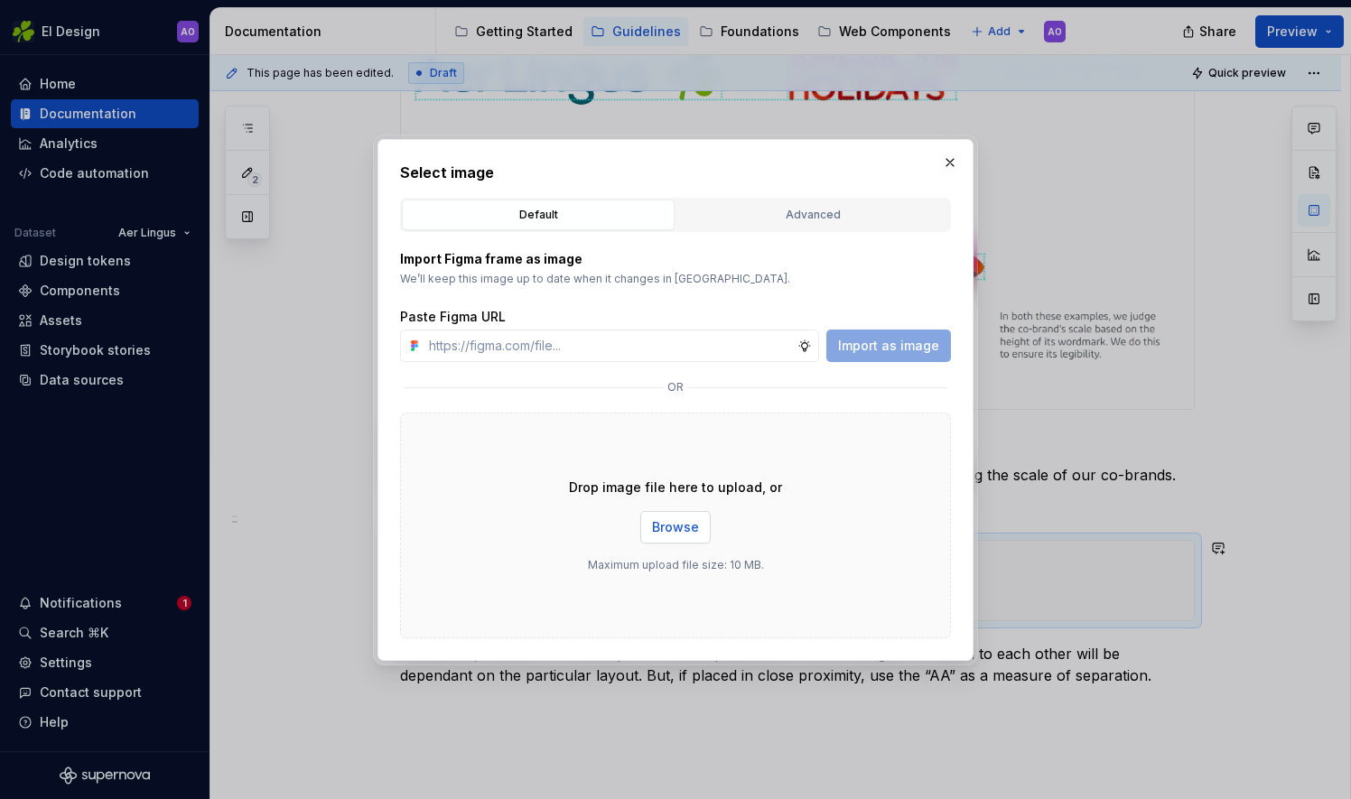
click at [683, 533] on span "Browse" at bounding box center [675, 527] width 47 height 18
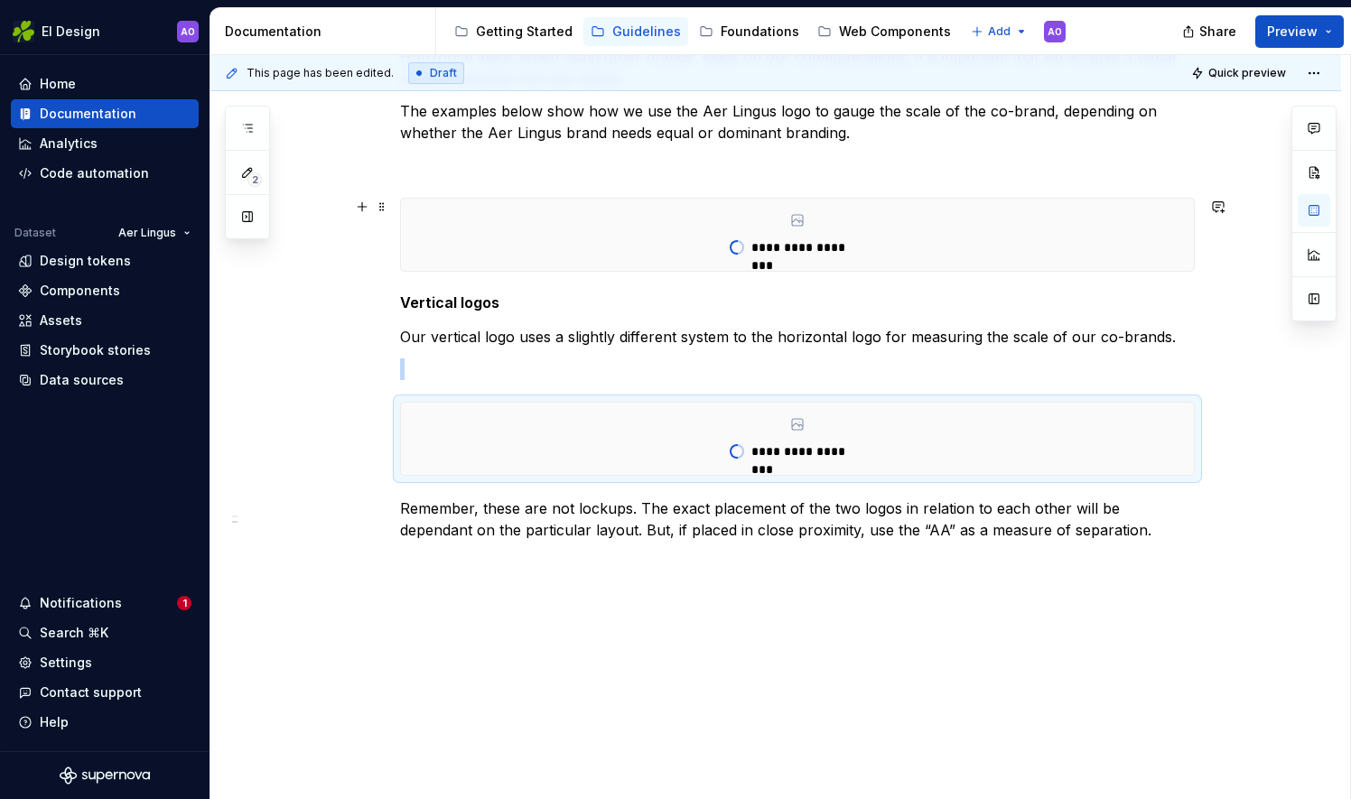
scroll to position [297, 0]
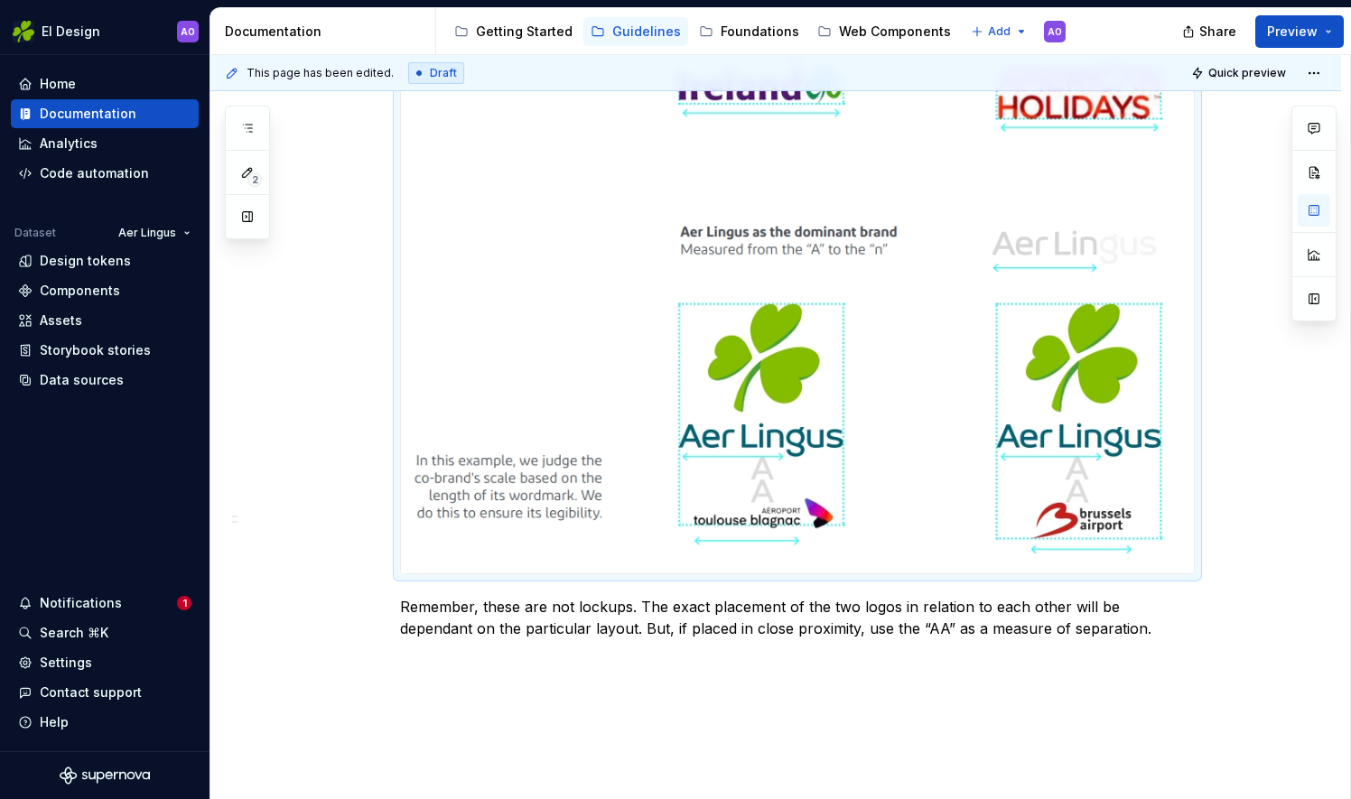
click at [535, 405] on img at bounding box center [797, 154] width 793 height 839
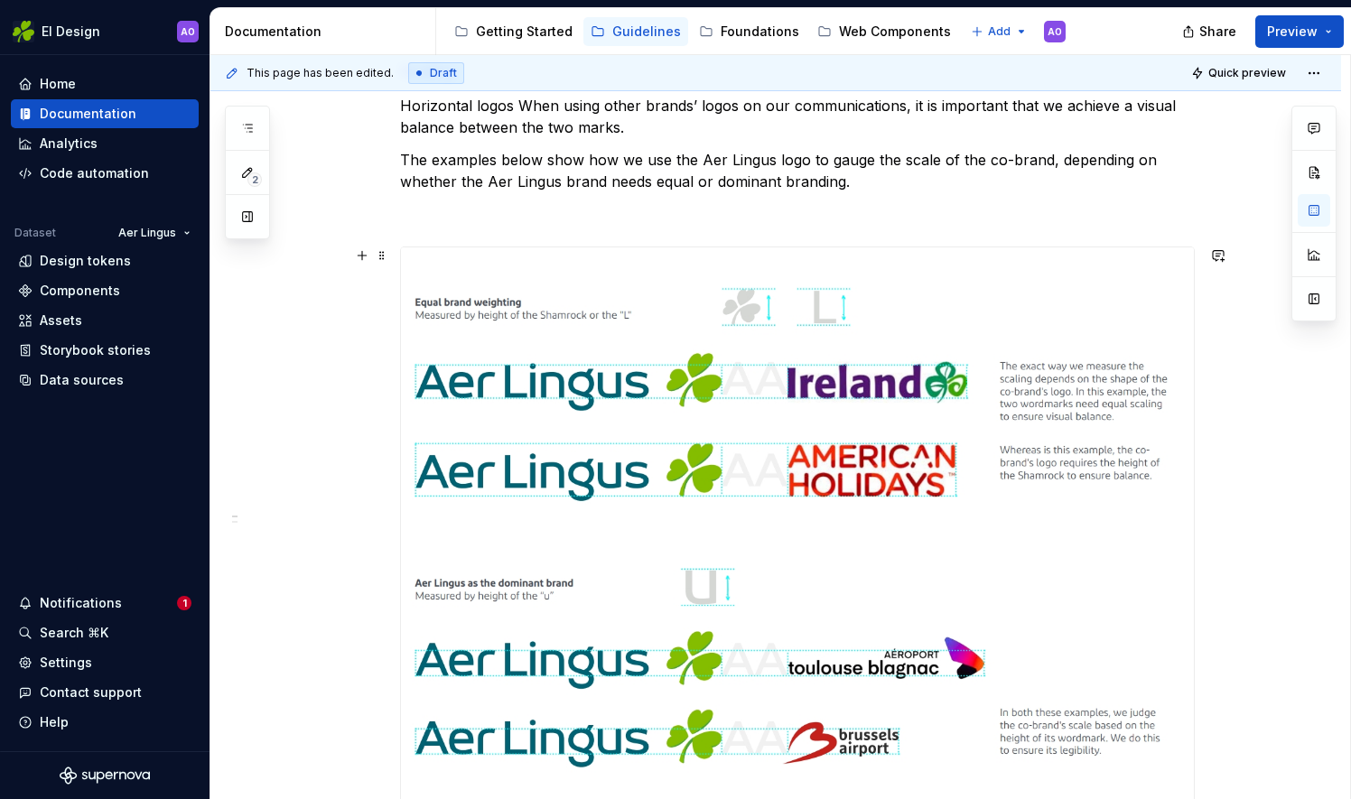
scroll to position [217, 0]
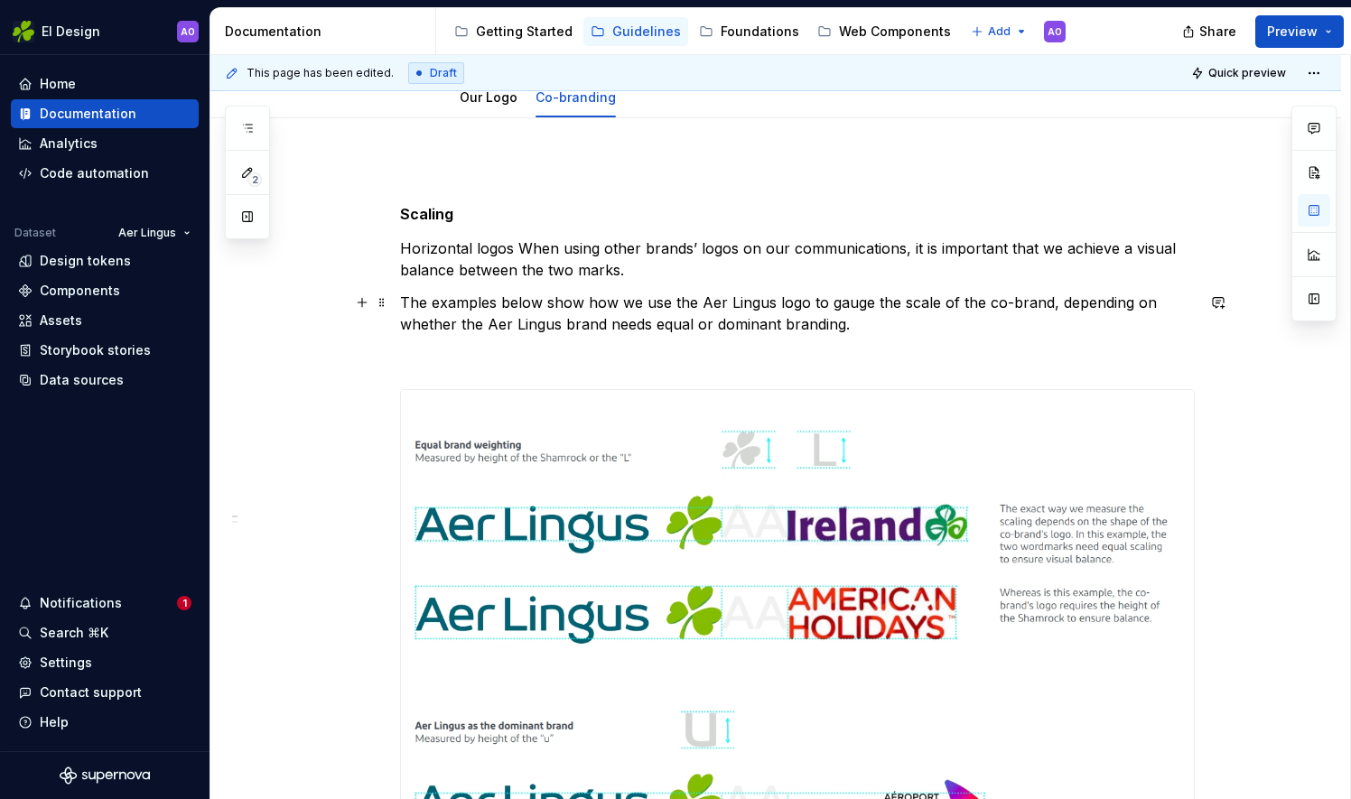
click at [539, 303] on p "The examples below show how we use the Aer Lingus logo to gauge the scale of th…" at bounding box center [797, 313] width 795 height 43
click at [524, 355] on p at bounding box center [797, 357] width 795 height 22
click at [856, 329] on p "The examples on this page show how we use the Aer Lingus logo to gauge the scal…" at bounding box center [797, 313] width 795 height 43
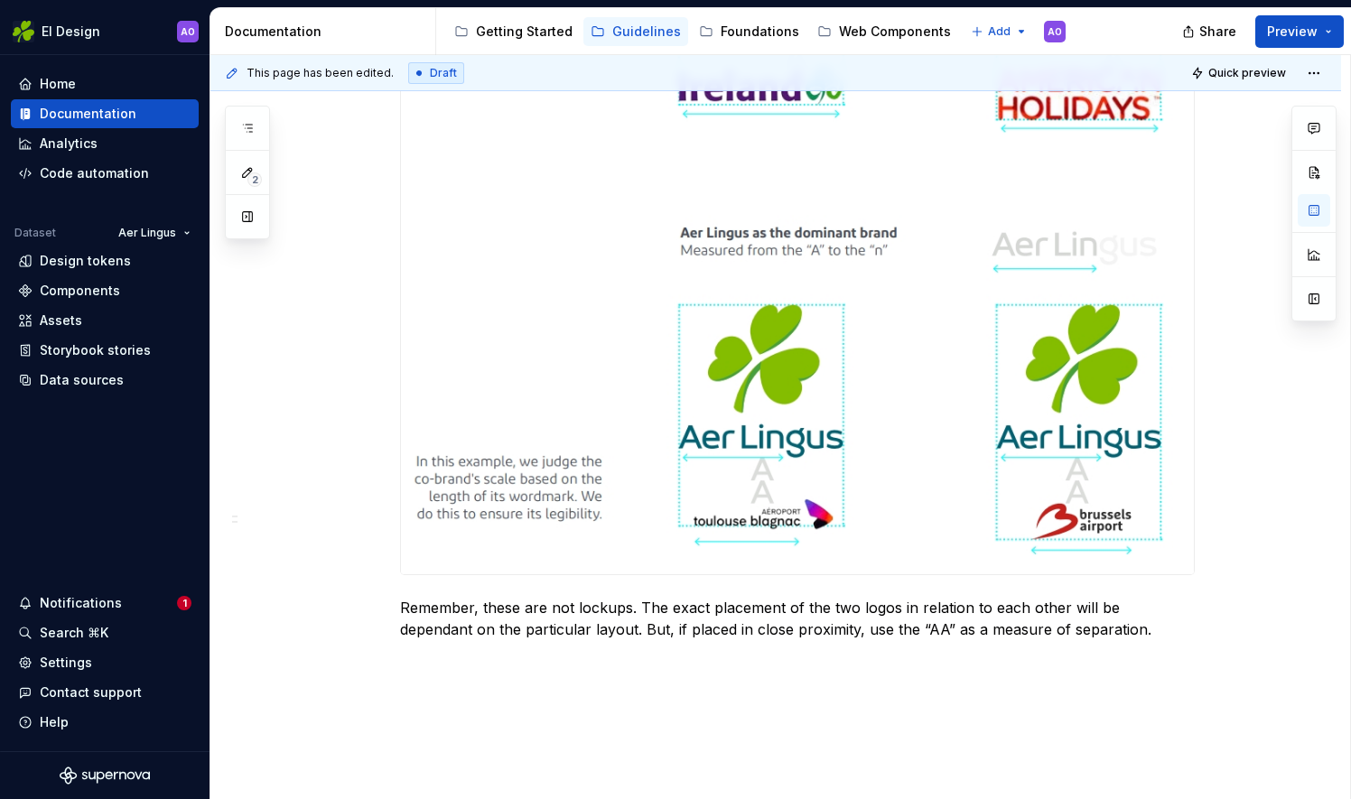
scroll to position [1661, 0]
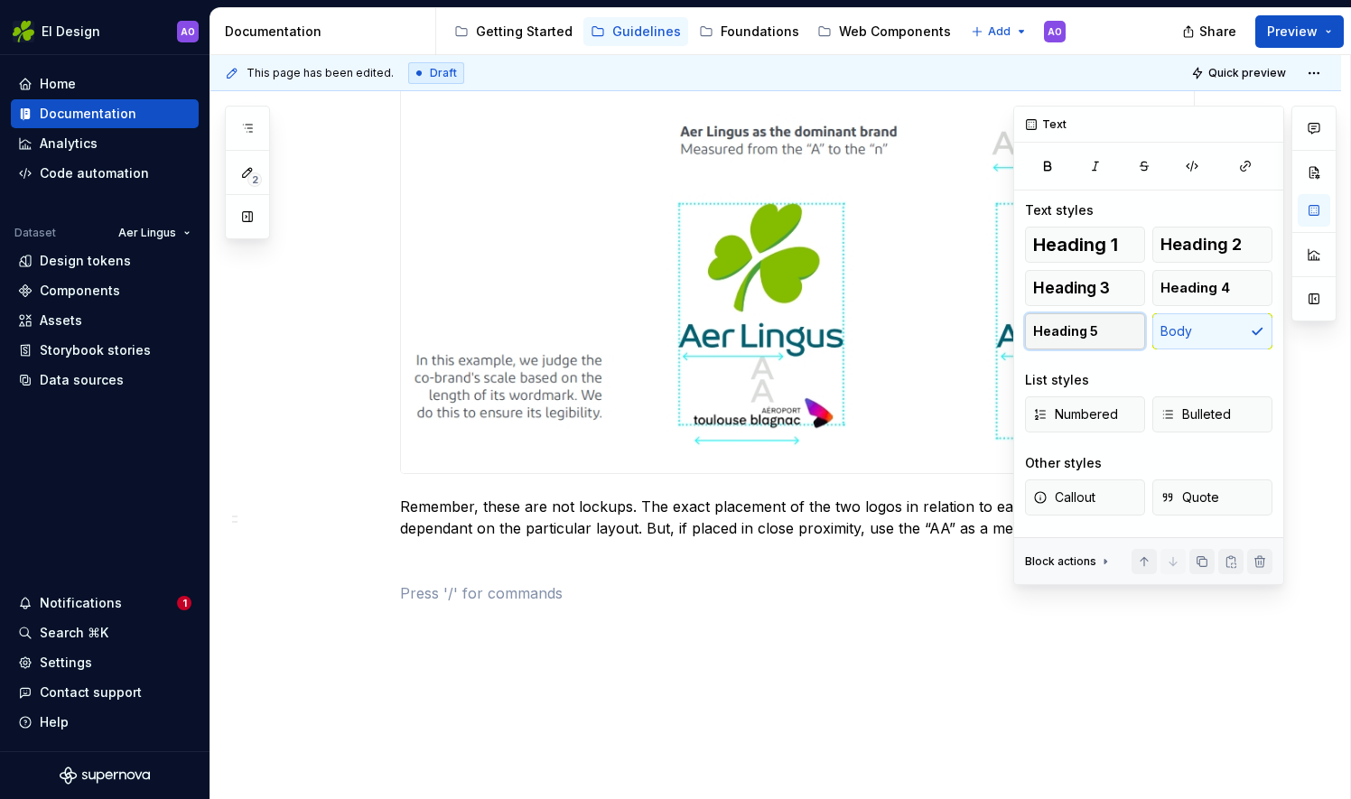
click at [1096, 333] on button "Heading 5" at bounding box center [1085, 331] width 120 height 36
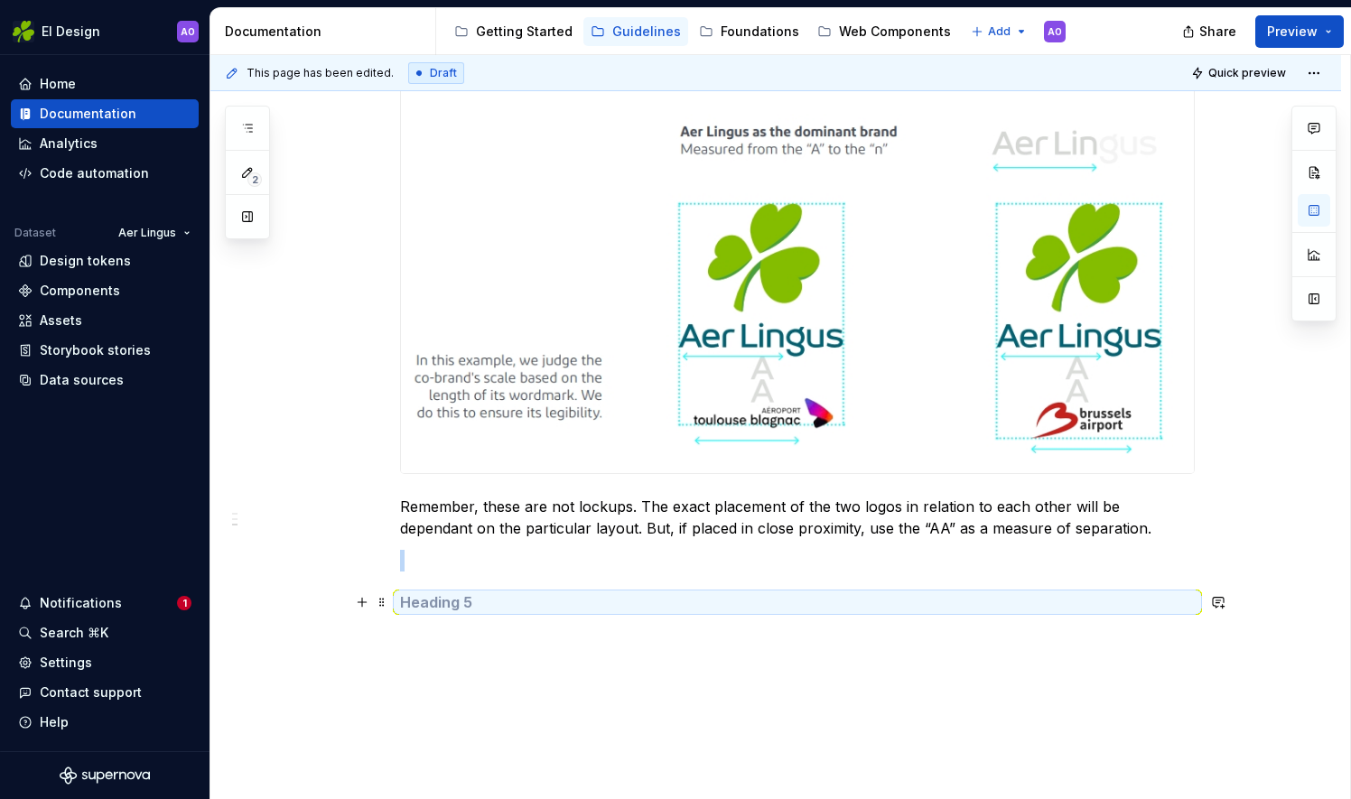
click at [421, 609] on h5 at bounding box center [797, 602] width 795 height 18
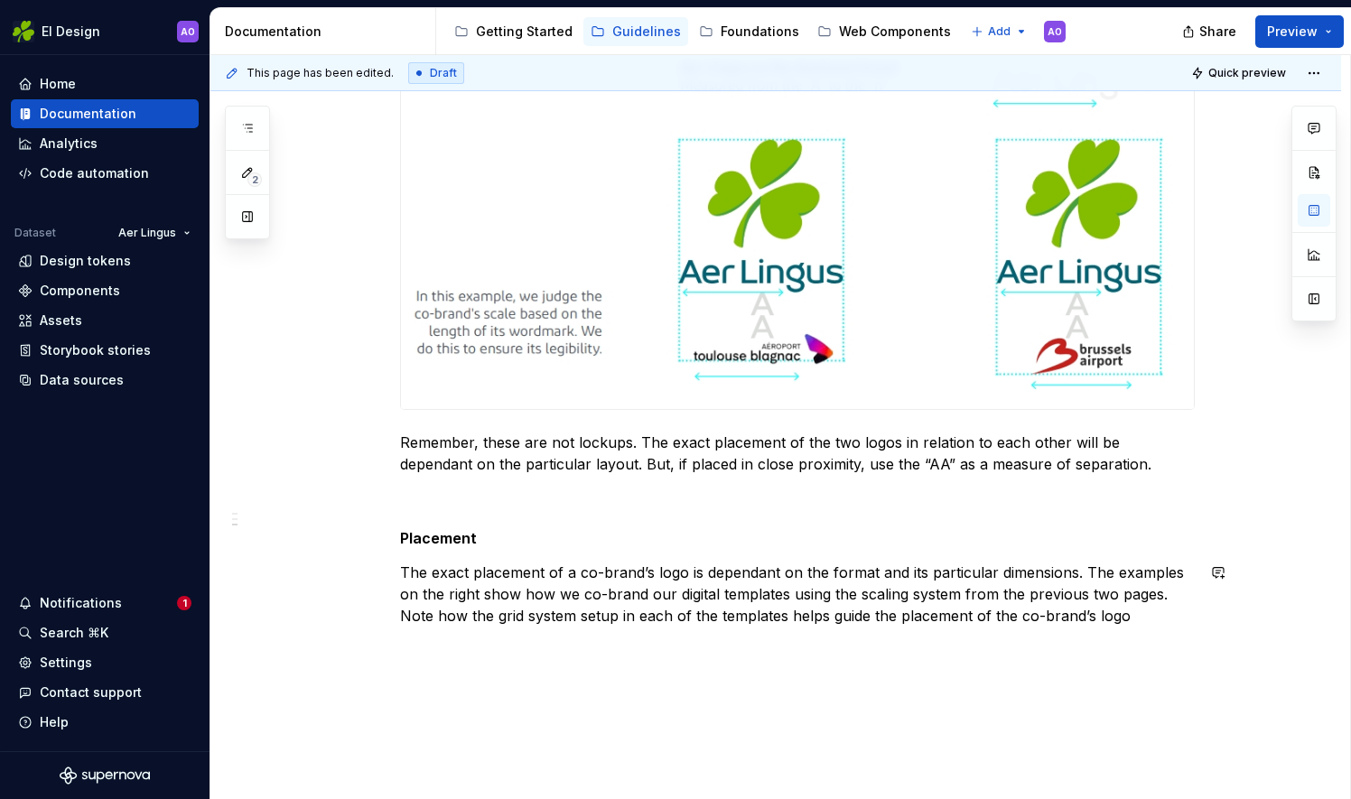
scroll to position [1752, 0]
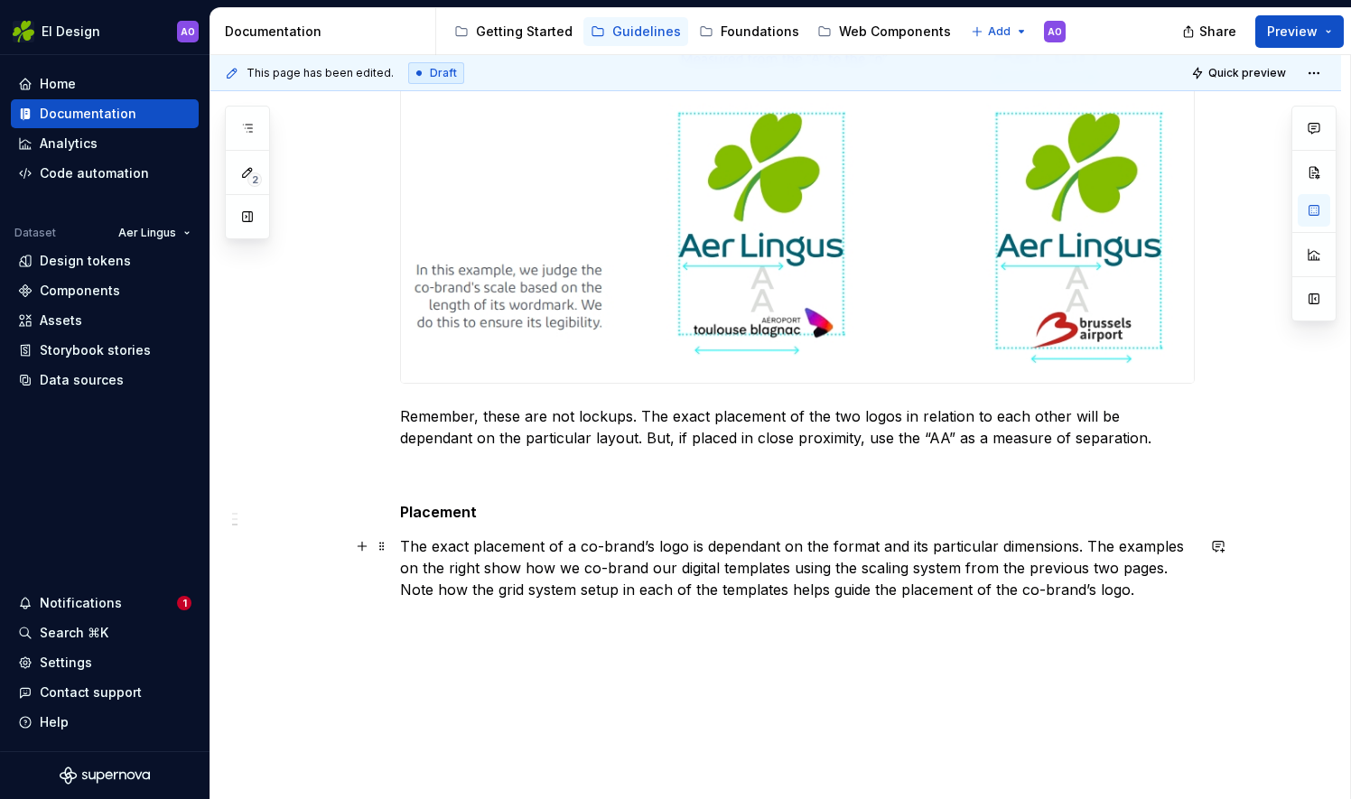
click at [1084, 544] on p "The exact placement of a co-brand’s logo is dependant on the format and its par…" at bounding box center [797, 567] width 795 height 65
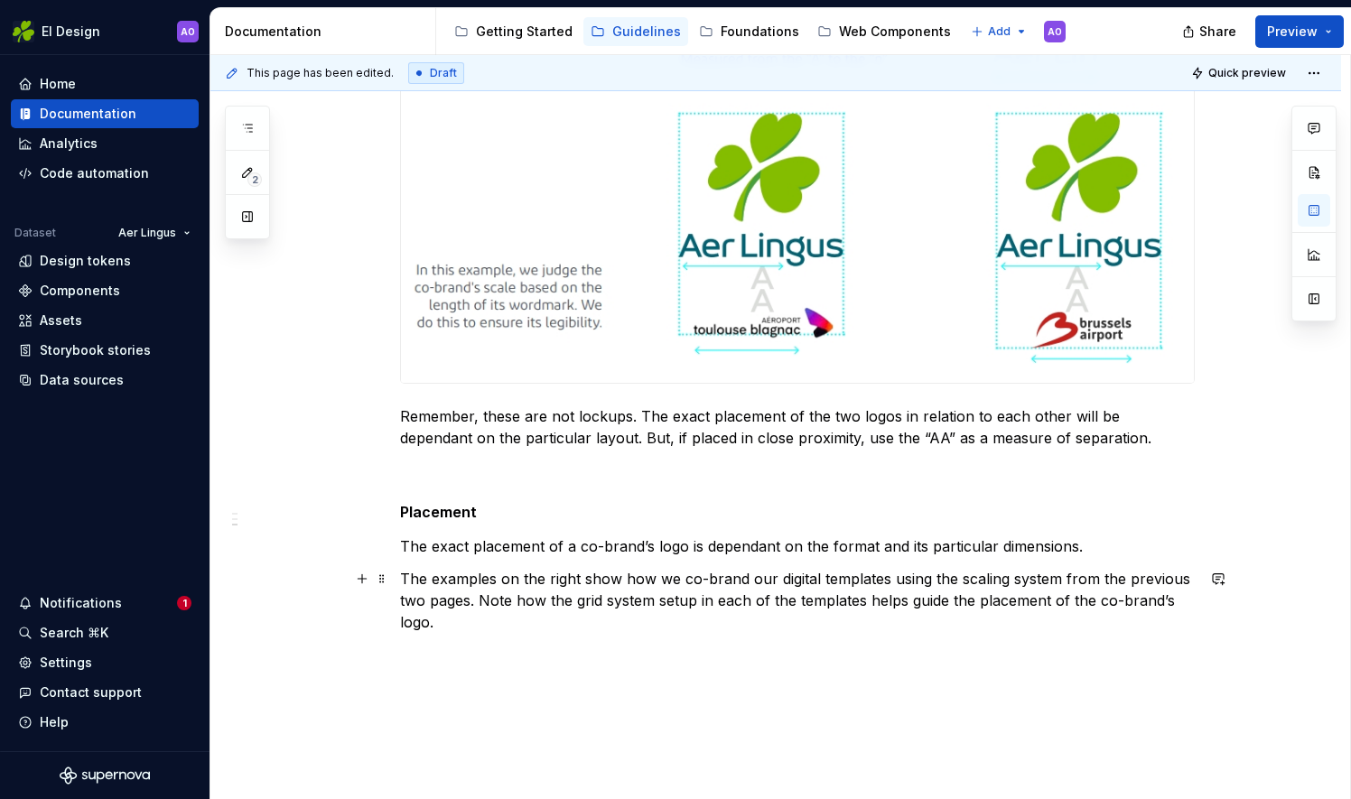
click at [480, 596] on p "The examples on the right show how we co-brand our digital templates using the …" at bounding box center [797, 600] width 795 height 65
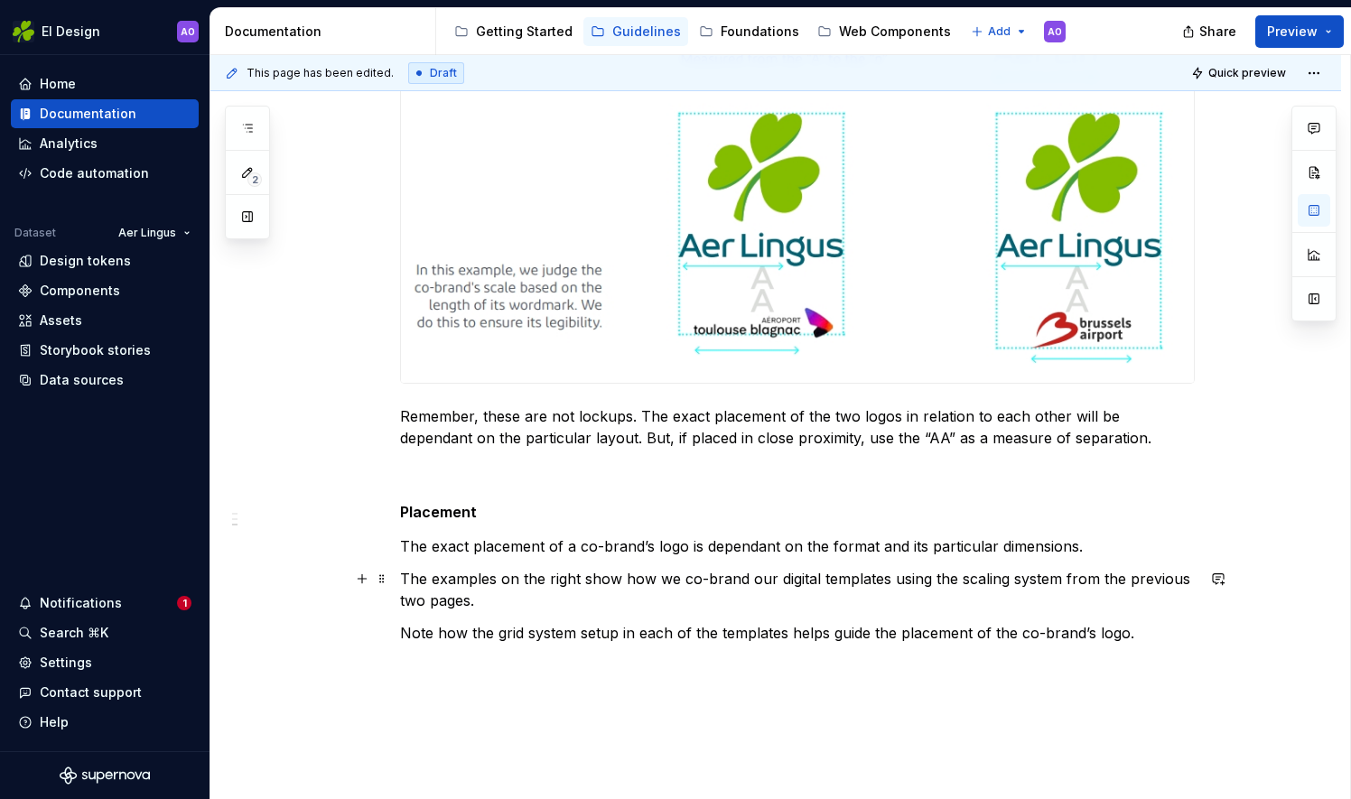
click at [578, 579] on p "The examples on the right show how we co-brand our digital templates using the …" at bounding box center [797, 589] width 795 height 43
click at [544, 575] on p "The examples on the below show how we co-brand our digital templates using the …" at bounding box center [797, 589] width 795 height 43
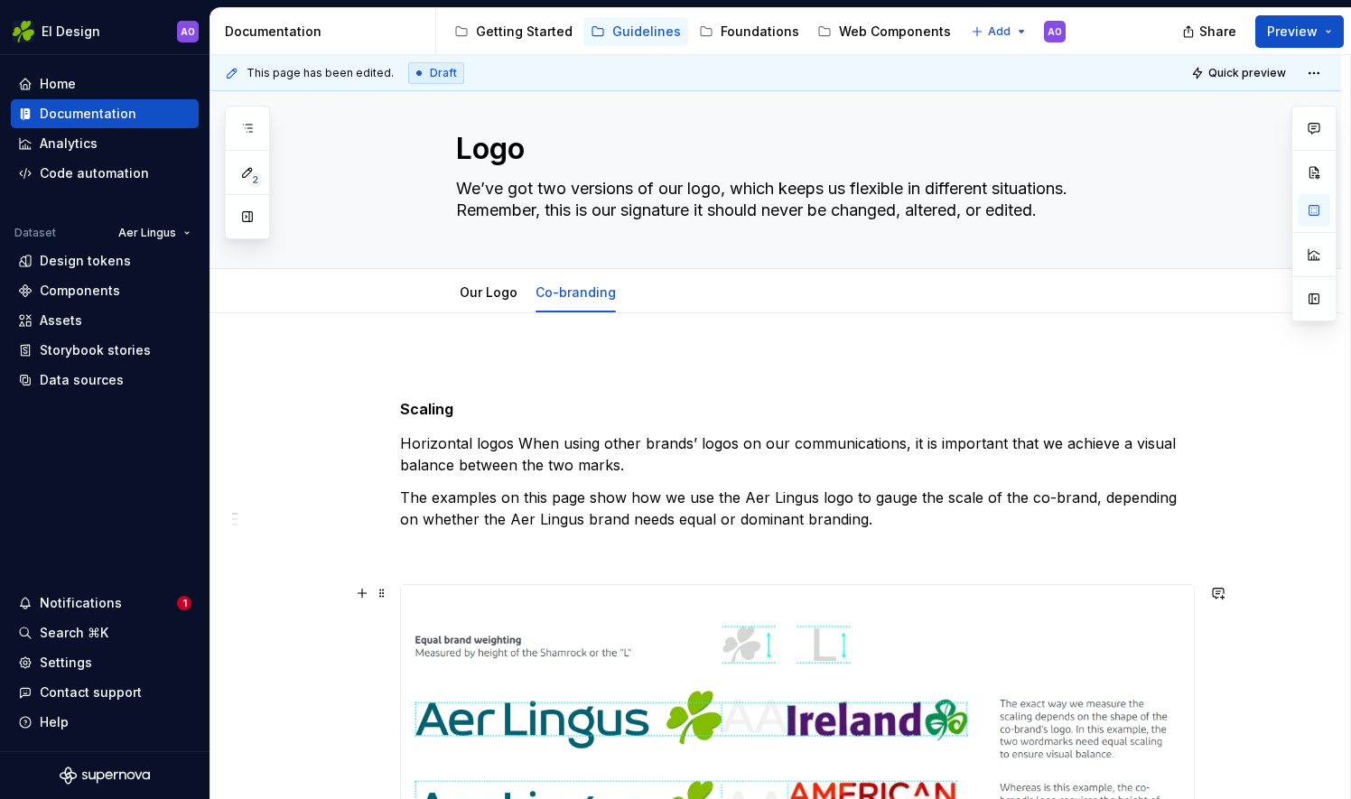
scroll to position [0, 0]
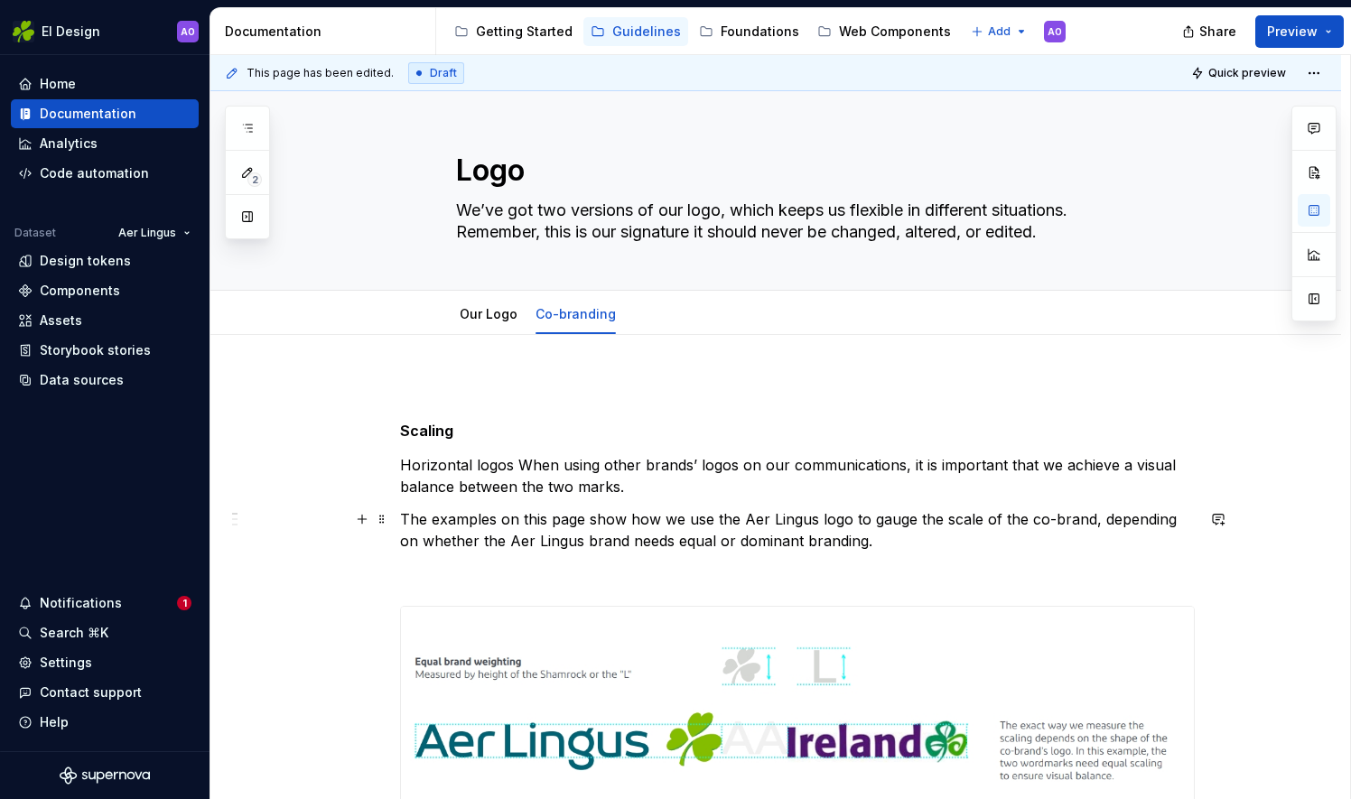
click at [547, 518] on p "The examples on this page show how we use the Aer Lingus logo to gauge the scal…" at bounding box center [797, 529] width 795 height 43
click at [525, 467] on p "Horizontal logos When using other brands’ logos on our communications, it is im…" at bounding box center [797, 475] width 795 height 43
click at [518, 465] on p "Horizontal logos When using other brands’ logos on our communications, it is im…" at bounding box center [797, 475] width 795 height 43
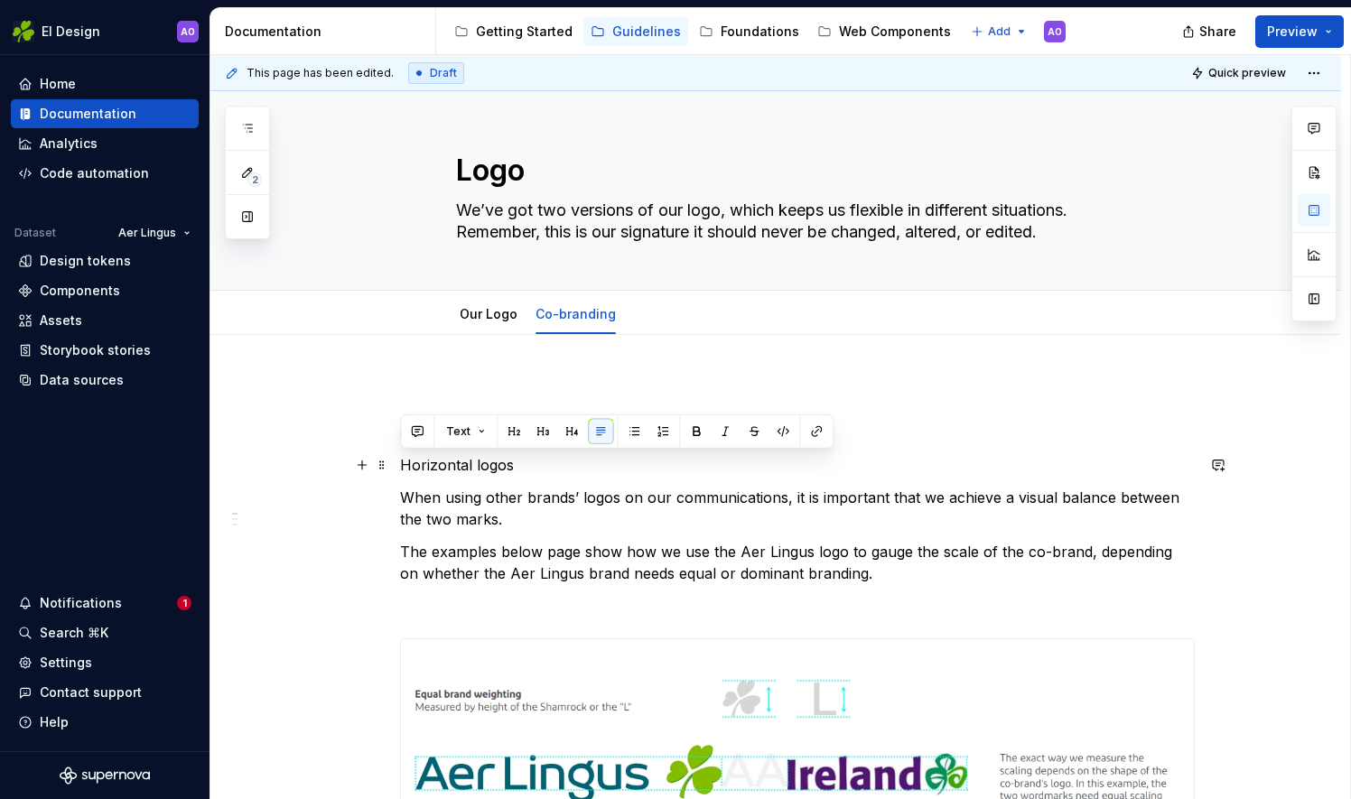
drag, startPoint x: 513, startPoint y: 464, endPoint x: 396, endPoint y: 468, distance: 116.5
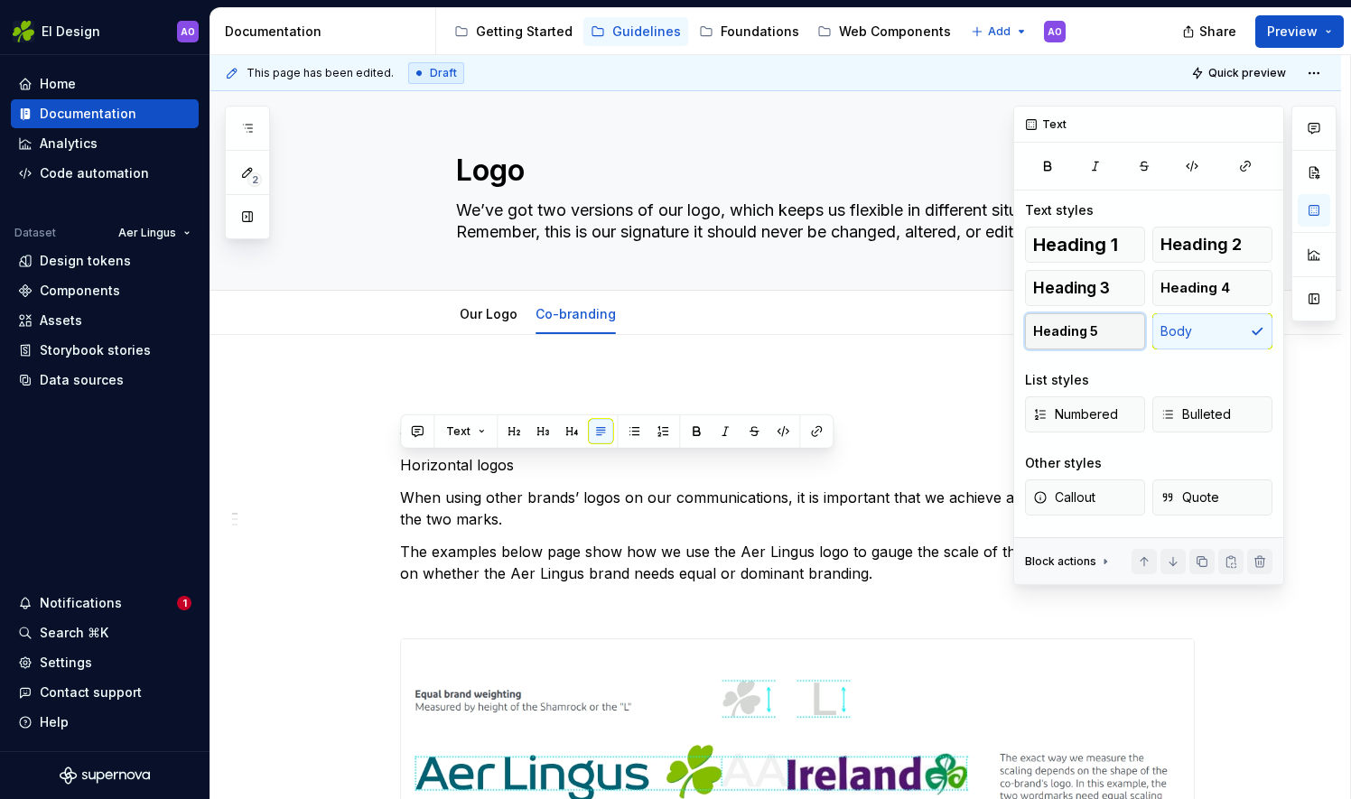
click at [1103, 334] on button "Heading 5" at bounding box center [1085, 331] width 120 height 36
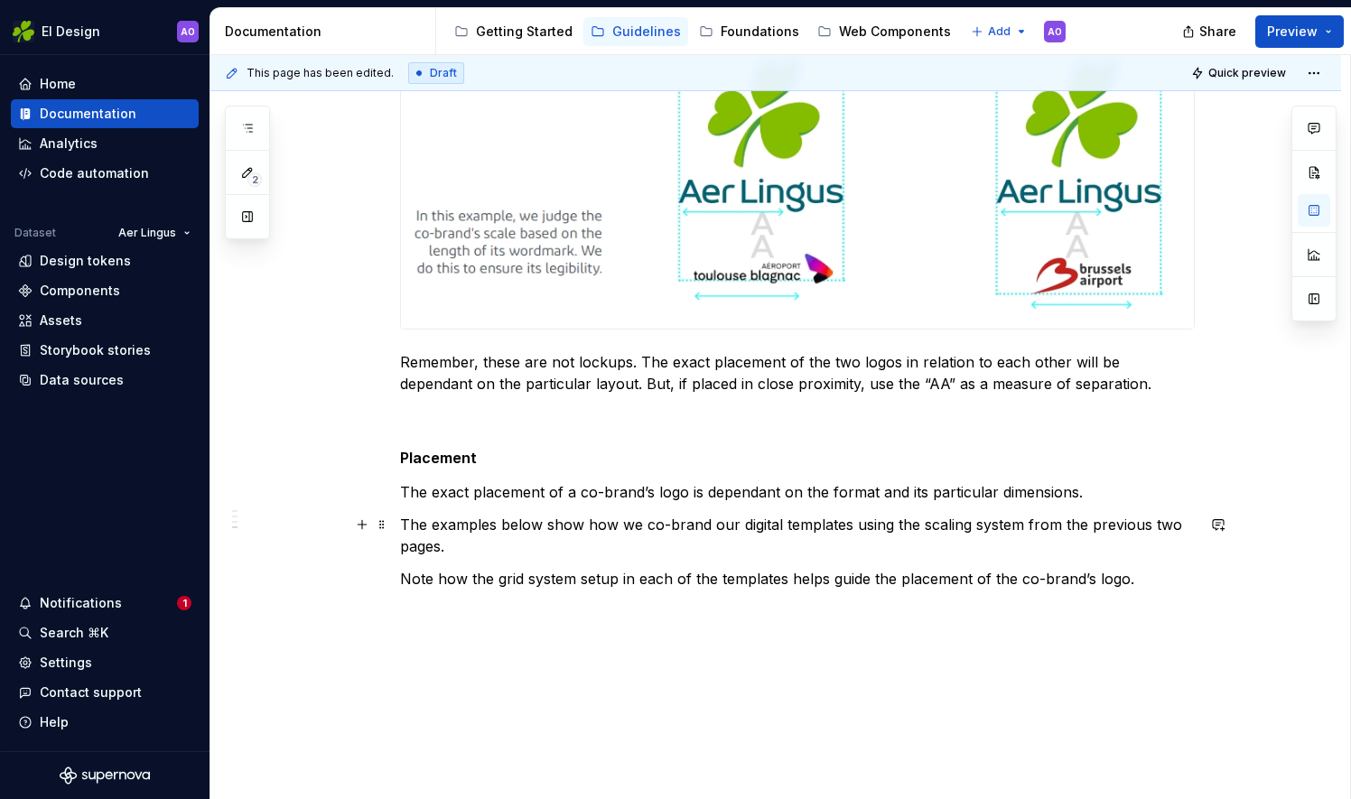
scroll to position [1889, 0]
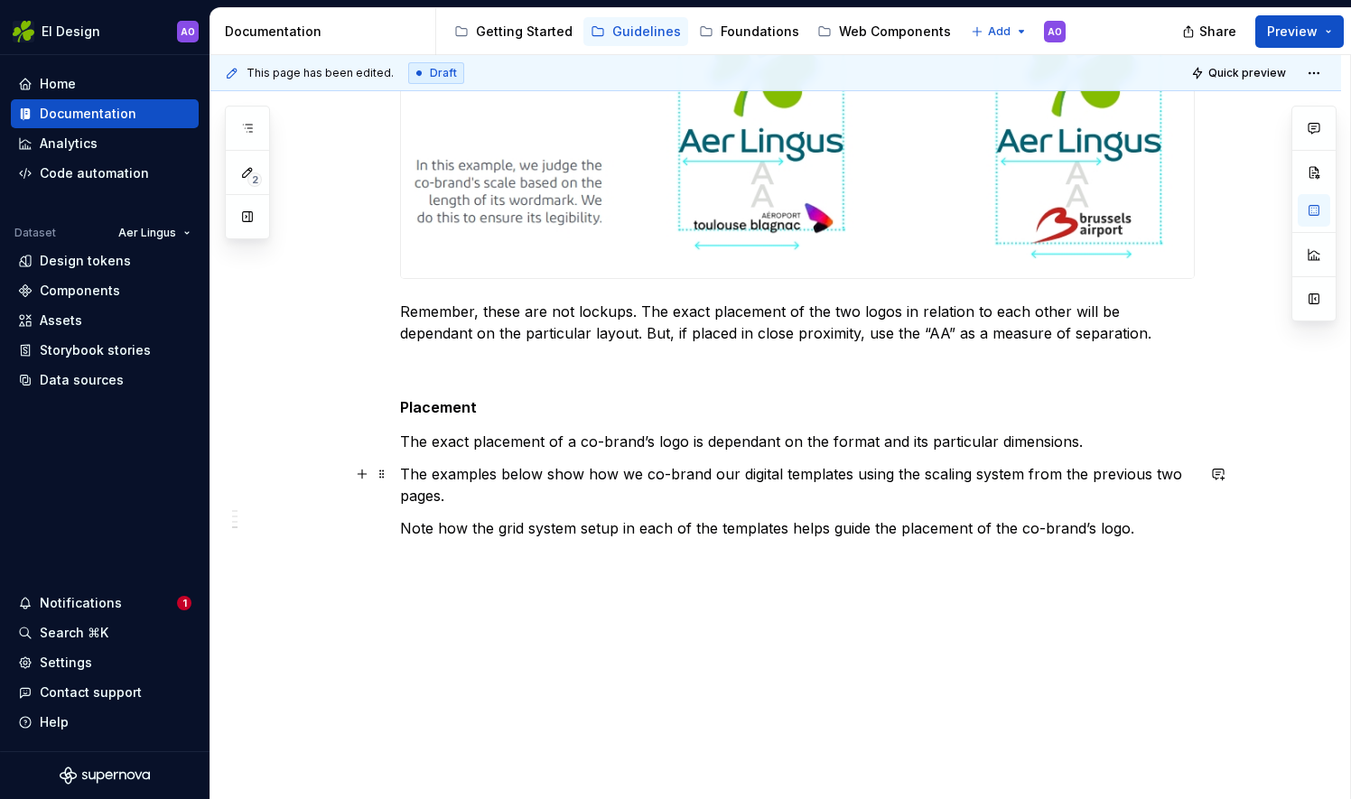
click at [513, 489] on p "The examples below show how we co-brand our digital templates using the scaling…" at bounding box center [797, 484] width 795 height 43
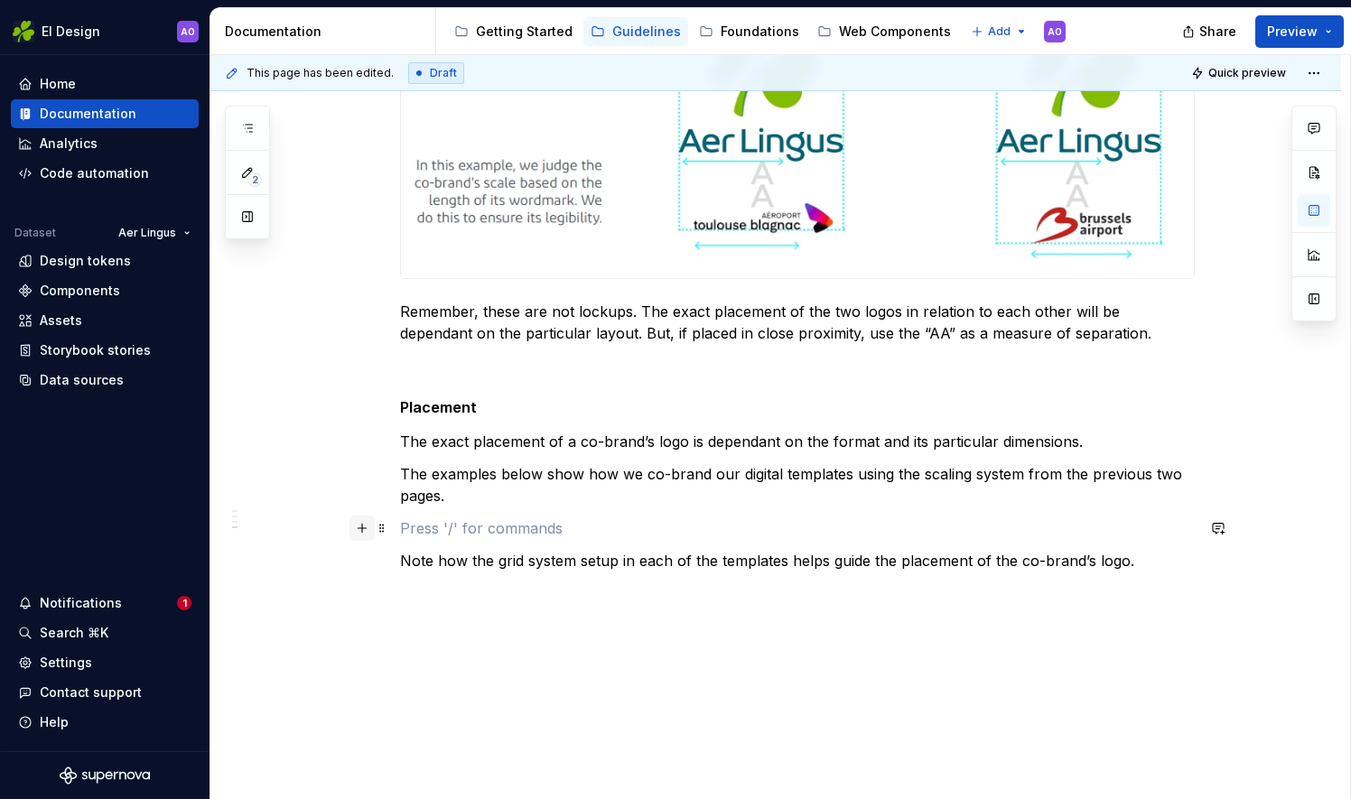
click at [363, 531] on button "button" at bounding box center [361, 528] width 25 height 25
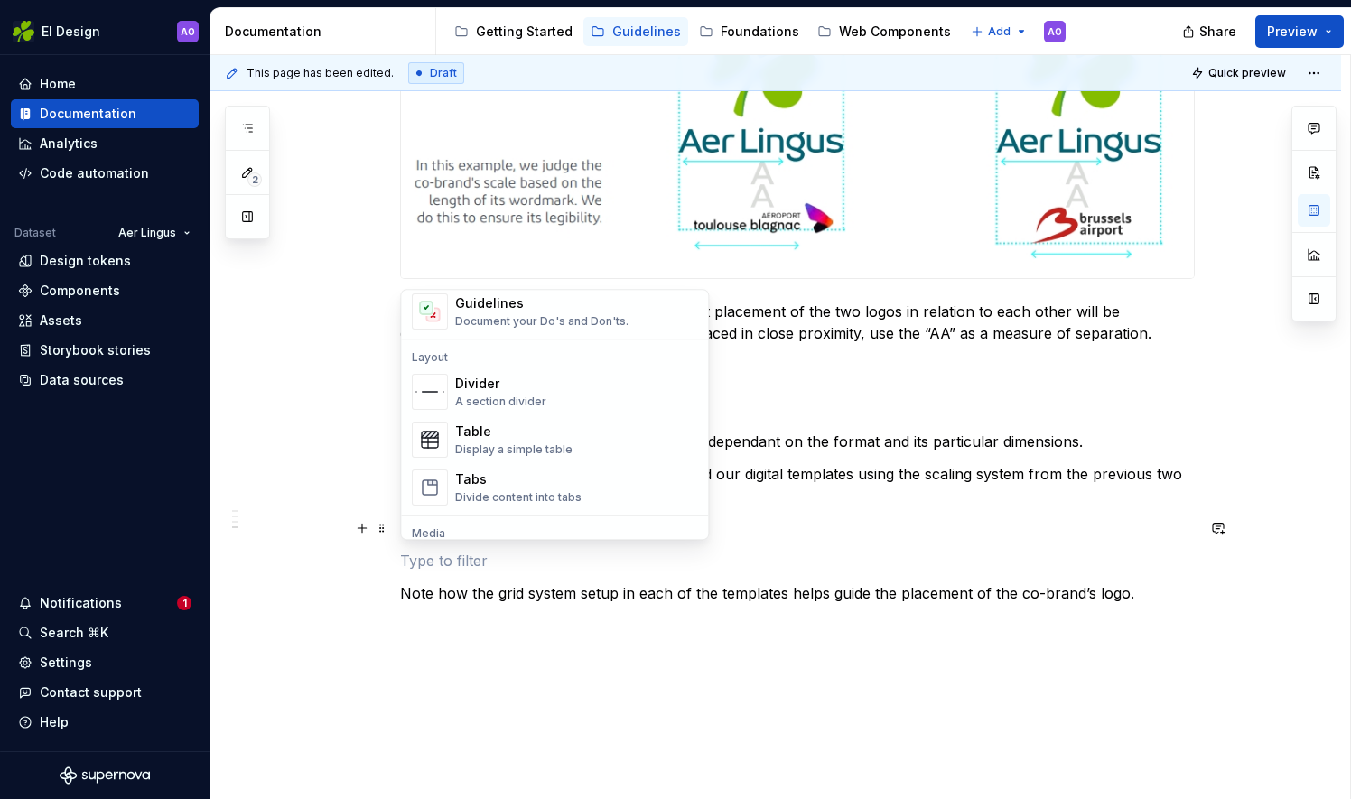
scroll to position [722, 0]
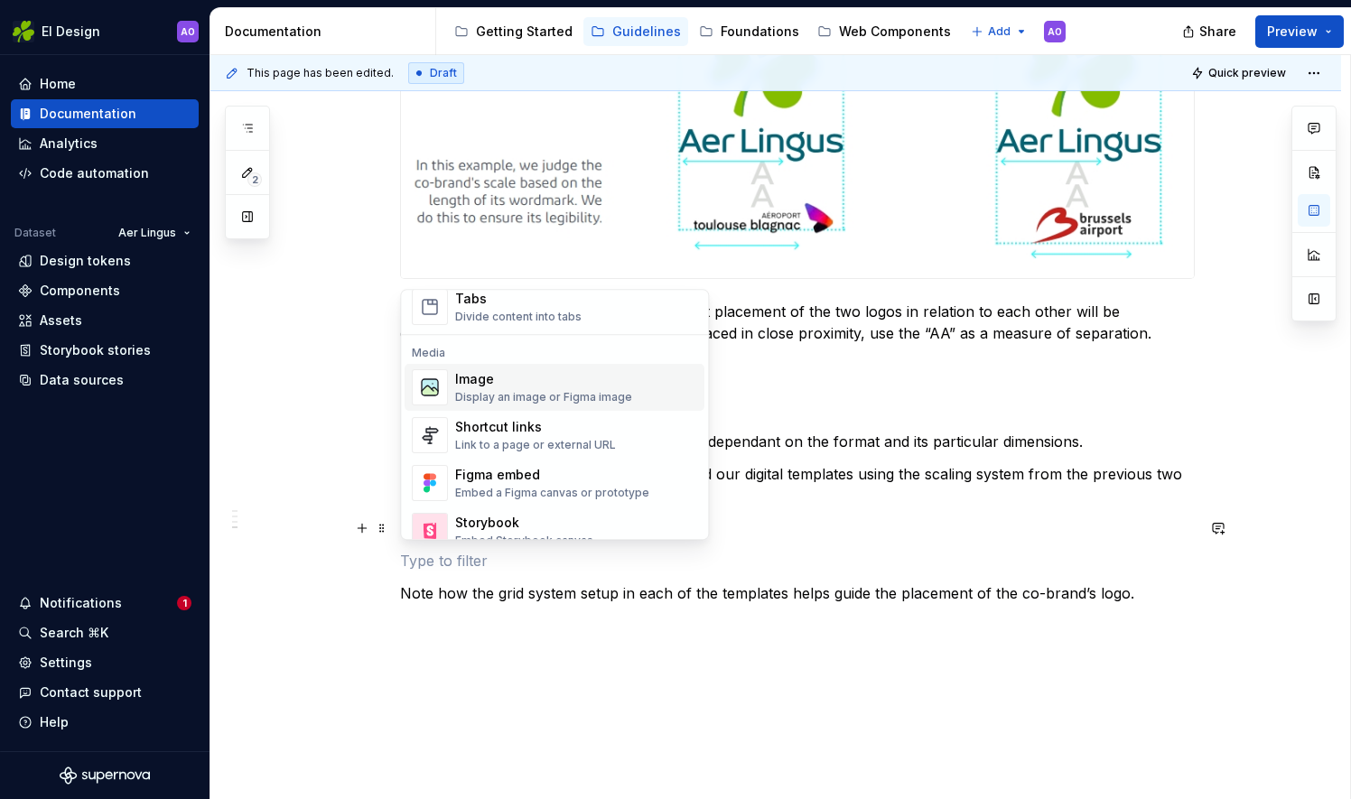
click at [507, 377] on div "Image" at bounding box center [543, 379] width 177 height 18
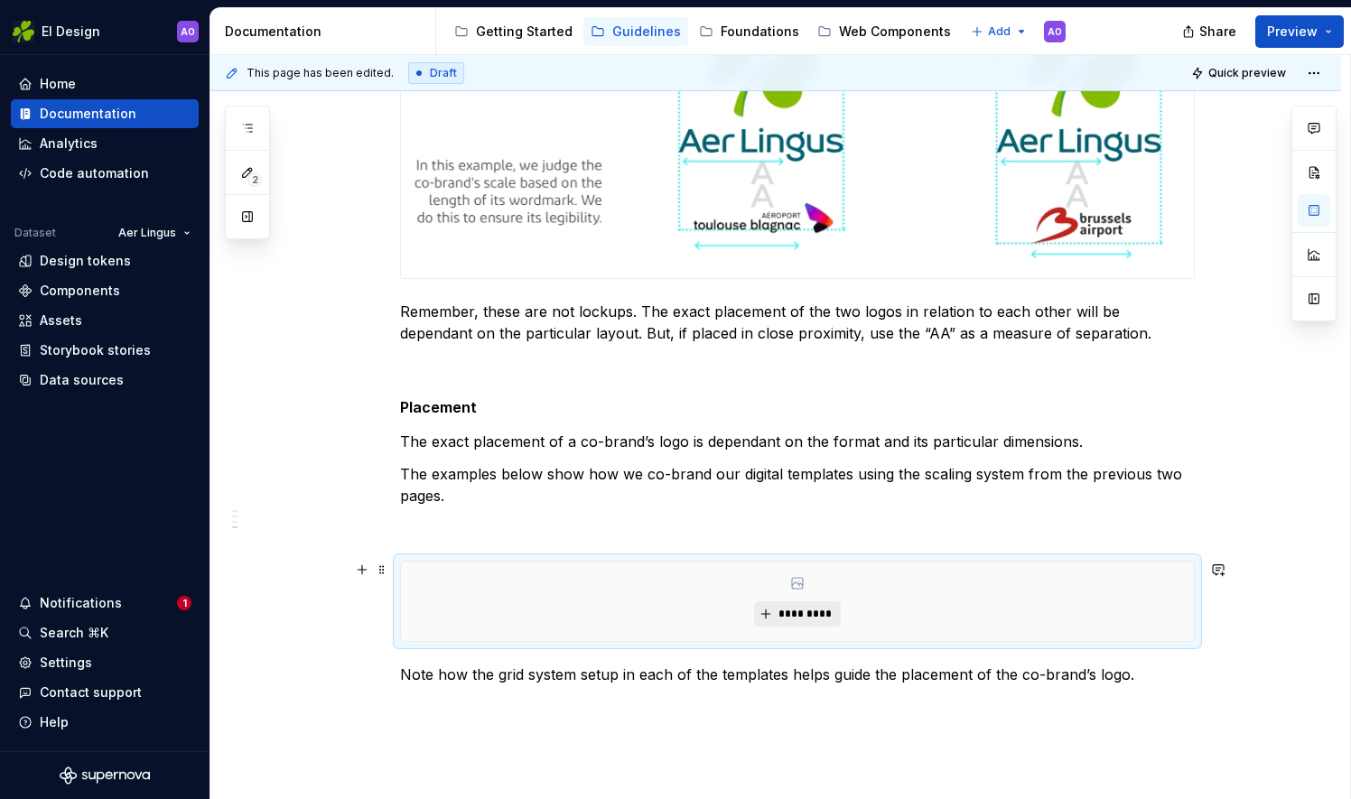
click at [769, 621] on button "*********" at bounding box center [797, 613] width 86 height 25
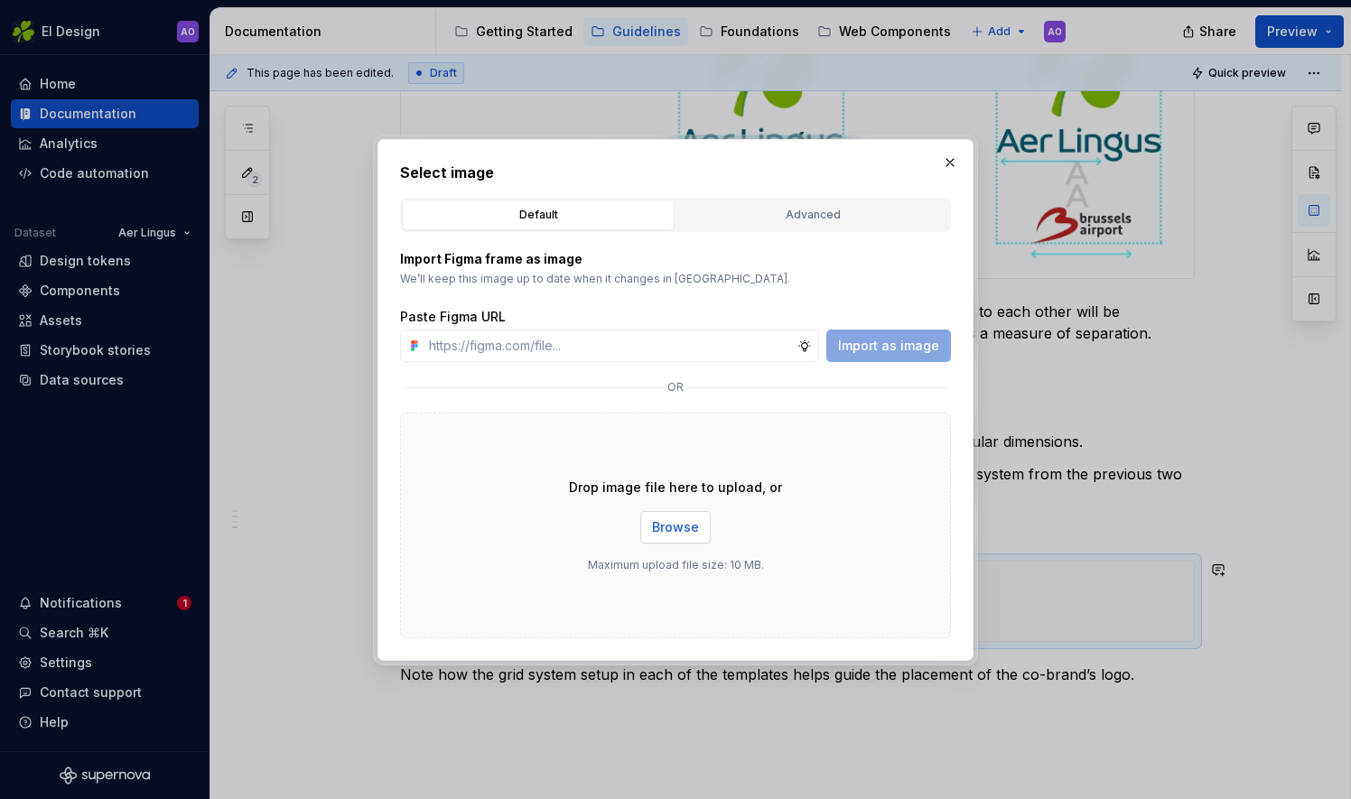
click at [688, 519] on span "Browse" at bounding box center [675, 527] width 47 height 18
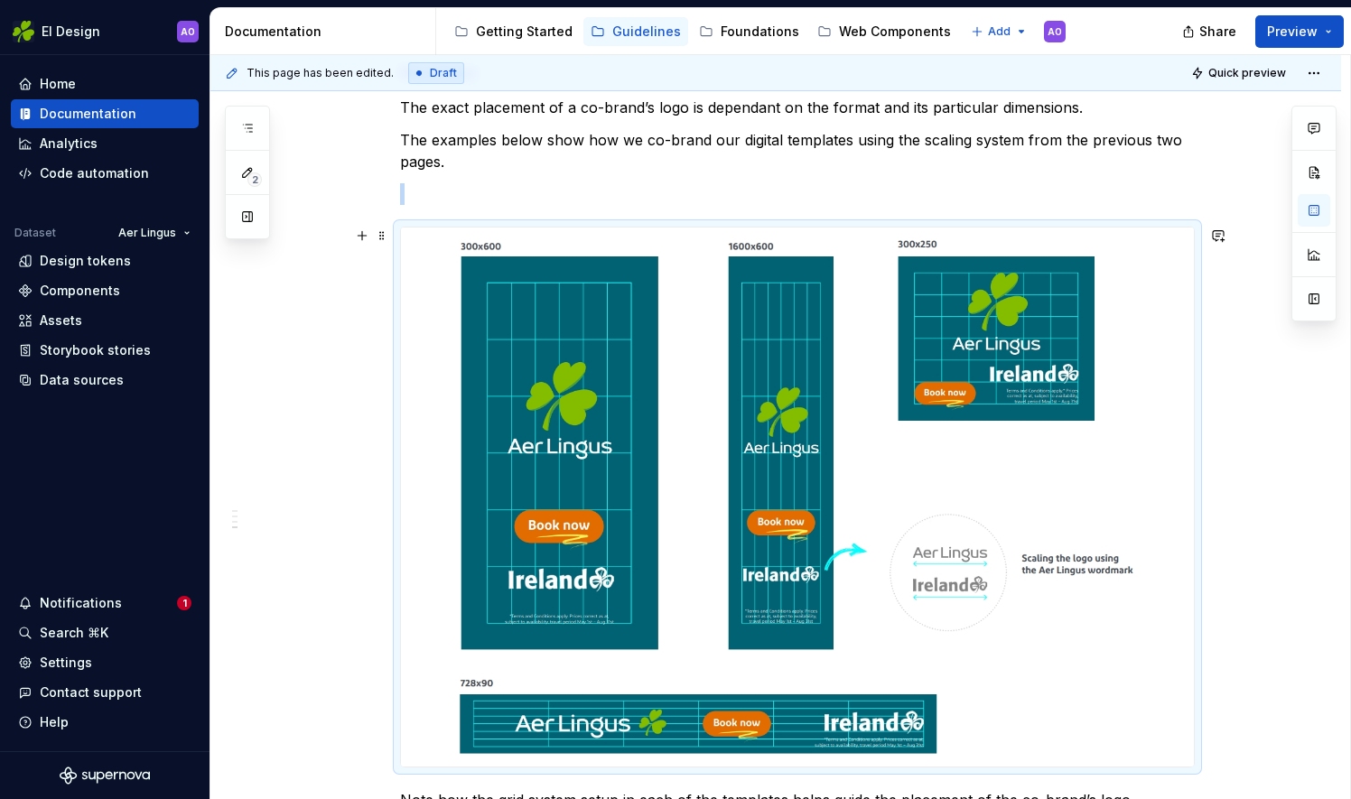
scroll to position [1952, 0]
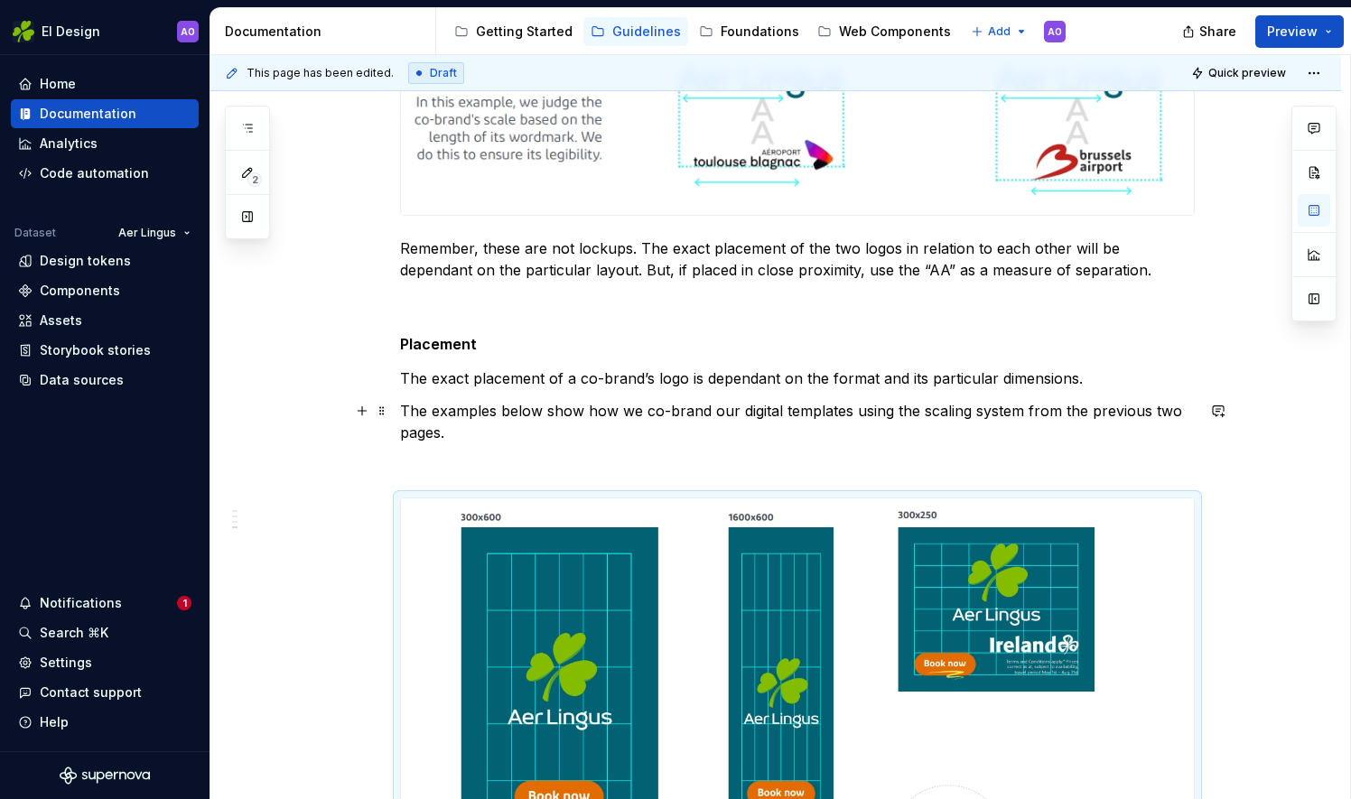
click at [537, 408] on p "The examples below show how we co-brand our digital templates using the scaling…" at bounding box center [797, 421] width 795 height 43
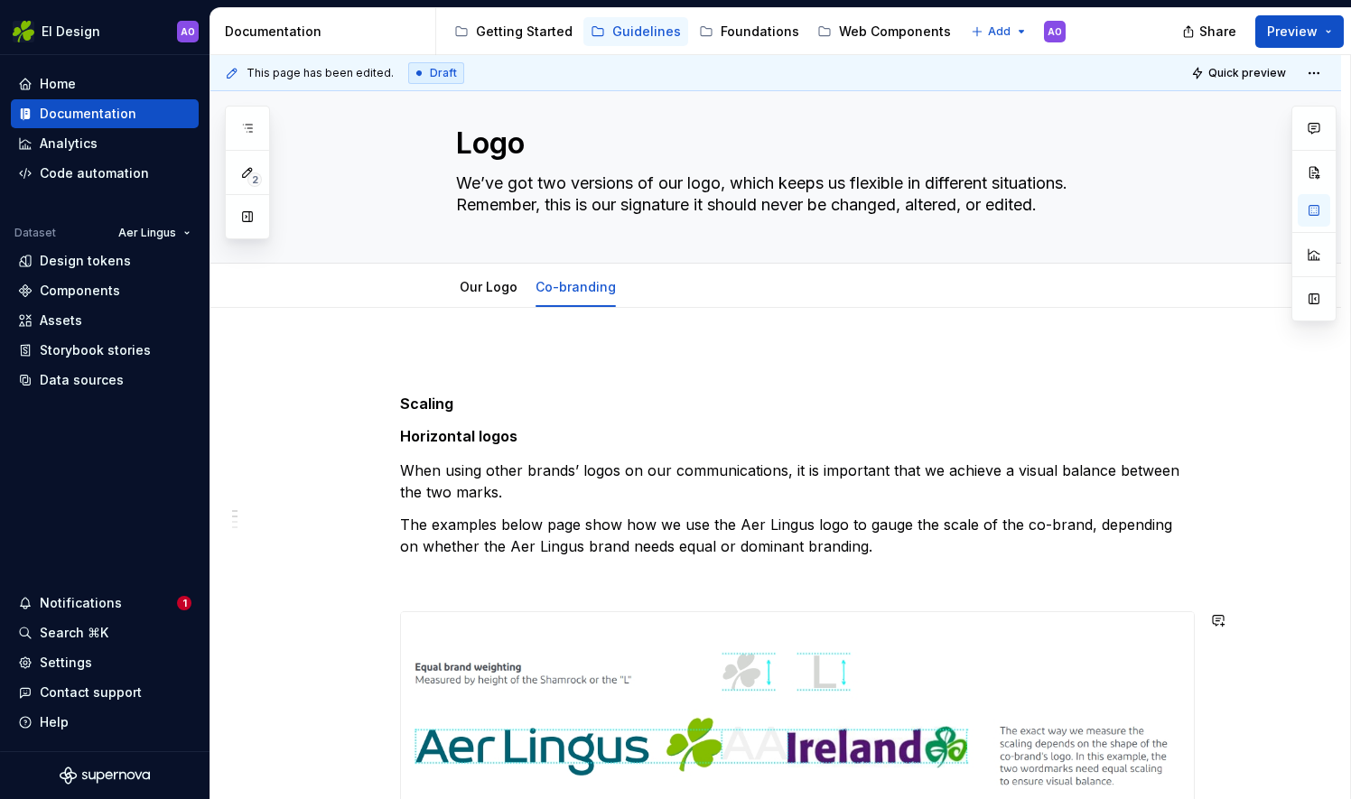
scroll to position [0, 0]
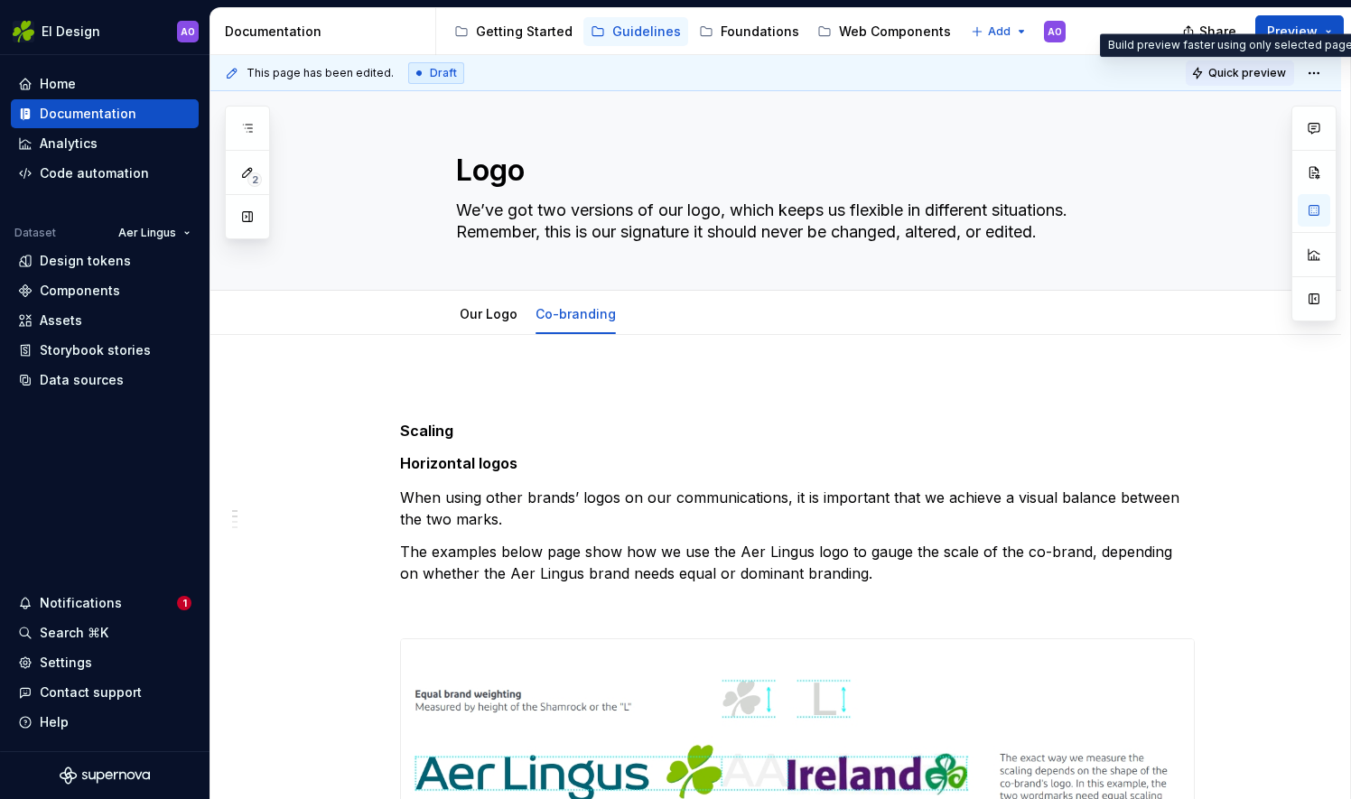
click at [1211, 71] on button "Quick preview" at bounding box center [1240, 72] width 108 height 25
click at [1238, 73] on span "Quick preview" at bounding box center [1247, 73] width 78 height 14
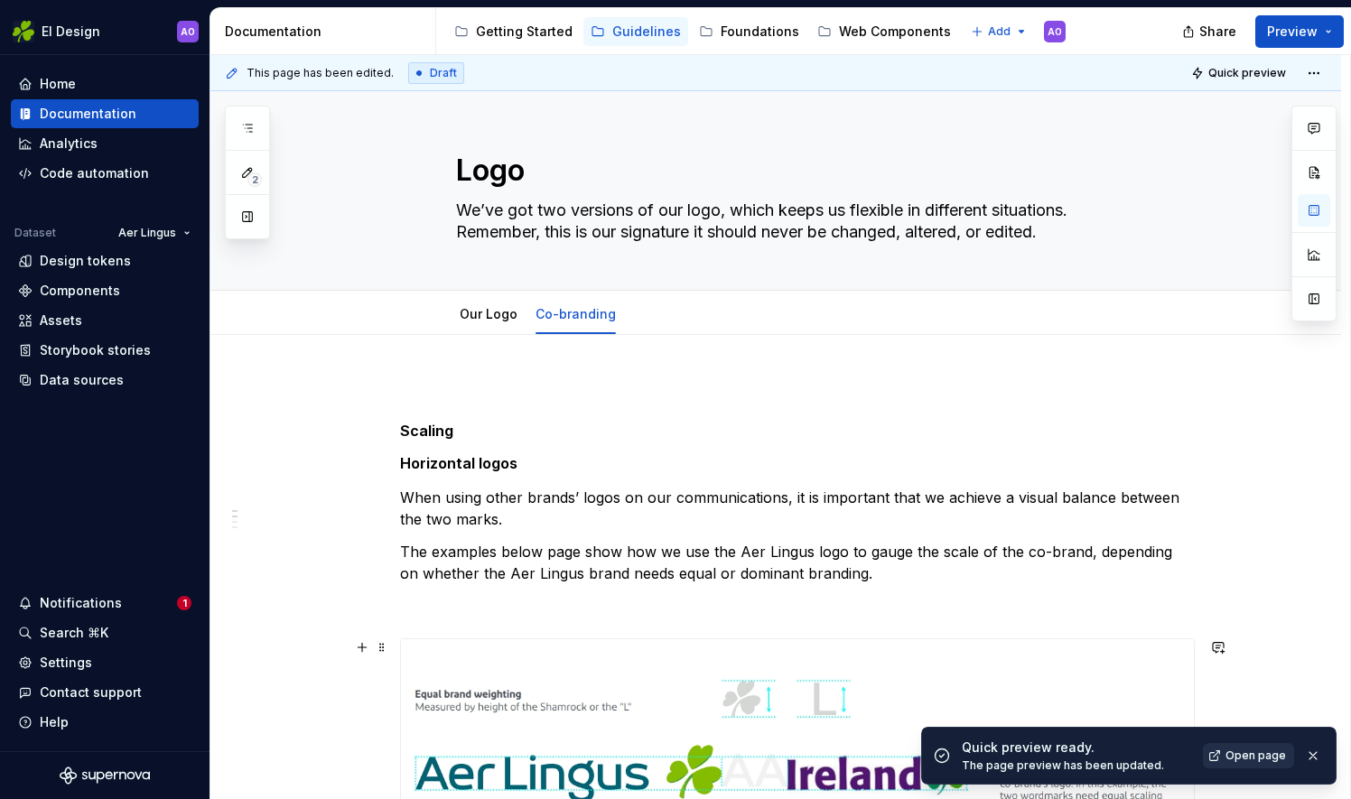
click at [1253, 750] on span "Open page" at bounding box center [1255, 756] width 60 height 14
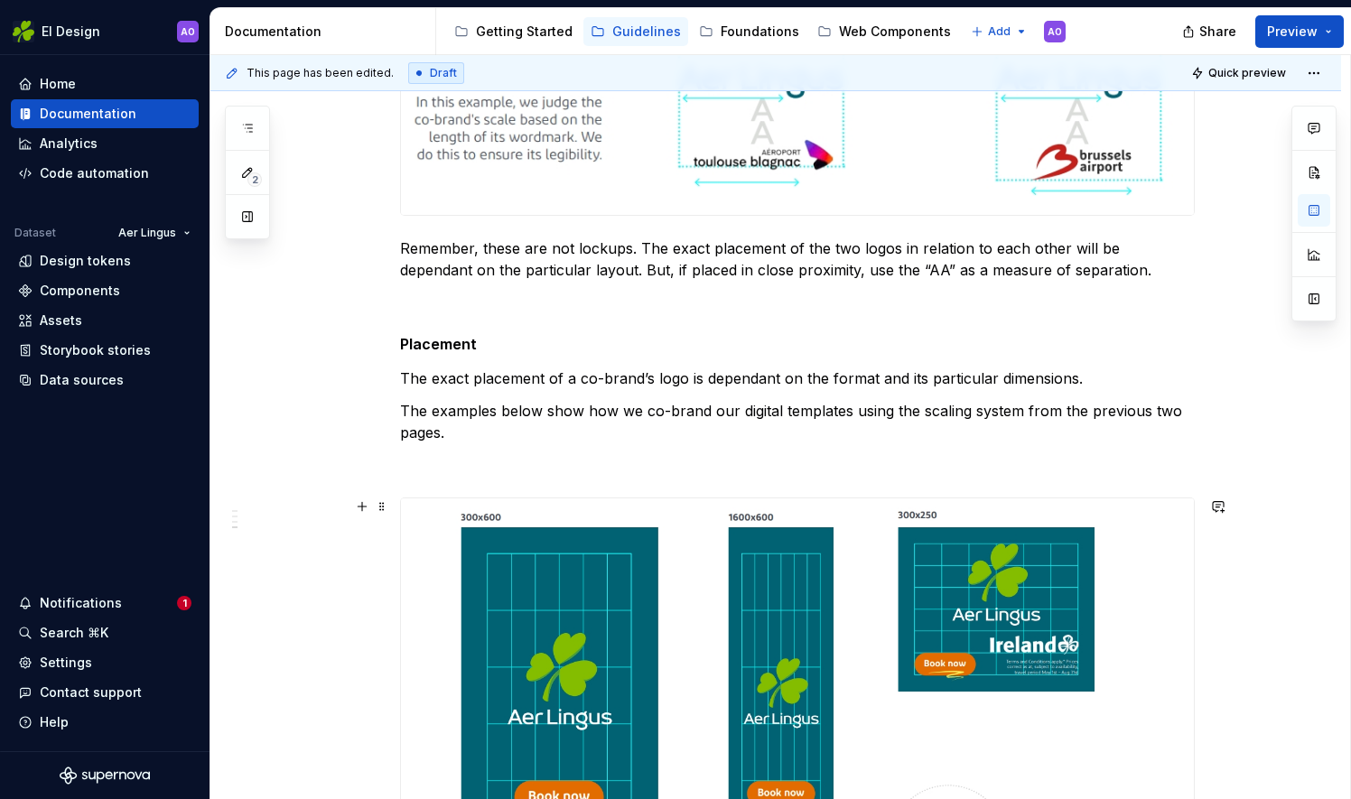
scroll to position [1952, 0]
click at [579, 410] on p "The examples below show how we co-brand our digital templates using the scaling…" at bounding box center [797, 421] width 795 height 43
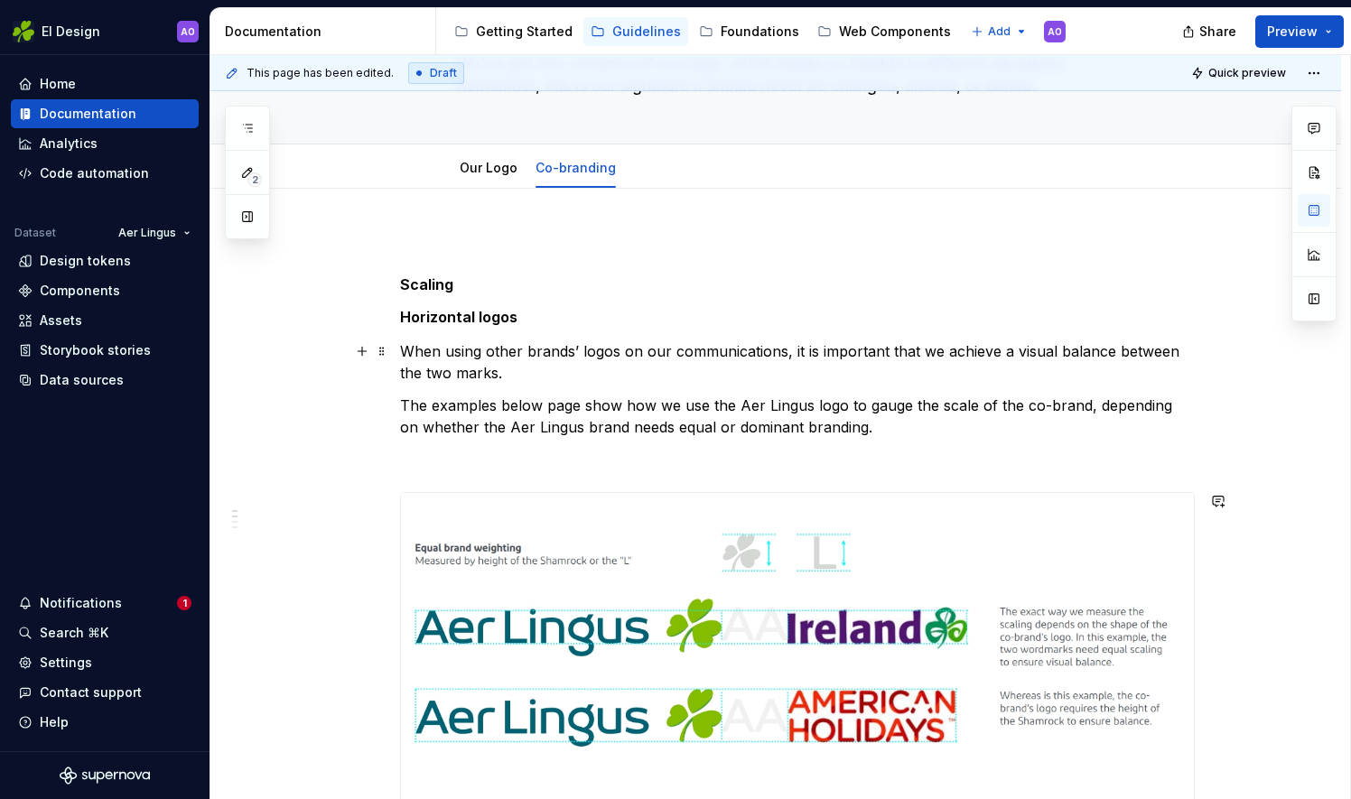
scroll to position [0, 0]
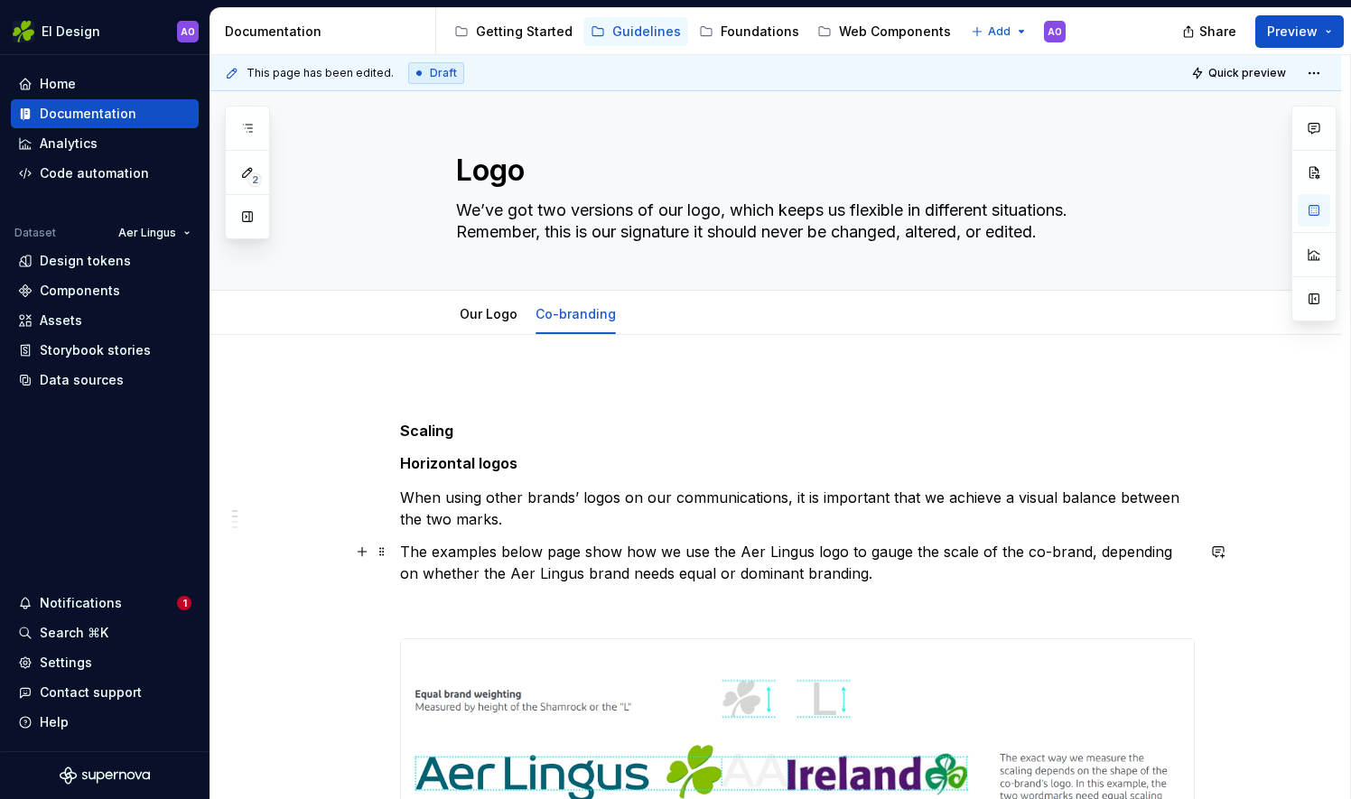
click at [618, 551] on p "The examples below page show how we use the Aer Lingus logo to gauge the scale …" at bounding box center [797, 562] width 795 height 43
click at [576, 552] on p "The examples below page shows how we use the Aer Lingus logo to gauge the scale…" at bounding box center [797, 562] width 795 height 43
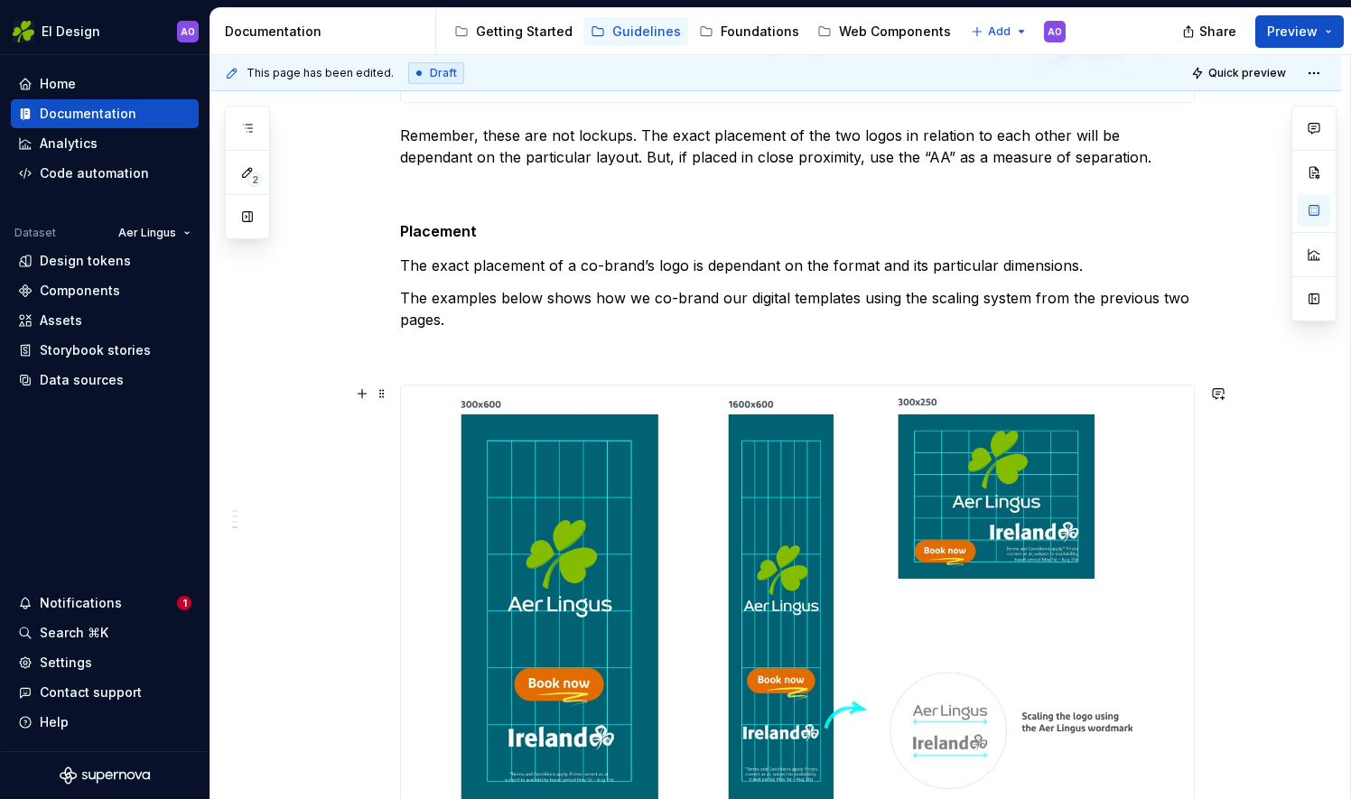
scroll to position [2042, 0]
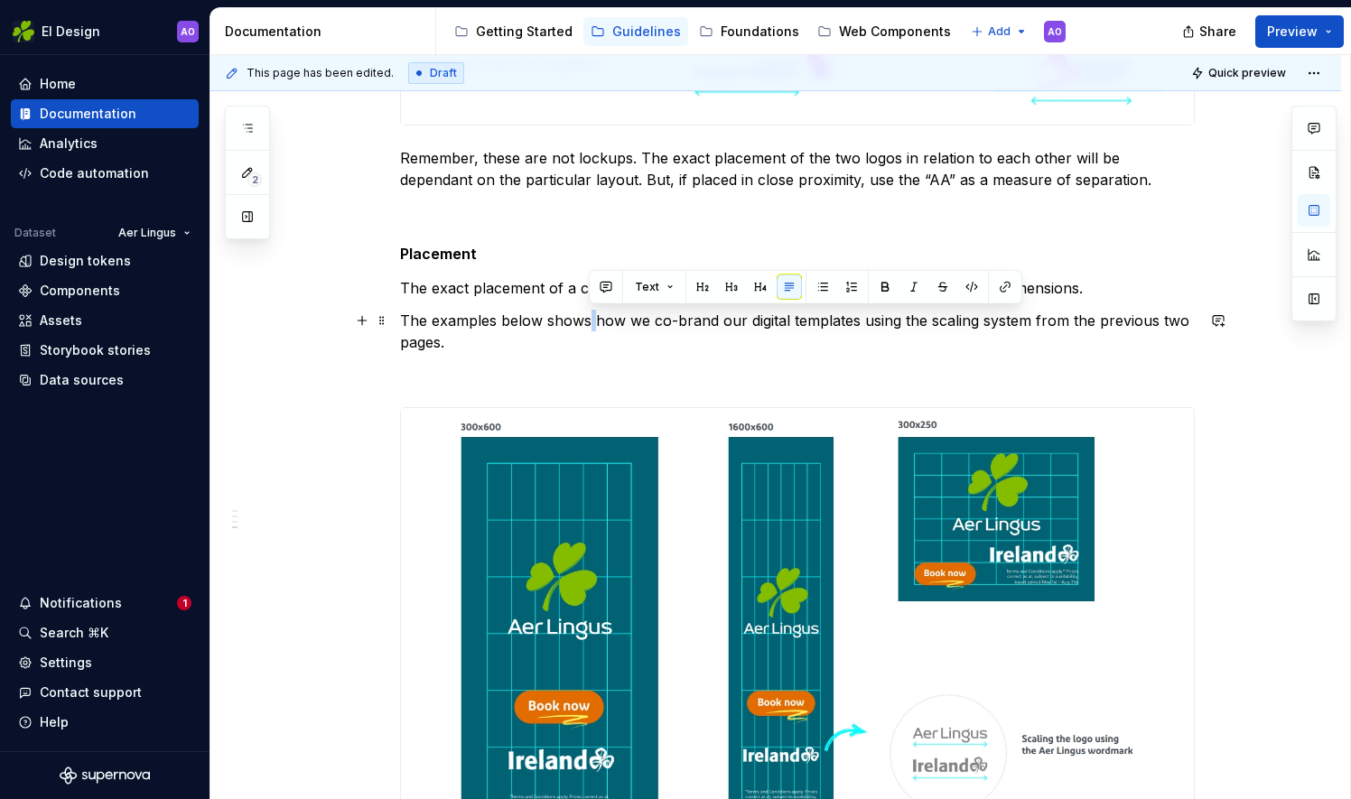
click at [589, 323] on p "The examples below shows how we co-brand our digital templates using the scalin…" at bounding box center [797, 331] width 795 height 43
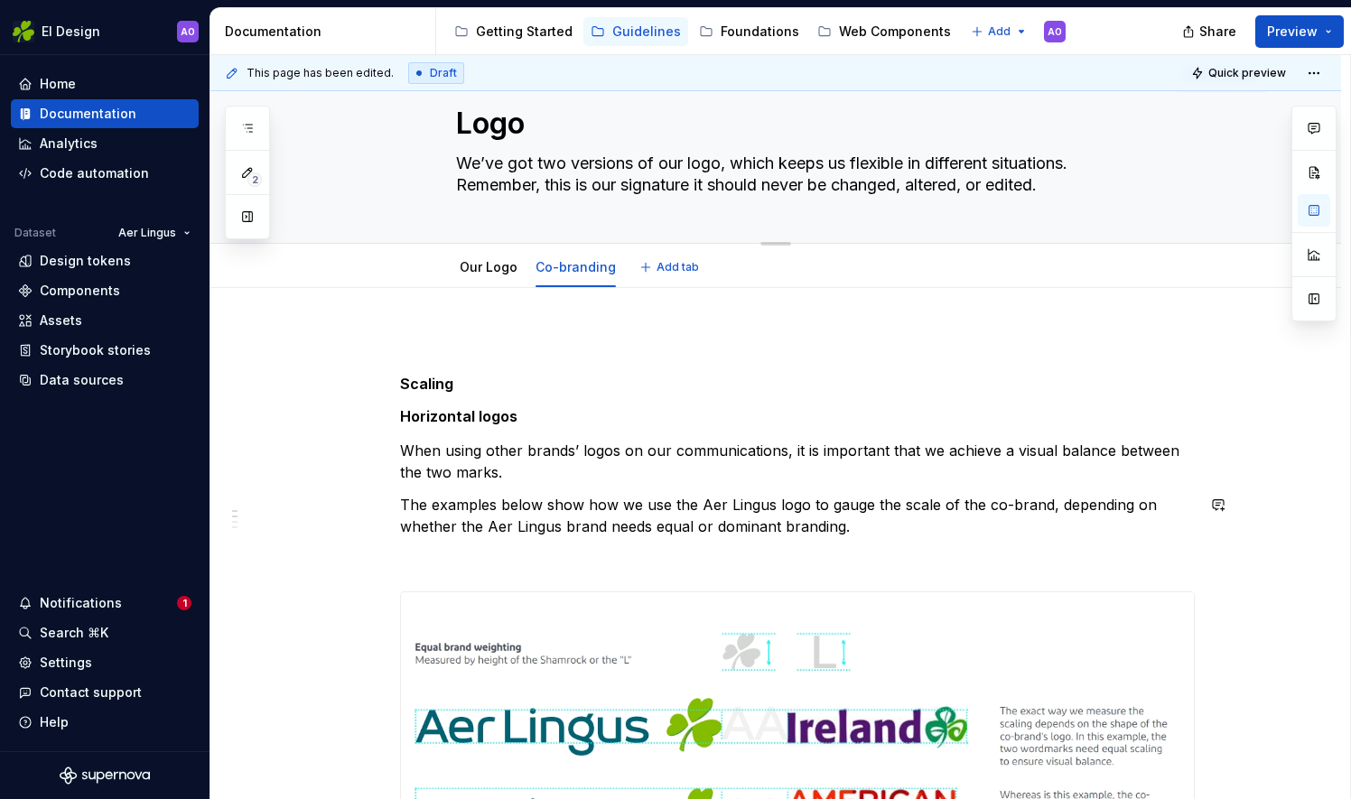
scroll to position [0, 0]
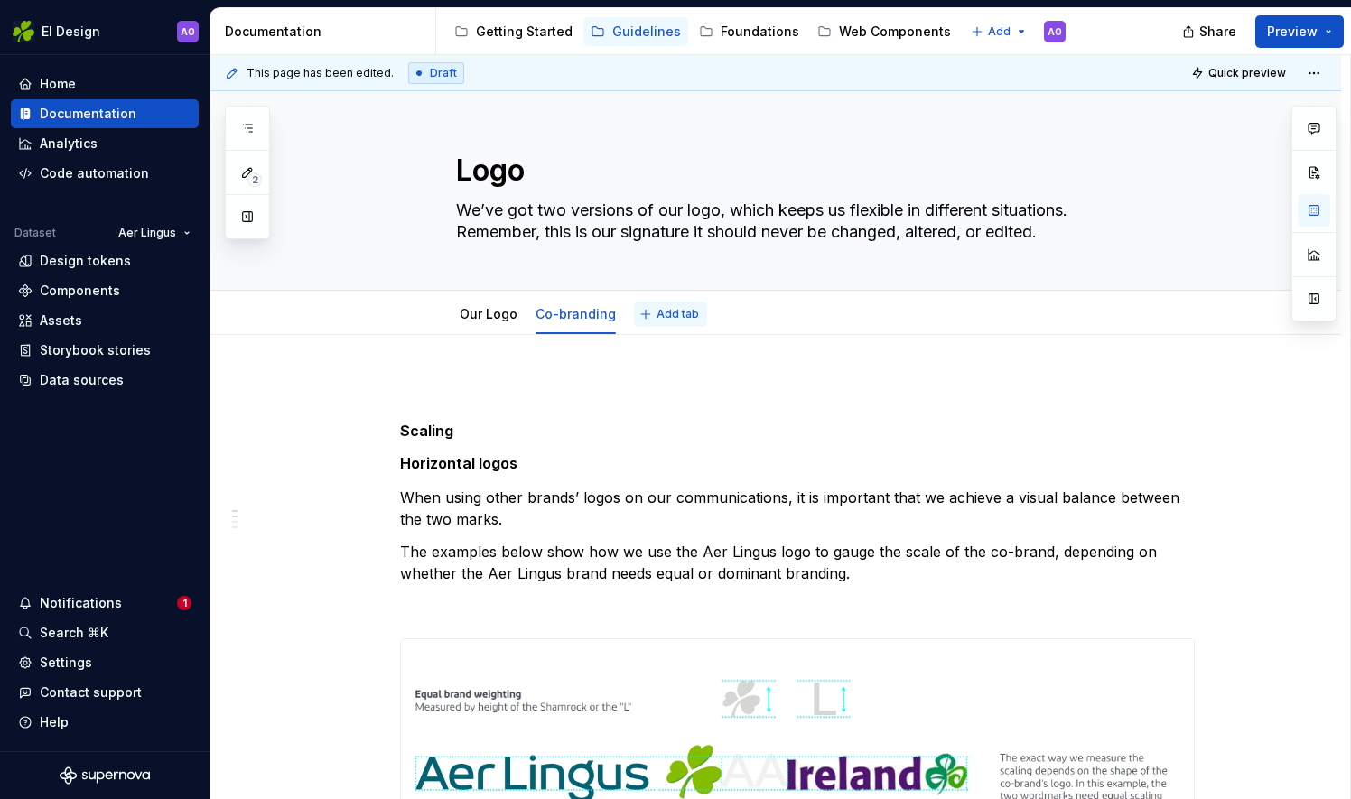
click at [648, 315] on button "Add tab" at bounding box center [670, 314] width 73 height 25
type textarea "*"
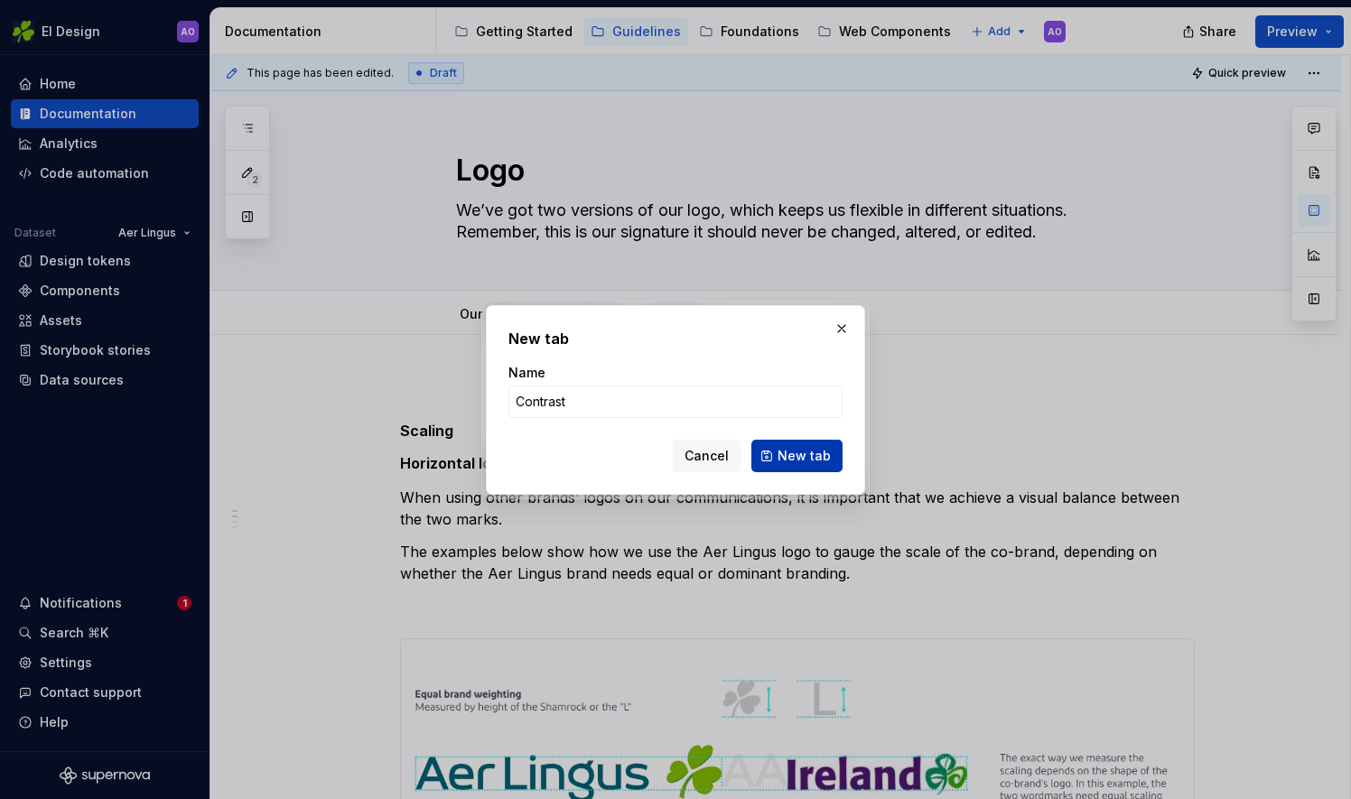
type input "Contrast"
click at [795, 464] on span "New tab" at bounding box center [803, 456] width 53 height 18
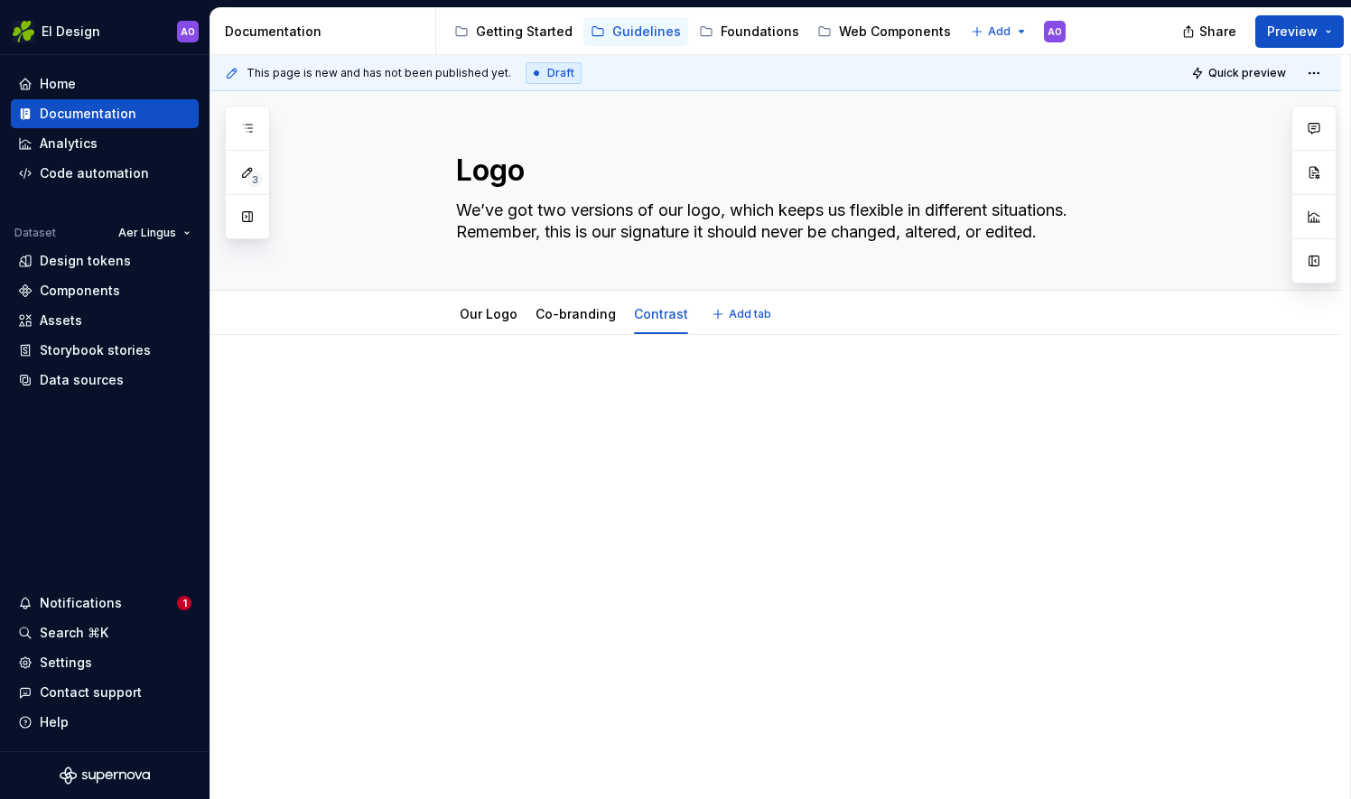
type textarea "*"
click at [521, 375] on div at bounding box center [775, 522] width 1130 height 374
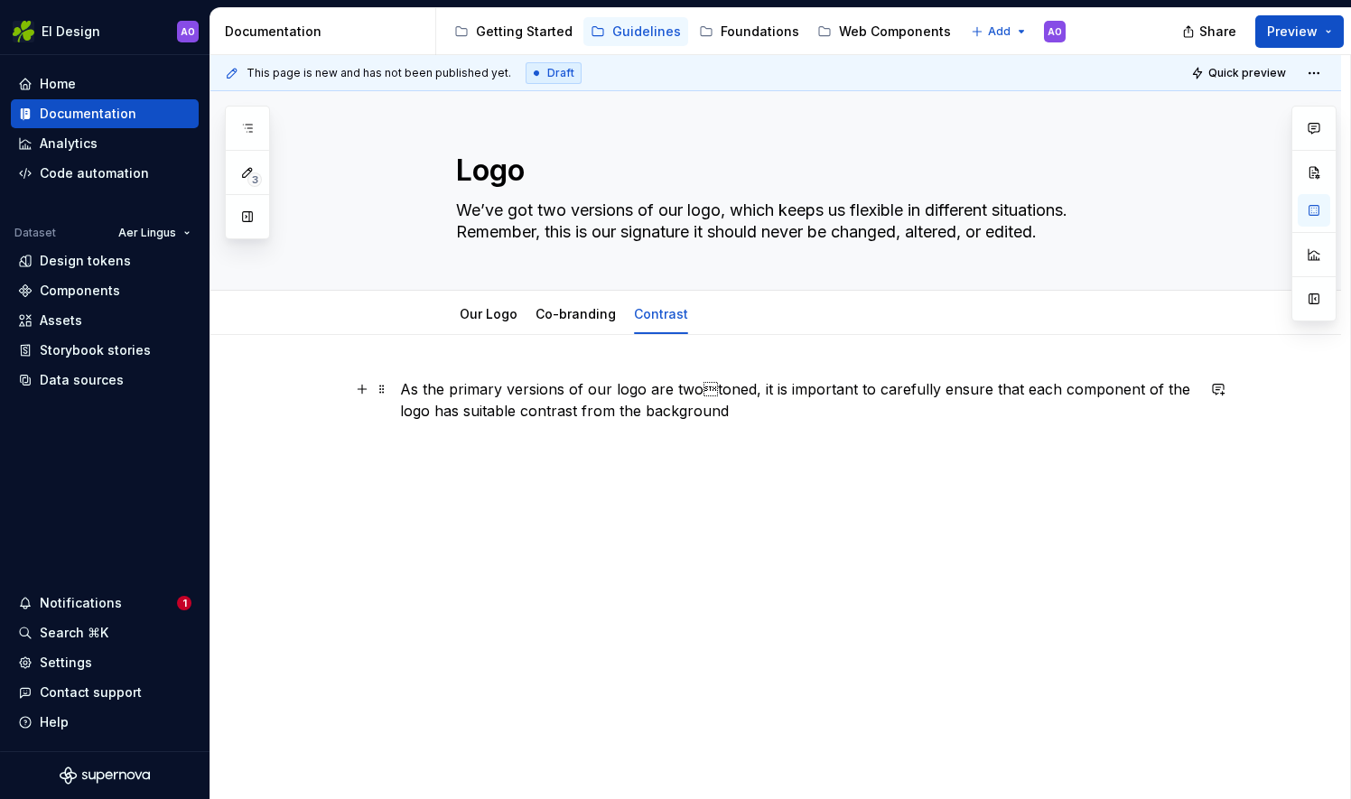
click at [730, 411] on p "As the primary versions of our logo are twotoned, it is important to carefully…" at bounding box center [797, 399] width 795 height 43
click at [706, 387] on p "As the primary versions of our logo are twotoned, it is important to carefully…" at bounding box center [797, 399] width 795 height 43
click at [744, 412] on p "As the primary versions of our logo are two toned, it is important to carefully…" at bounding box center [797, 399] width 795 height 43
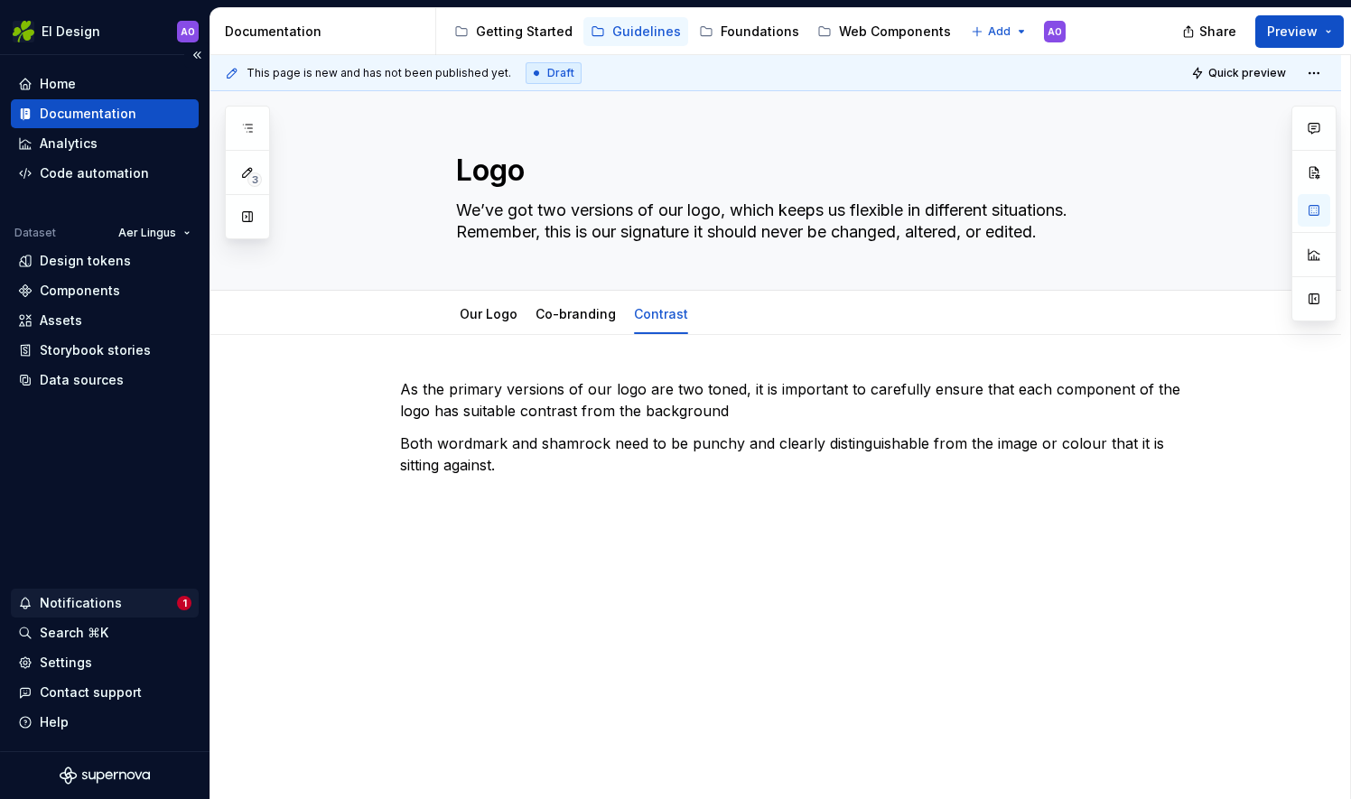
click at [79, 600] on div "Notifications" at bounding box center [81, 603] width 82 height 18
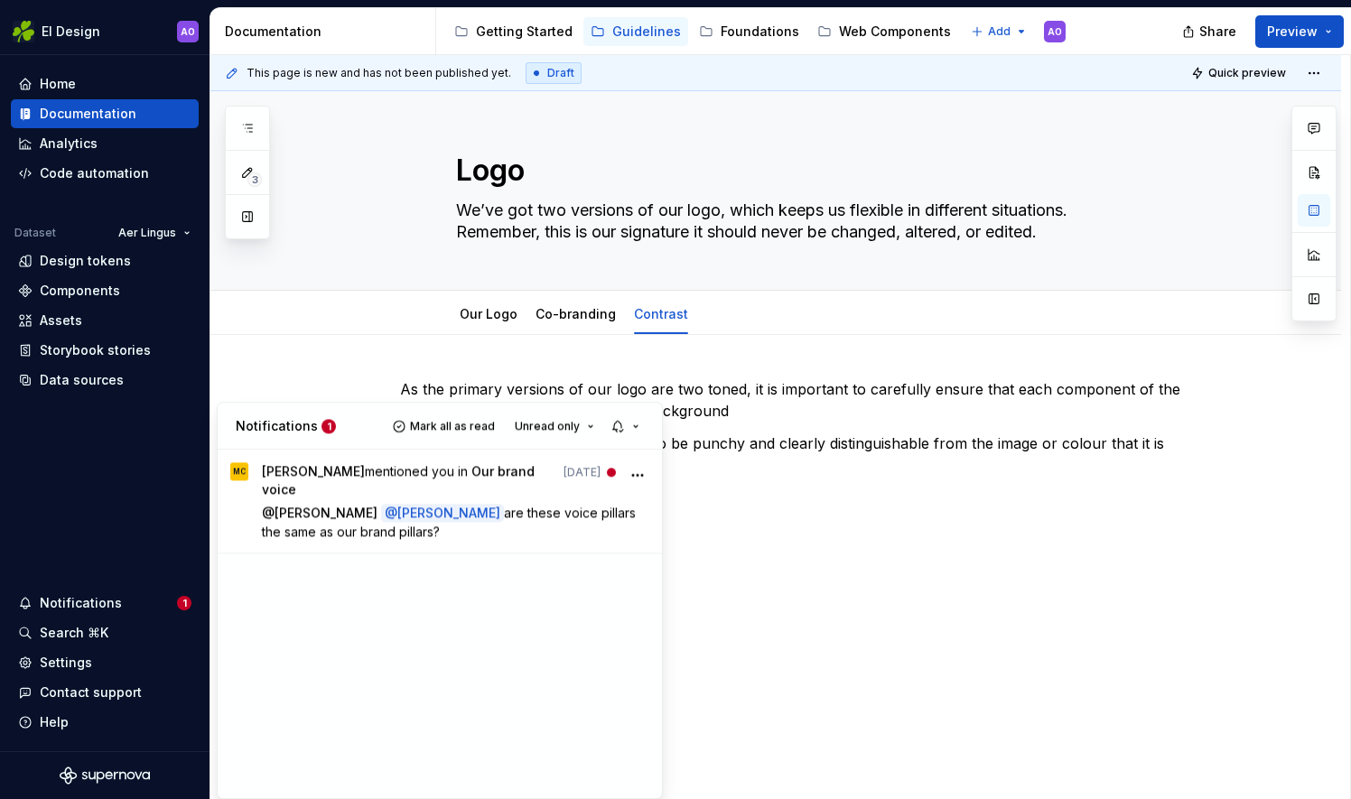
click at [88, 596] on html "EI Design AO Home Documentation Analytics Code automation Dataset Aer Lingus De…" at bounding box center [675, 399] width 1351 height 799
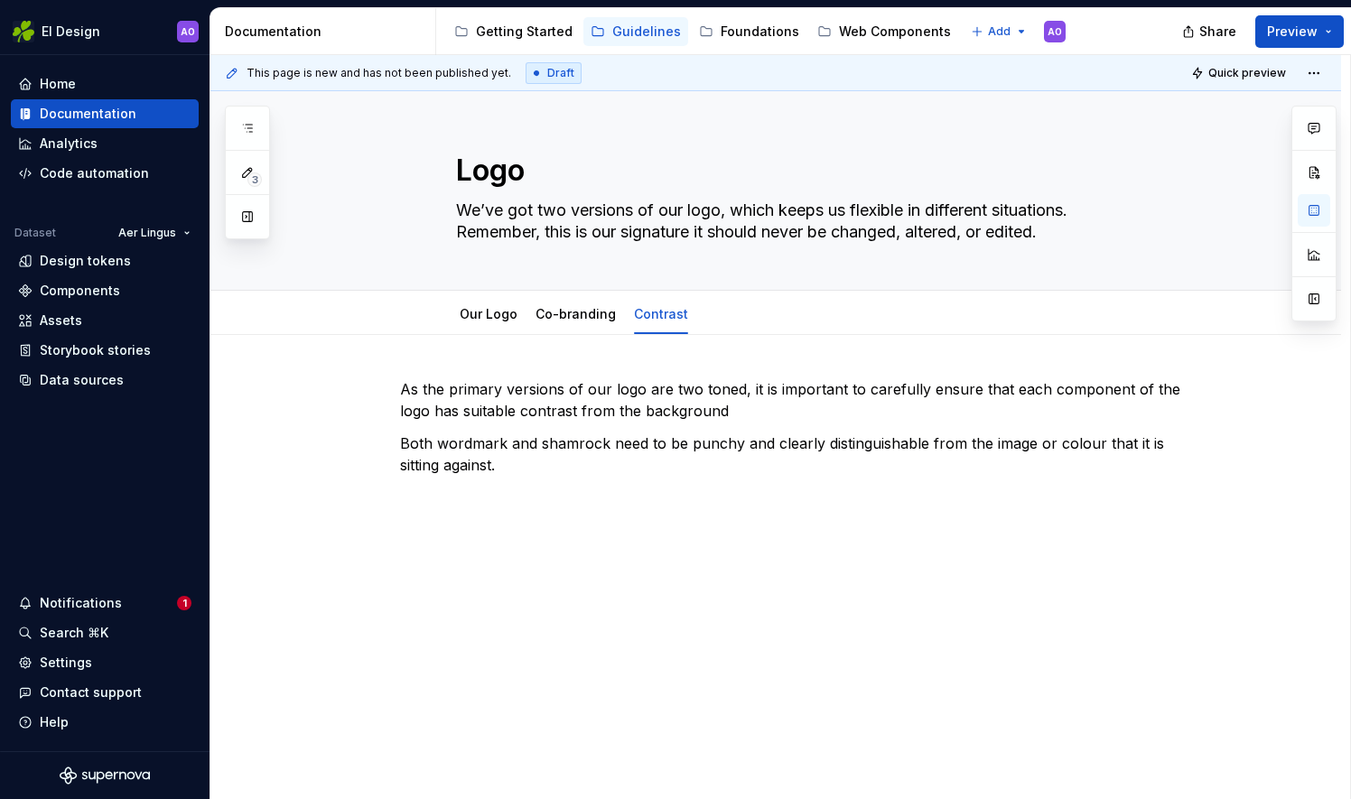
drag, startPoint x: 92, startPoint y: 582, endPoint x: 301, endPoint y: 650, distance: 219.3
click at [301, 650] on div "This page is new and has not been published yet. Draft Quick preview Logo We’ve…" at bounding box center [779, 427] width 1139 height 745
click at [476, 443] on p "Both wordmark and shamrock need to be punchy and clearly distinguishable from t…" at bounding box center [797, 453] width 795 height 43
drag, startPoint x: 465, startPoint y: 452, endPoint x: 407, endPoint y: 554, distance: 117.3
click at [407, 554] on div "This page is new and has not been published yet. Draft Quick preview Logo We’ve…" at bounding box center [779, 427] width 1139 height 745
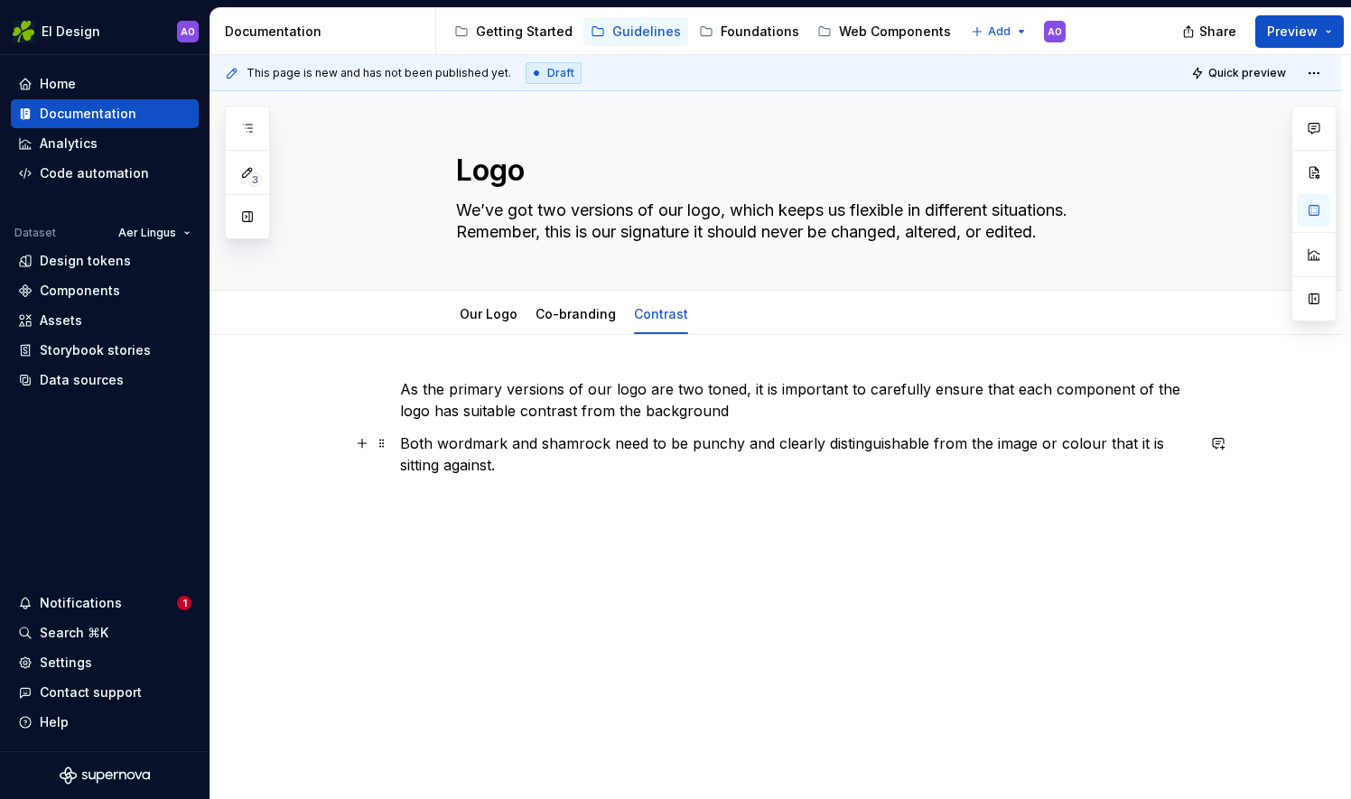
click at [533, 460] on p "Both wordmark and shamrock need to be punchy and clearly distinguishable from t…" at bounding box center [797, 453] width 795 height 43
click at [531, 470] on p "Both wordmark and shamrock need to be punchy and clearly distinguishable from t…" at bounding box center [797, 453] width 795 height 43
type textarea "*"
